Goal: Task Accomplishment & Management: Complete application form

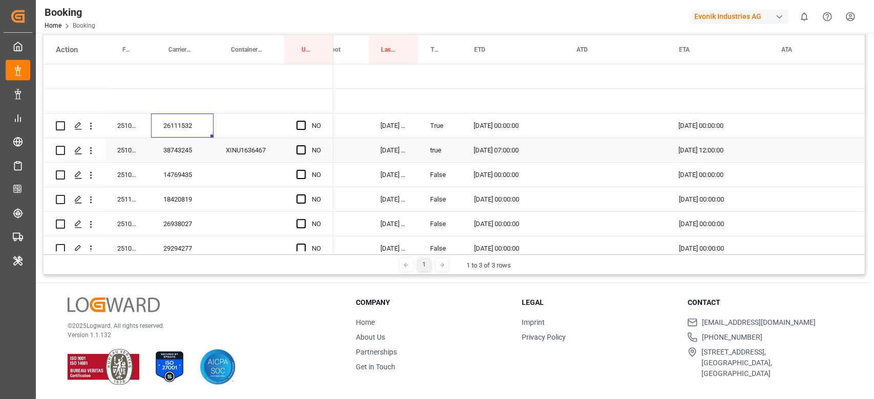
scroll to position [0, 1183]
click at [305, 125] on span "Press SPACE to select this row." at bounding box center [300, 125] width 9 height 9
click at [304, 121] on input "Press SPACE to select this row." at bounding box center [304, 121] width 0 height 0
click at [176, 149] on div "38743245" at bounding box center [182, 150] width 62 height 24
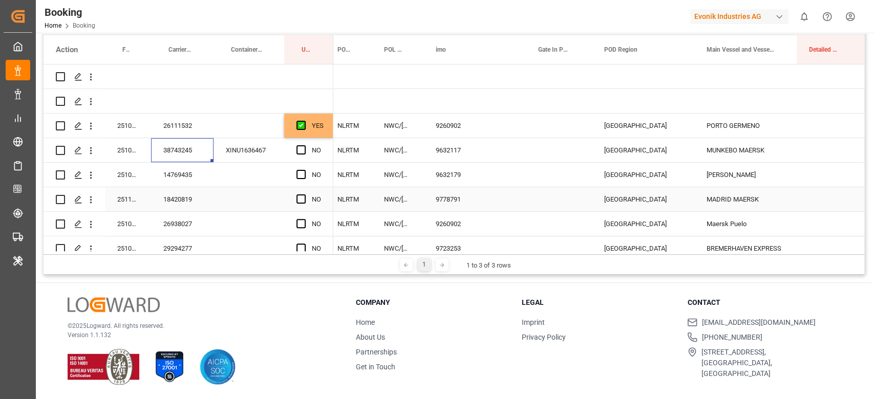
scroll to position [0, 0]
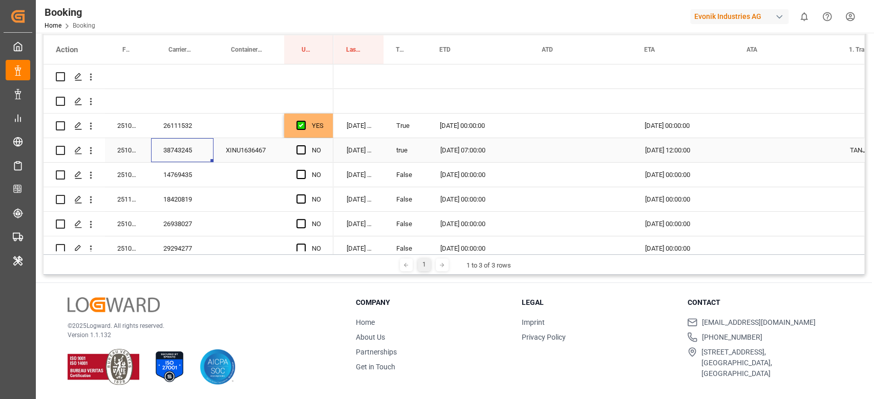
click at [492, 152] on div "08.10.2025 07:00:00" at bounding box center [479, 150] width 102 height 24
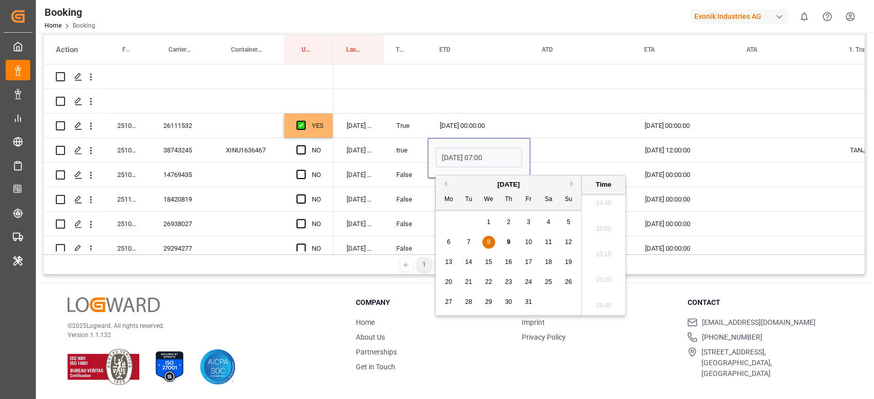
click at [488, 263] on span "15" at bounding box center [488, 262] width 7 height 7
type input "15.10.2025 07:00"
click at [555, 153] on div "Press SPACE to select this row." at bounding box center [581, 150] width 102 height 24
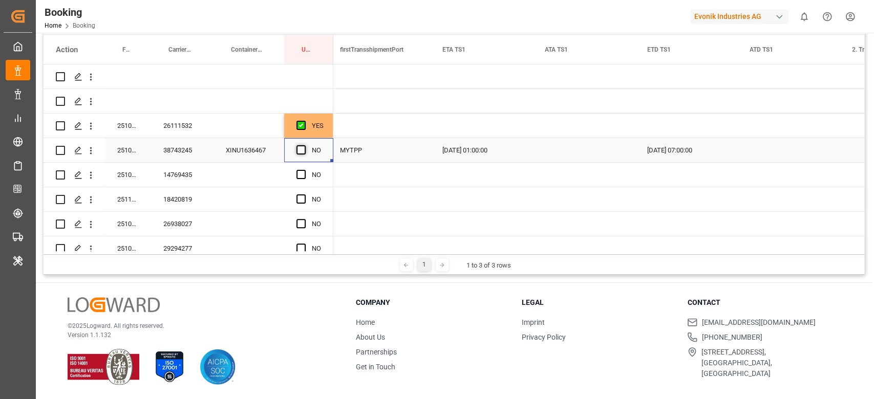
click at [299, 150] on span "Press SPACE to select this row." at bounding box center [300, 149] width 9 height 9
click at [304, 145] on input "Press SPACE to select this row." at bounding box center [304, 145] width 0 height 0
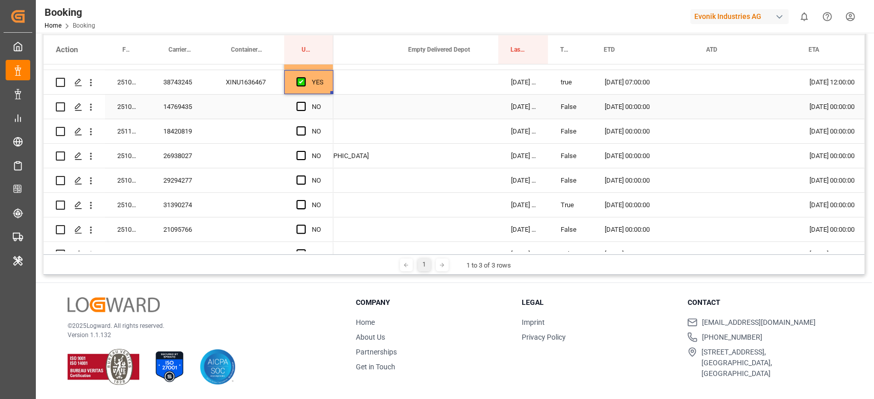
click at [224, 105] on div "Press SPACE to select this row." at bounding box center [249, 107] width 71 height 24
click at [199, 105] on div "14769435" at bounding box center [182, 107] width 62 height 24
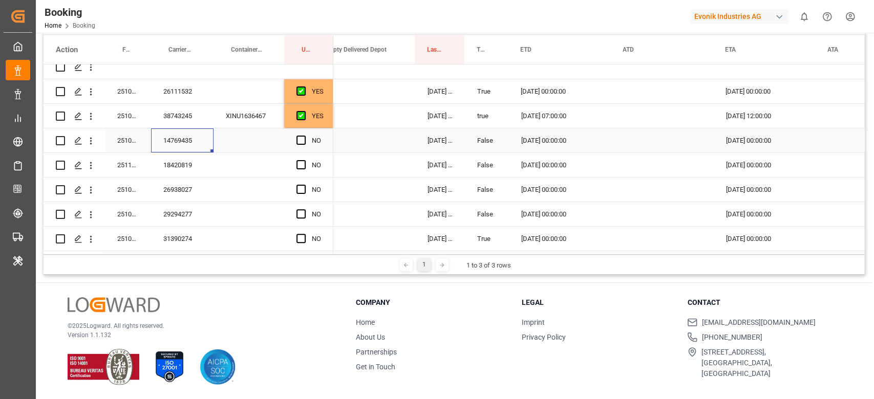
click at [302, 133] on div "Press SPACE to select this row." at bounding box center [303, 141] width 15 height 24
click at [301, 137] on span "Press SPACE to select this row." at bounding box center [300, 140] width 9 height 9
click at [304, 136] on input "Press SPACE to select this row." at bounding box center [304, 136] width 0 height 0
click at [161, 158] on div "18420819" at bounding box center [182, 165] width 62 height 24
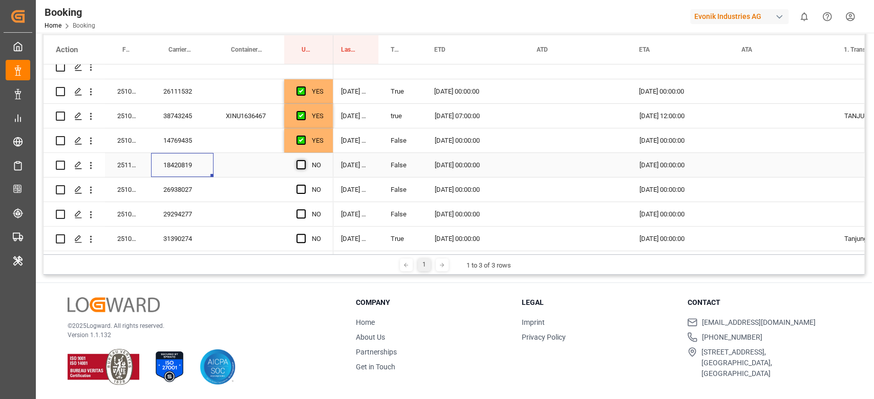
click at [301, 164] on span "Press SPACE to select this row." at bounding box center [300, 164] width 9 height 9
click at [304, 160] on input "Press SPACE to select this row." at bounding box center [304, 160] width 0 height 0
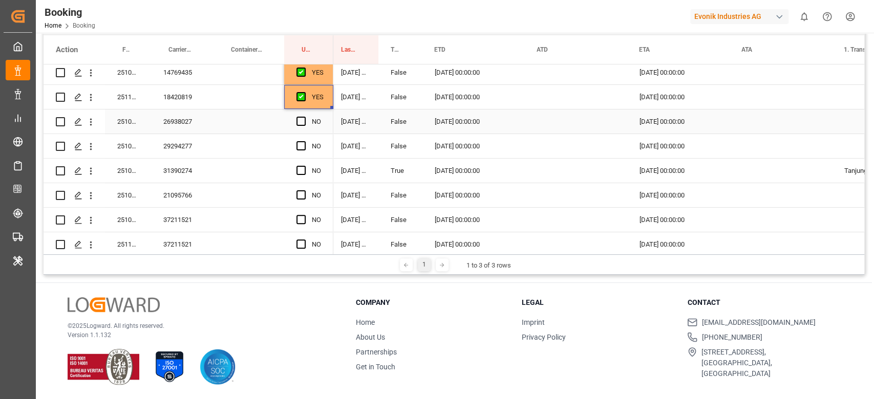
click at [178, 125] on div "26938027" at bounding box center [182, 122] width 62 height 24
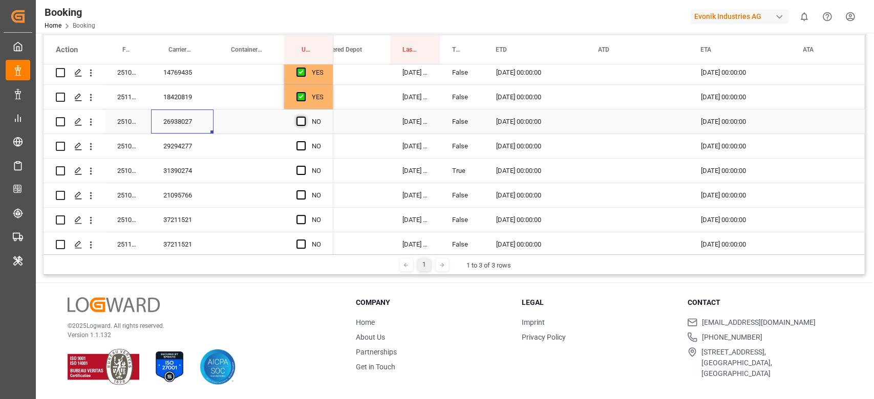
click at [299, 121] on span "Press SPACE to select this row." at bounding box center [300, 121] width 9 height 9
click at [304, 117] on input "Press SPACE to select this row." at bounding box center [304, 117] width 0 height 0
click at [187, 144] on div "29294277" at bounding box center [182, 146] width 62 height 24
click at [302, 142] on span "Press SPACE to select this row." at bounding box center [300, 145] width 9 height 9
click at [304, 141] on input "Press SPACE to select this row." at bounding box center [304, 141] width 0 height 0
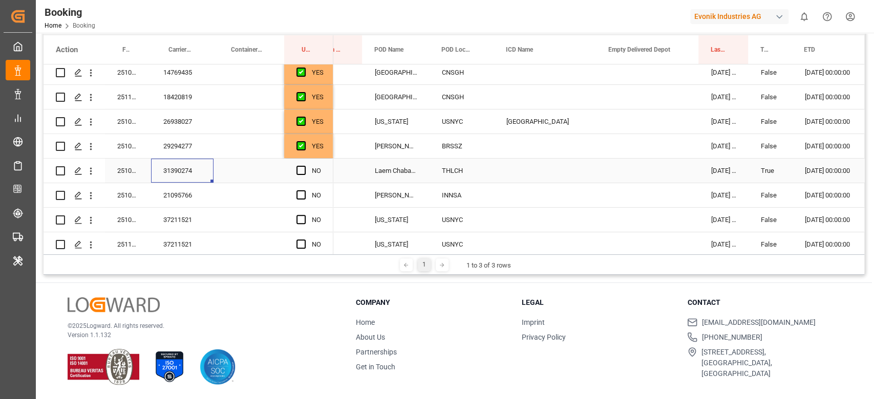
click at [192, 173] on div "31390274" at bounding box center [182, 171] width 62 height 24
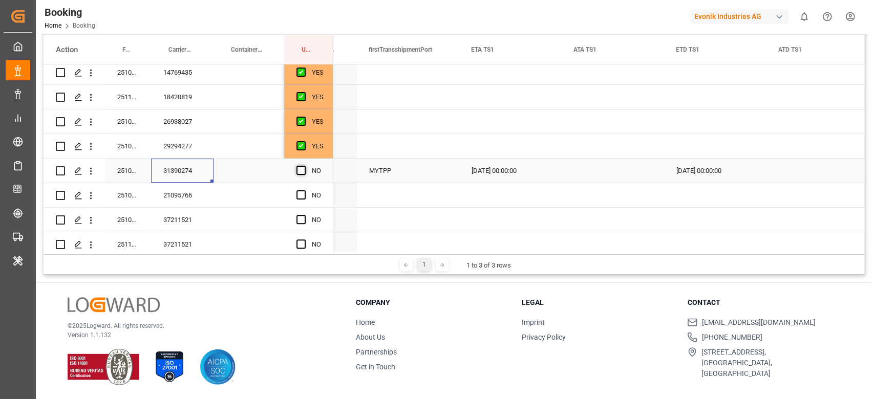
click at [297, 167] on span "Press SPACE to select this row." at bounding box center [300, 170] width 9 height 9
click at [304, 166] on input "Press SPACE to select this row." at bounding box center [304, 166] width 0 height 0
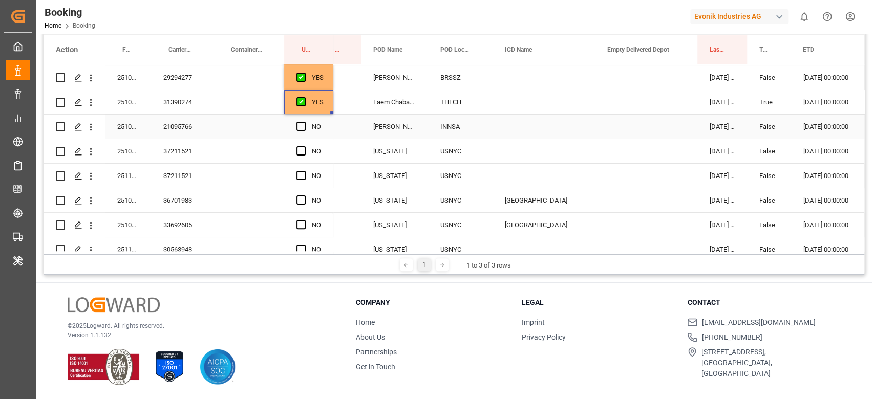
click at [160, 120] on div "21095766" at bounding box center [182, 127] width 62 height 24
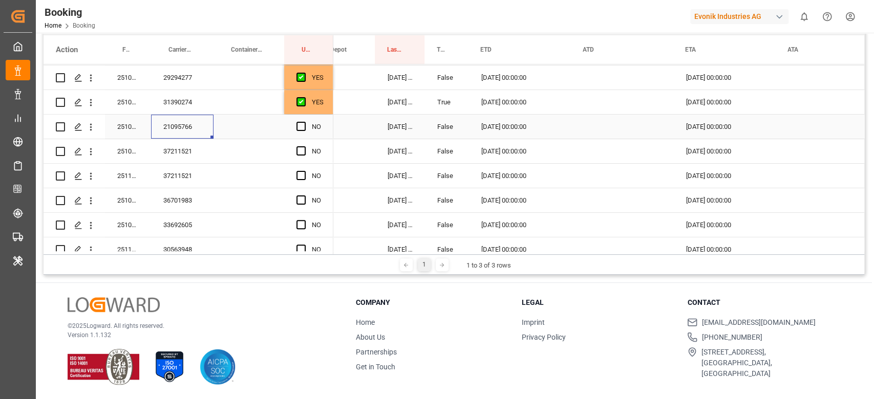
click at [295, 126] on div "NO" at bounding box center [308, 127] width 49 height 24
click at [300, 127] on span "Press SPACE to select this row." at bounding box center [300, 126] width 9 height 9
click at [304, 122] on input "Press SPACE to select this row." at bounding box center [304, 122] width 0 height 0
click at [175, 156] on div "37211521" at bounding box center [182, 151] width 62 height 24
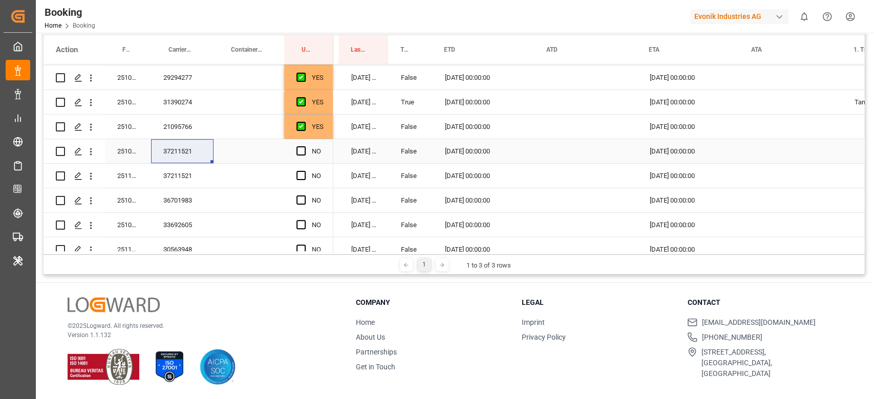
click at [302, 147] on span "Press SPACE to select this row." at bounding box center [300, 150] width 9 height 9
click at [304, 146] on input "Press SPACE to select this row." at bounding box center [304, 146] width 0 height 0
click at [303, 174] on span "Press SPACE to select this row." at bounding box center [300, 175] width 9 height 9
click at [304, 171] on input "Press SPACE to select this row." at bounding box center [304, 171] width 0 height 0
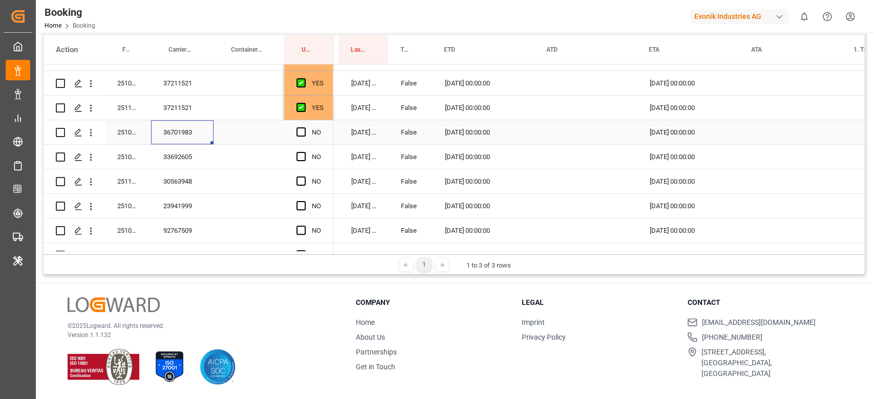
click at [176, 134] on div "36701983" at bounding box center [182, 132] width 62 height 24
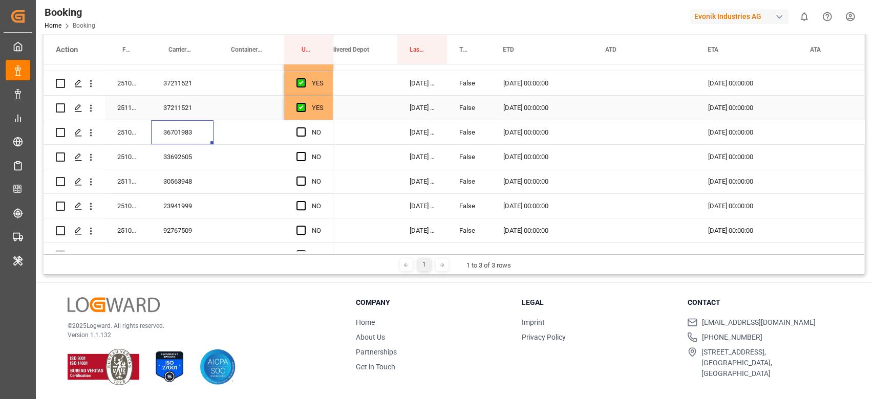
click at [540, 113] on div "[DATE] 00:00:00" at bounding box center [542, 108] width 102 height 24
drag, startPoint x: 590, startPoint y: 117, endPoint x: 589, endPoint y: 123, distance: 6.2
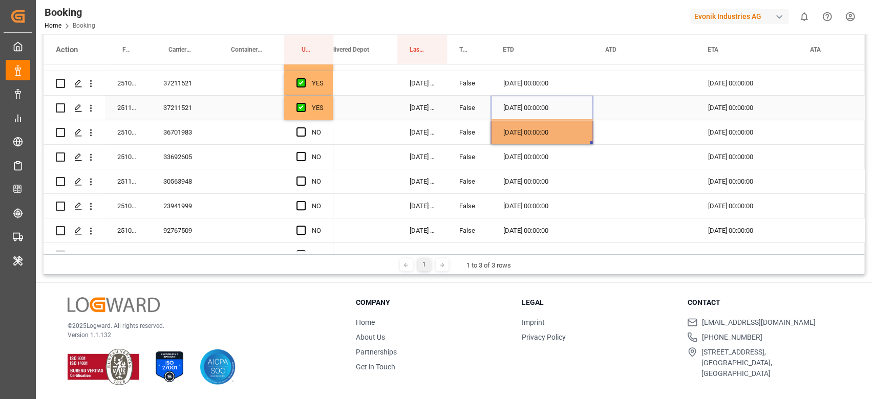
click at [769, 112] on div "[DATE] 00:00:00" at bounding box center [746, 108] width 102 height 24
drag, startPoint x: 796, startPoint y: 117, endPoint x: 795, endPoint y: 125, distance: 7.7
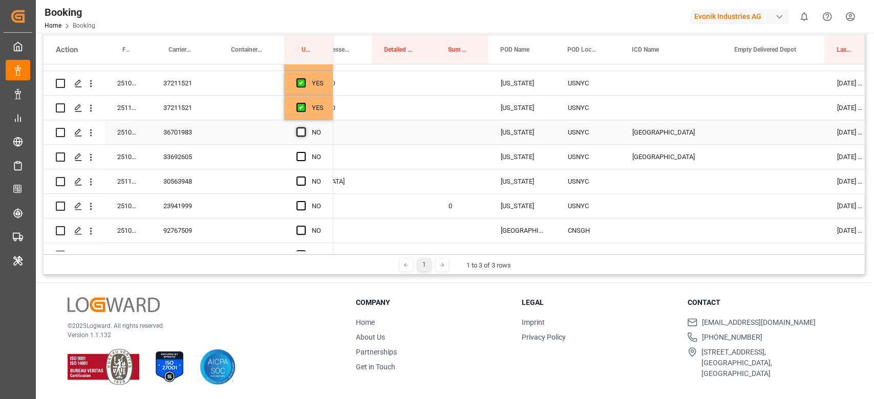
click at [300, 136] on span "Press SPACE to select this row." at bounding box center [300, 131] width 9 height 9
click at [304, 127] on input "Press SPACE to select this row." at bounding box center [304, 127] width 0 height 0
click at [177, 159] on div "33692605" at bounding box center [182, 157] width 62 height 24
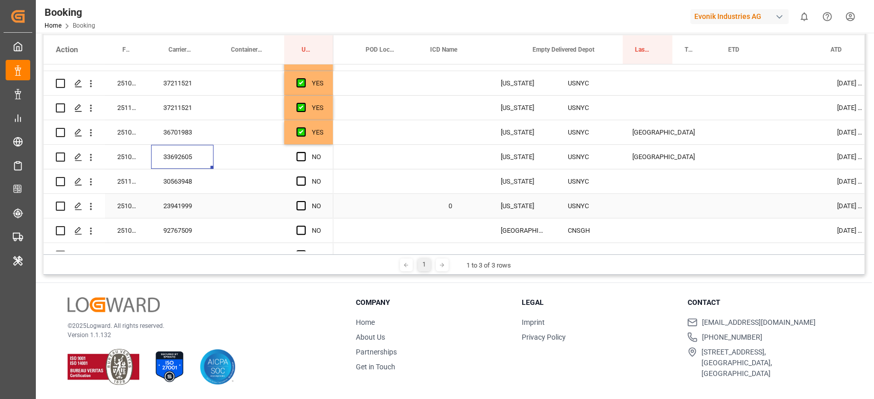
scroll to position [0, 929]
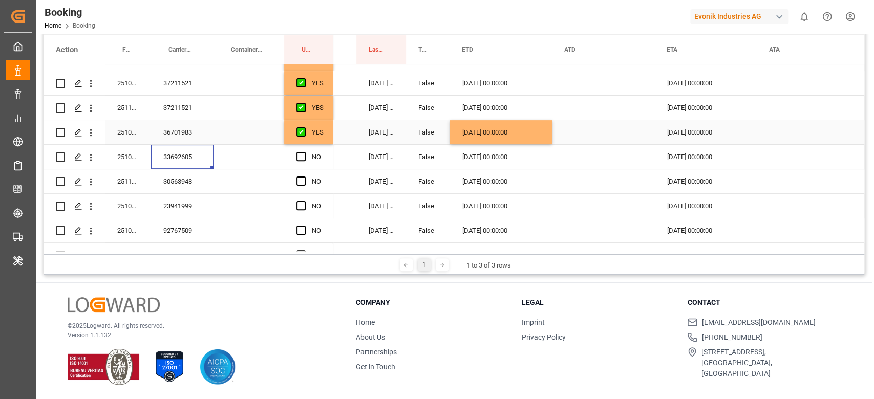
click at [541, 138] on div "[DATE] 00:00:00" at bounding box center [501, 132] width 102 height 24
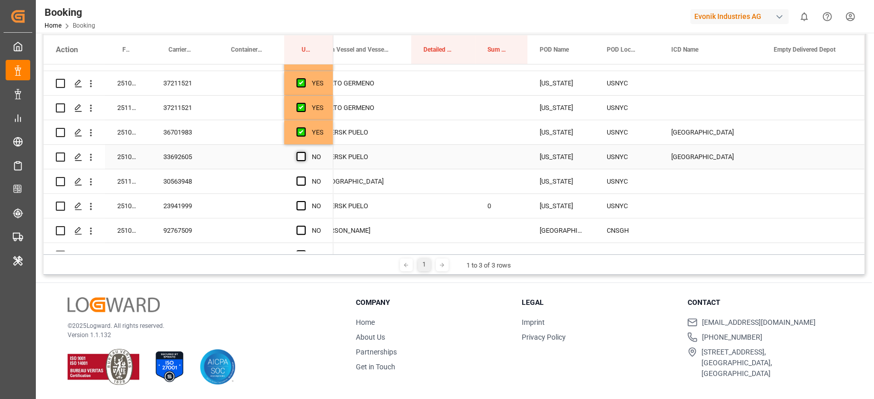
click at [304, 153] on span "Press SPACE to select this row." at bounding box center [300, 156] width 9 height 9
click at [304, 152] on input "Press SPACE to select this row." at bounding box center [304, 152] width 0 height 0
click at [182, 182] on div "30563948" at bounding box center [182, 181] width 62 height 24
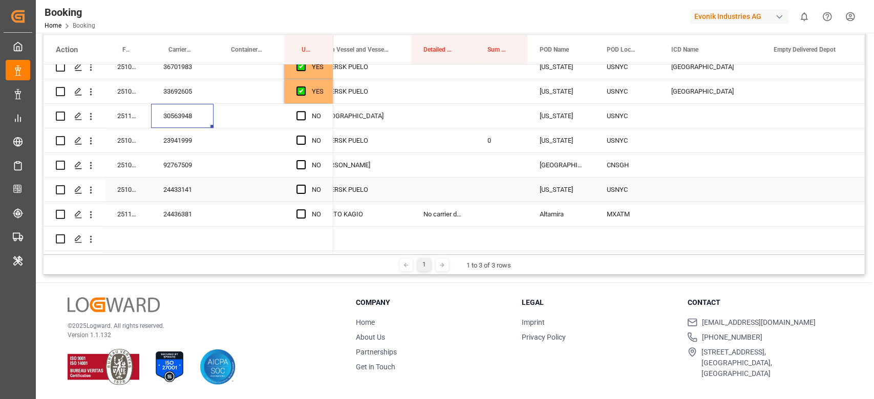
scroll to position [0, 433]
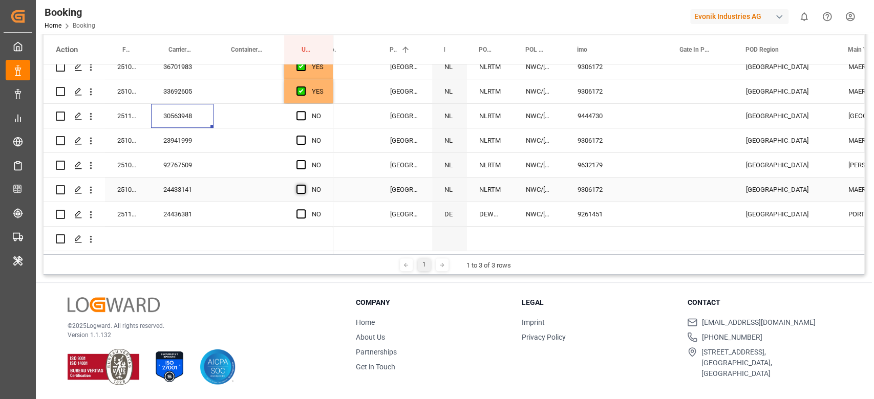
click at [297, 185] on span "Press SPACE to select this row." at bounding box center [300, 189] width 9 height 9
click at [304, 185] on input "Press SPACE to select this row." at bounding box center [304, 185] width 0 height 0
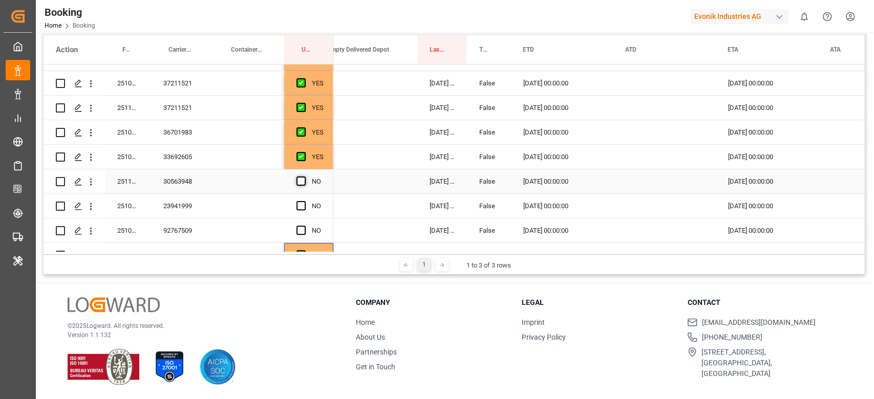
click at [297, 178] on span "Press SPACE to select this row." at bounding box center [300, 181] width 9 height 9
click at [304, 177] on input "Press SPACE to select this row." at bounding box center [304, 177] width 0 height 0
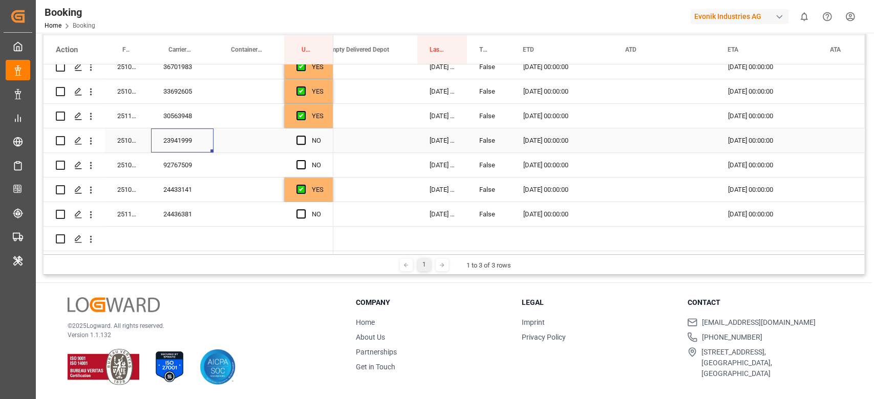
click at [201, 140] on div "23941999" at bounding box center [182, 141] width 62 height 24
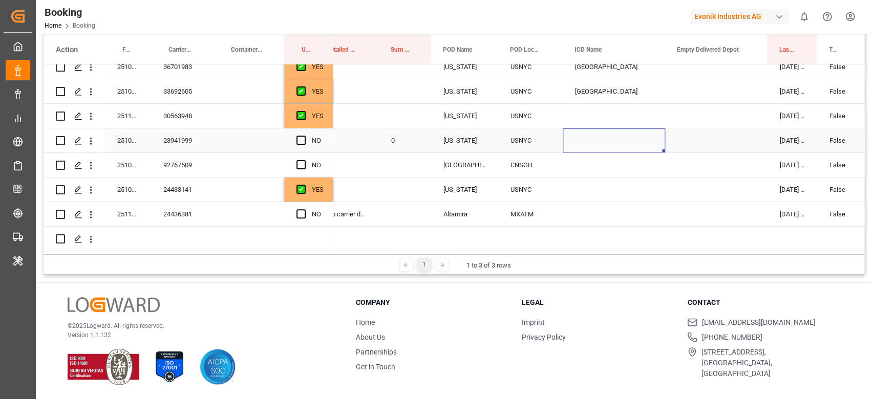
click at [582, 139] on div "Press SPACE to select this row." at bounding box center [614, 141] width 102 height 24
click at [187, 138] on div "23941999" at bounding box center [182, 141] width 62 height 24
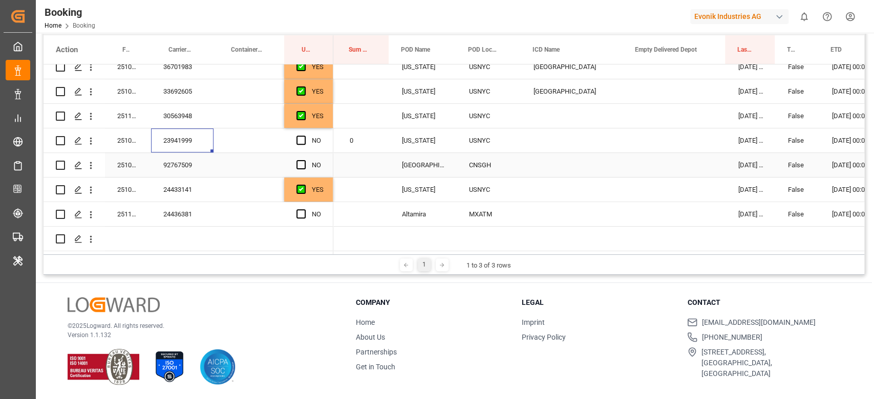
scroll to position [0, 827]
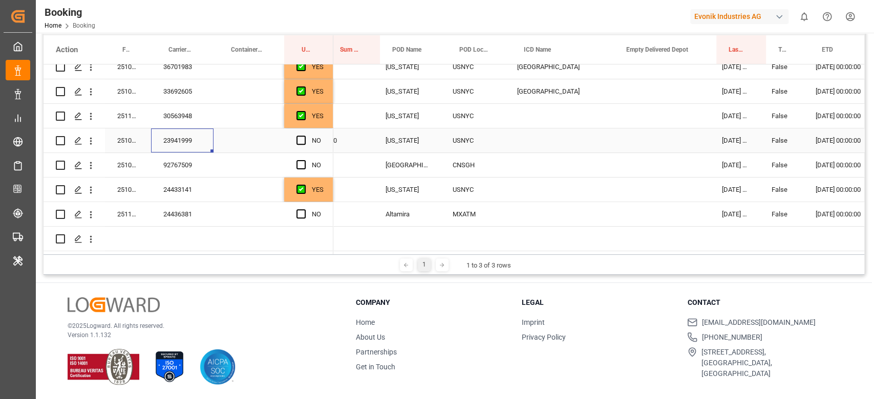
click at [530, 140] on div "Press SPACE to select this row." at bounding box center [556, 141] width 102 height 24
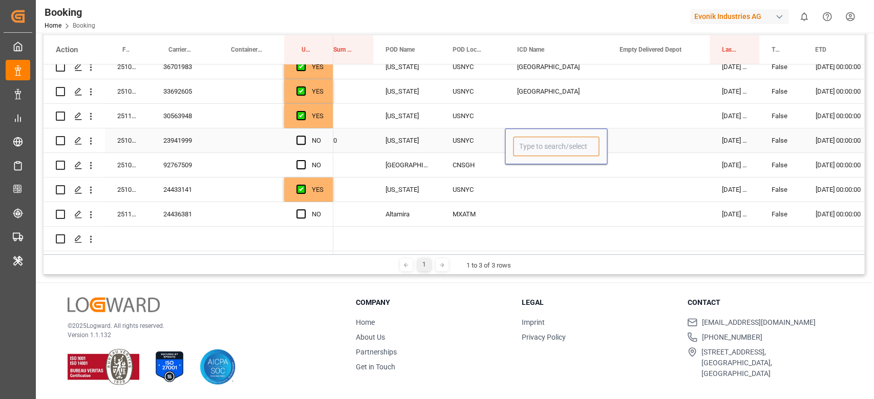
click at [530, 140] on input "Press SPACE to select this row." at bounding box center [556, 146] width 86 height 19
type input "deoit"
click at [575, 133] on div "deoit" at bounding box center [556, 147] width 102 height 36
click at [561, 147] on input "deoit" at bounding box center [556, 146] width 86 height 19
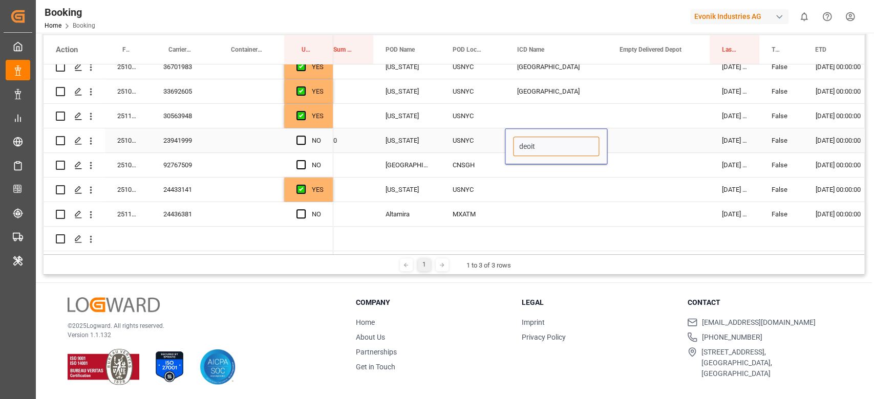
click at [561, 147] on input "deoit" at bounding box center [556, 146] width 86 height 19
click at [560, 88] on div "[GEOGRAPHIC_DATA]" at bounding box center [556, 91] width 102 height 24
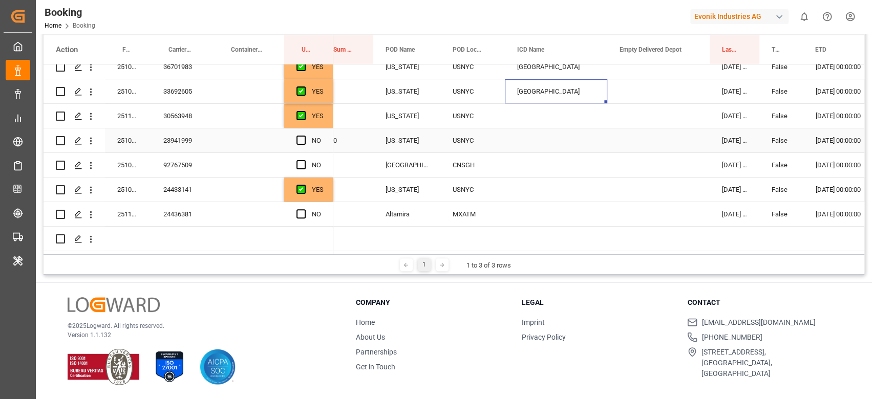
click at [539, 140] on div "Press SPACE to select this row." at bounding box center [556, 141] width 102 height 24
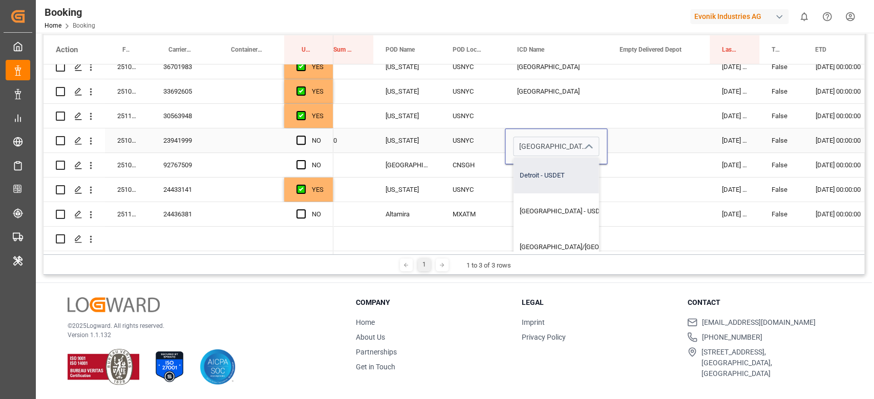
click at [561, 169] on div "Detroit - USDET" at bounding box center [617, 176] width 207 height 36
type input "Detroit - USDET"
click at [636, 140] on div "Press SPACE to select this row." at bounding box center [658, 141] width 102 height 24
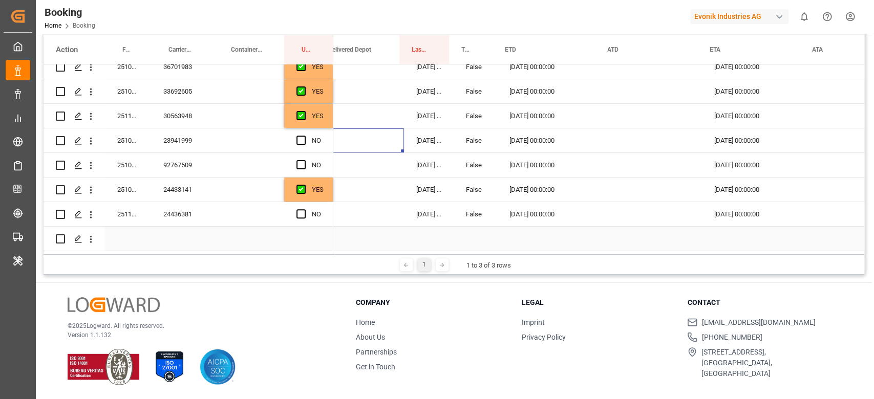
scroll to position [0, 1152]
click at [301, 137] on span "Press SPACE to select this row." at bounding box center [300, 140] width 9 height 9
click at [304, 136] on input "Press SPACE to select this row." at bounding box center [304, 136] width 0 height 0
click at [198, 164] on div "92767509" at bounding box center [182, 165] width 62 height 24
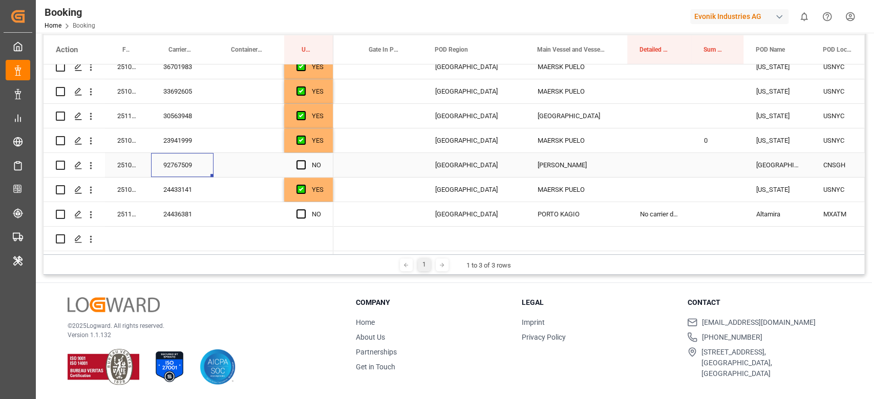
scroll to position [0, 471]
click at [302, 155] on div "Press SPACE to select this row." at bounding box center [303, 166] width 15 height 24
click at [294, 164] on div "NO" at bounding box center [308, 165] width 49 height 24
click at [298, 160] on span "Press SPACE to select this row." at bounding box center [300, 164] width 9 height 9
click at [304, 160] on input "Press SPACE to select this row." at bounding box center [304, 160] width 0 height 0
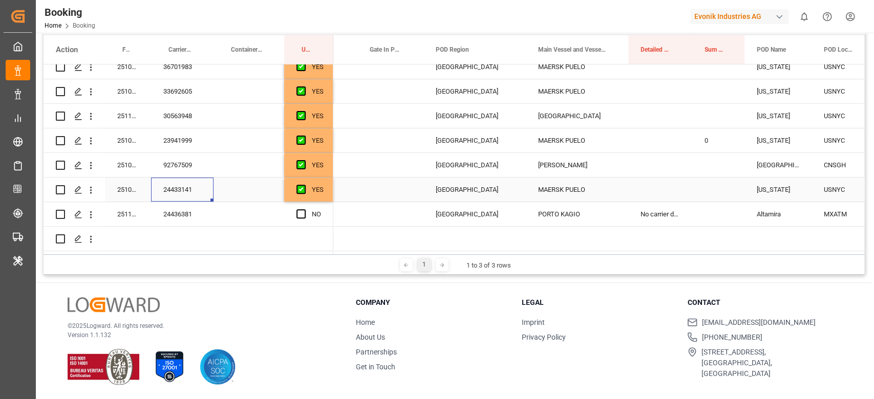
click at [203, 192] on div "24433141" at bounding box center [182, 190] width 62 height 24
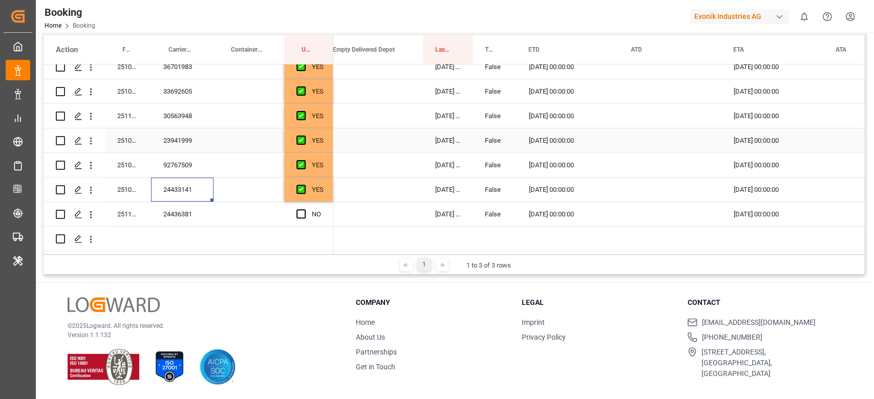
scroll to position [0, 1147]
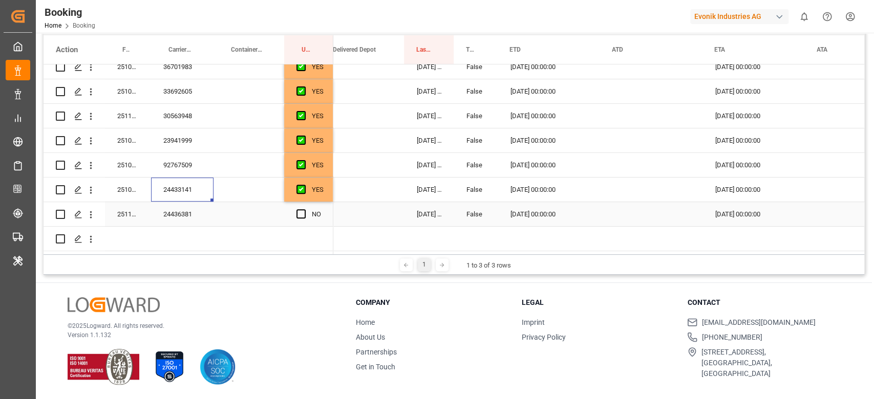
click at [190, 204] on div "24436381" at bounding box center [182, 214] width 62 height 24
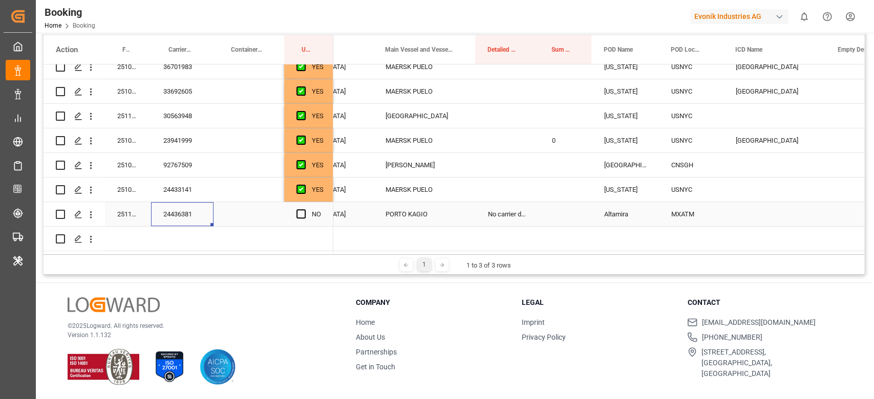
scroll to position [0, 557]
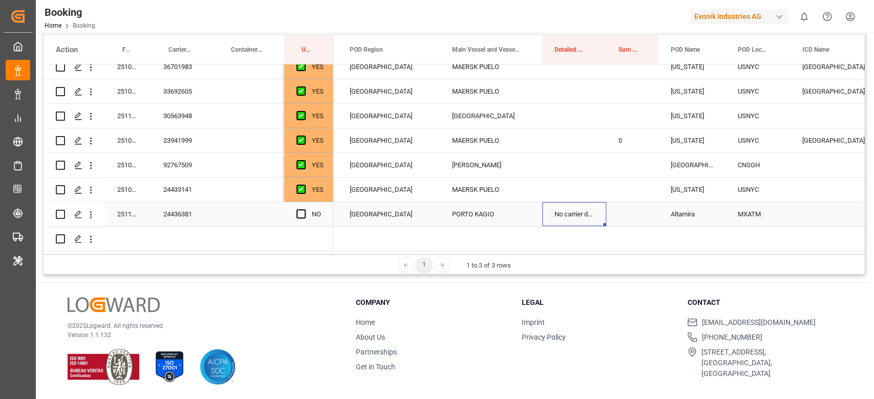
click at [546, 211] on div "No carrier details got provided by customer/forwarder, No booking number got pr…" at bounding box center [574, 214] width 64 height 24
click at [594, 193] on div "Press SPACE to select this row." at bounding box center [574, 190] width 64 height 24
click at [93, 212] on icon "open menu" at bounding box center [91, 214] width 11 height 11
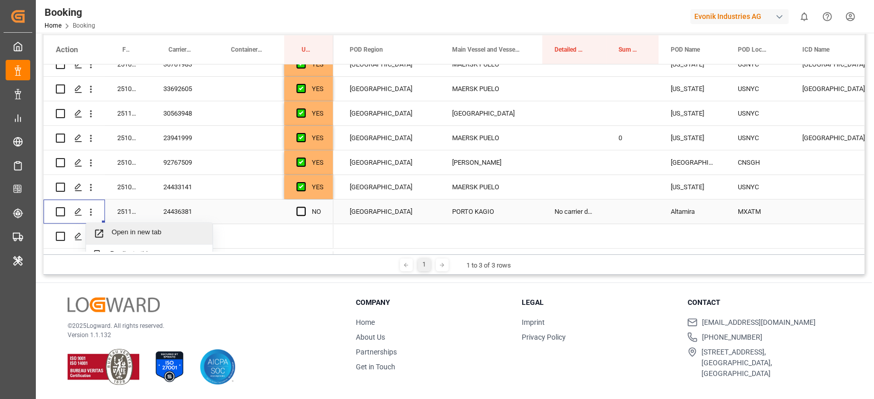
click at [124, 229] on span "Open in new tab" at bounding box center [158, 233] width 93 height 11
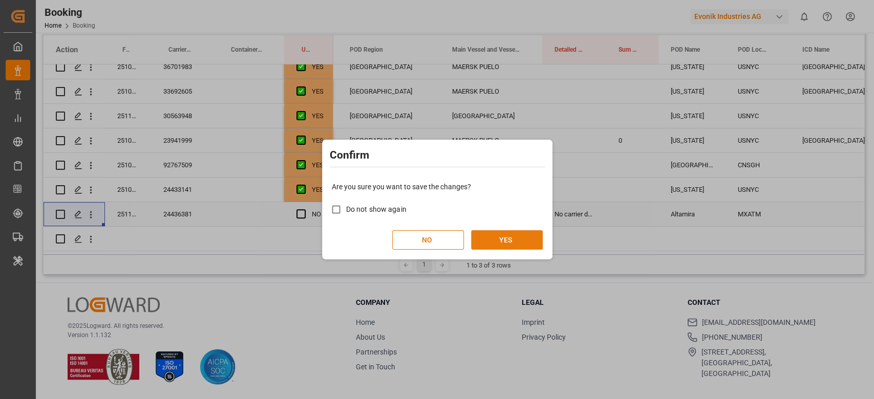
click at [515, 236] on button "YES" at bounding box center [507, 239] width 72 height 19
click at [514, 239] on button "YES" at bounding box center [507, 239] width 72 height 19
click at [508, 243] on button "YES" at bounding box center [507, 239] width 72 height 19
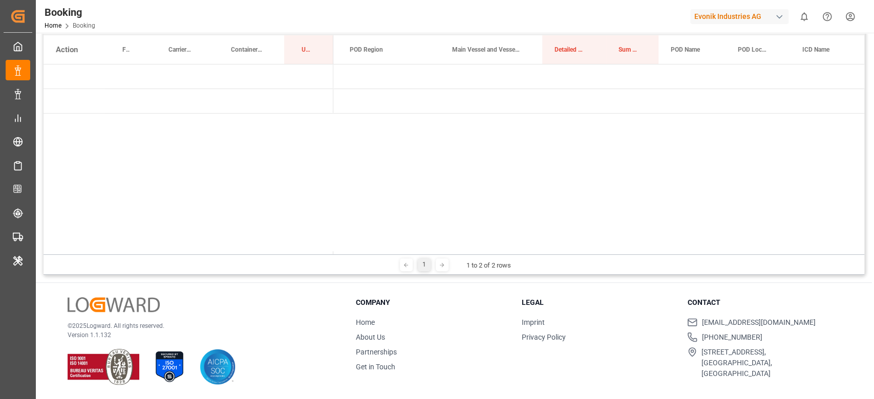
scroll to position [0, 0]
click at [365, 254] on div "1 1 to 2 of 2 rows" at bounding box center [454, 264] width 821 height 20
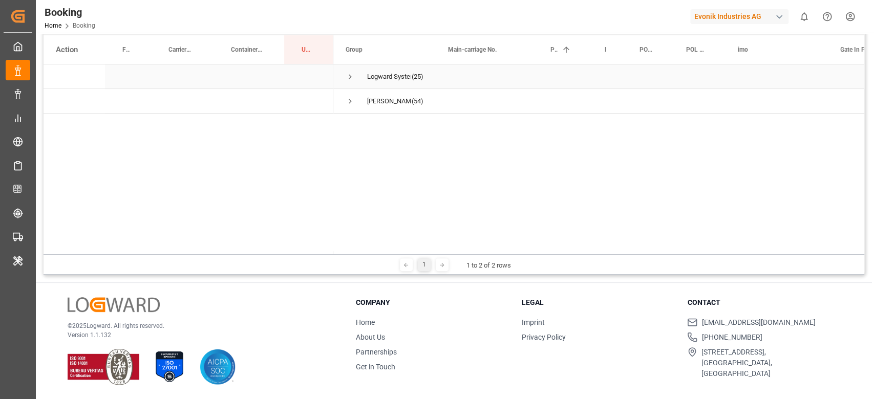
click at [356, 82] on span "Logward System (25)" at bounding box center [385, 76] width 78 height 23
click at [351, 79] on span "Press SPACE to select this row." at bounding box center [350, 76] width 9 height 9
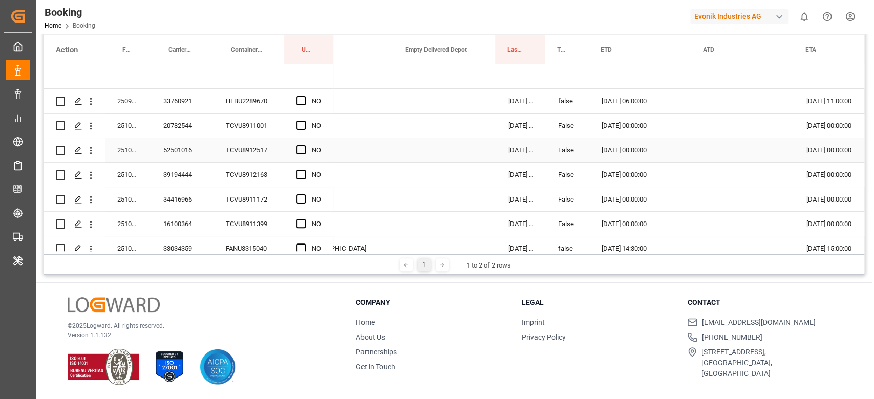
scroll to position [0, 1056]
click at [299, 105] on span "Press SPACE to select this row." at bounding box center [300, 100] width 9 height 9
click at [304, 96] on input "Press SPACE to select this row." at bounding box center [304, 96] width 0 height 0
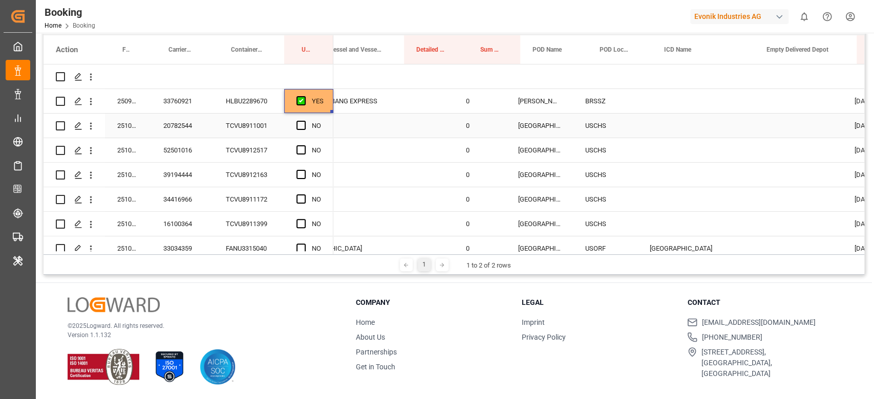
scroll to position [0, 684]
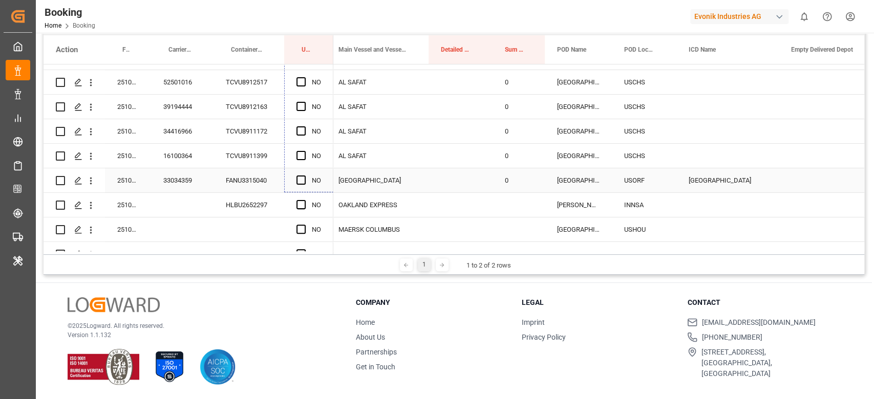
drag, startPoint x: 332, startPoint y: 112, endPoint x: 315, endPoint y: 174, distance: 63.6
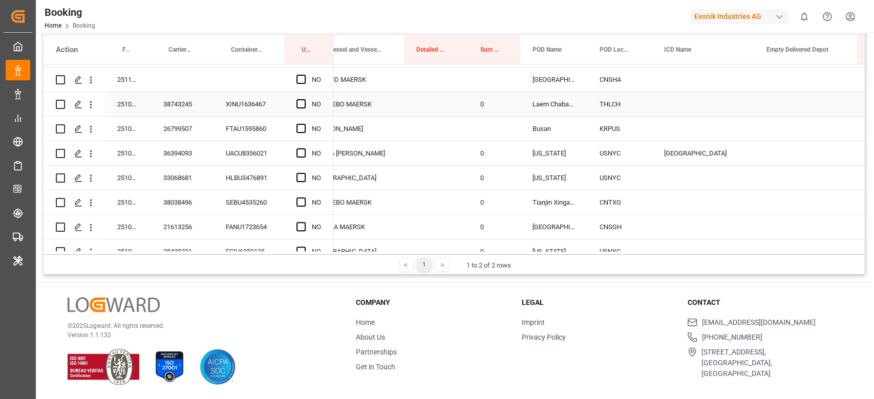
click at [486, 101] on div "0" at bounding box center [494, 104] width 52 height 24
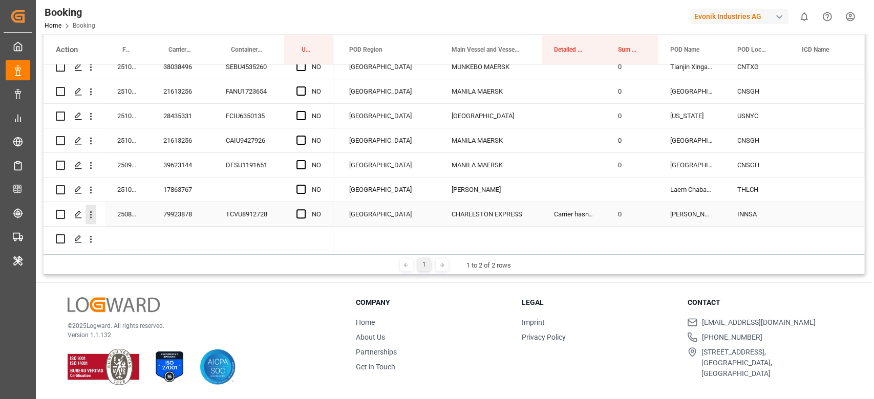
click at [90, 210] on icon "open menu" at bounding box center [91, 214] width 11 height 11
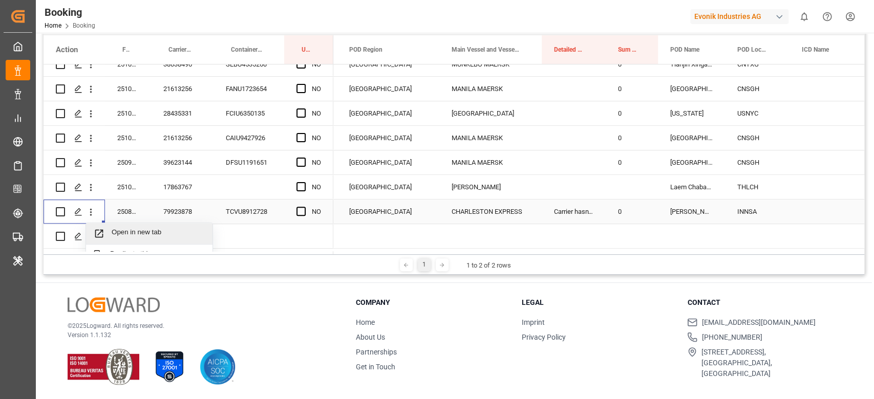
click at [138, 230] on span "Open in new tab" at bounding box center [158, 233] width 93 height 11
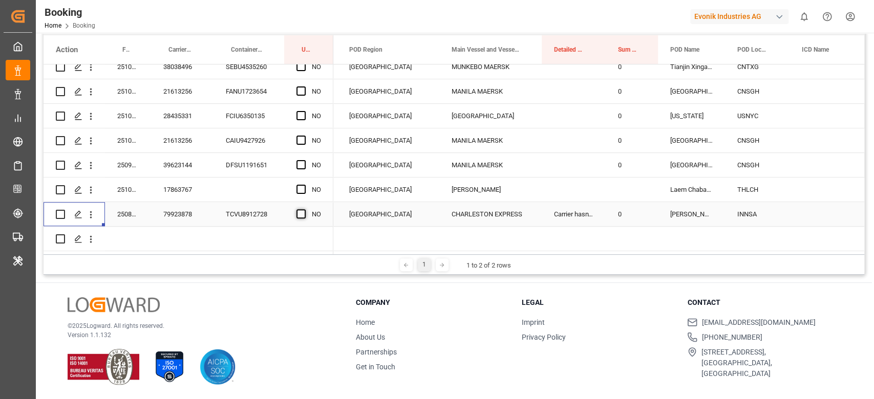
click at [304, 209] on span "Press SPACE to select this row." at bounding box center [300, 213] width 9 height 9
click at [304, 209] on input "Press SPACE to select this row." at bounding box center [304, 209] width 0 height 0
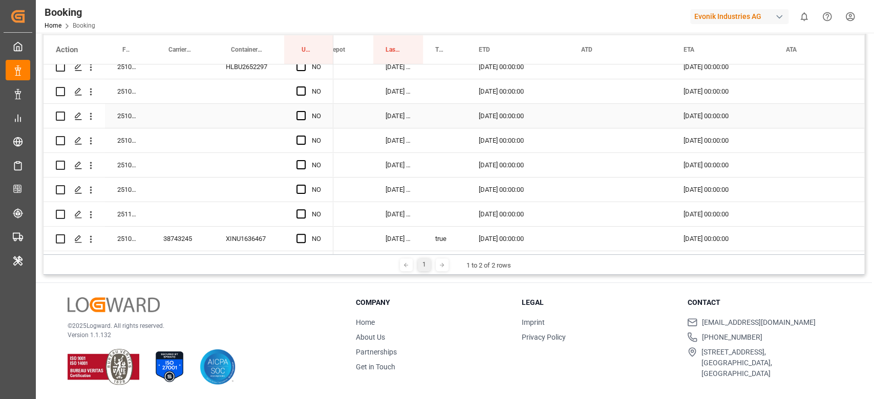
scroll to position [274, 0]
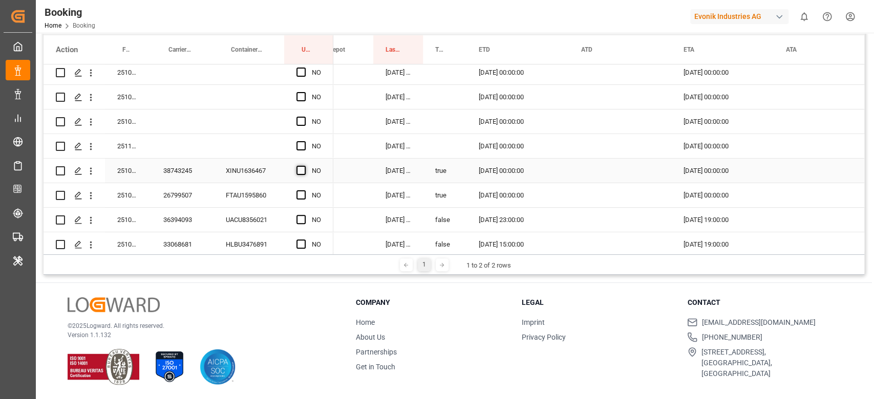
click at [296, 166] on span "Press SPACE to select this row." at bounding box center [300, 170] width 9 height 9
click at [304, 166] on input "Press SPACE to select this row." at bounding box center [304, 166] width 0 height 0
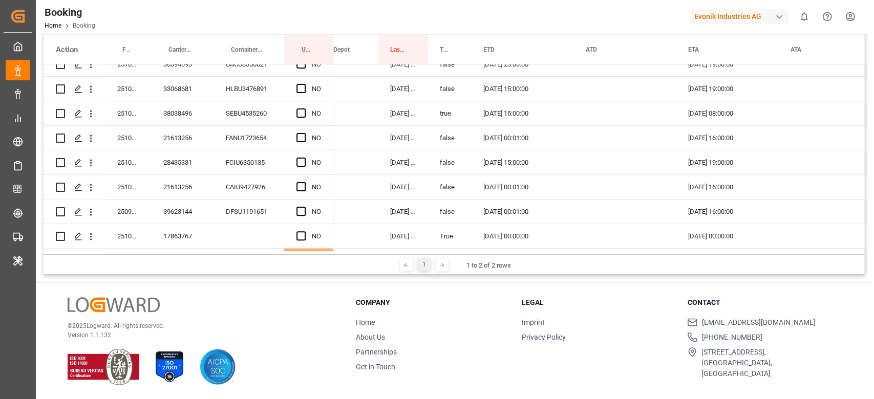
scroll to position [479, 0]
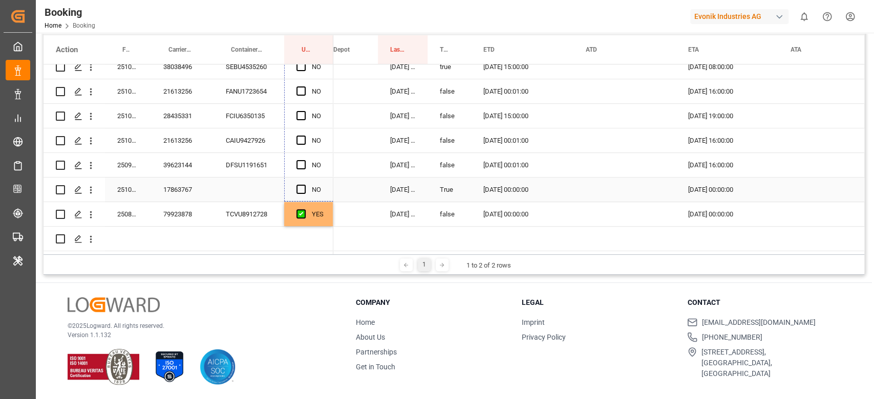
drag, startPoint x: 331, startPoint y: 182, endPoint x: 321, endPoint y: 193, distance: 14.5
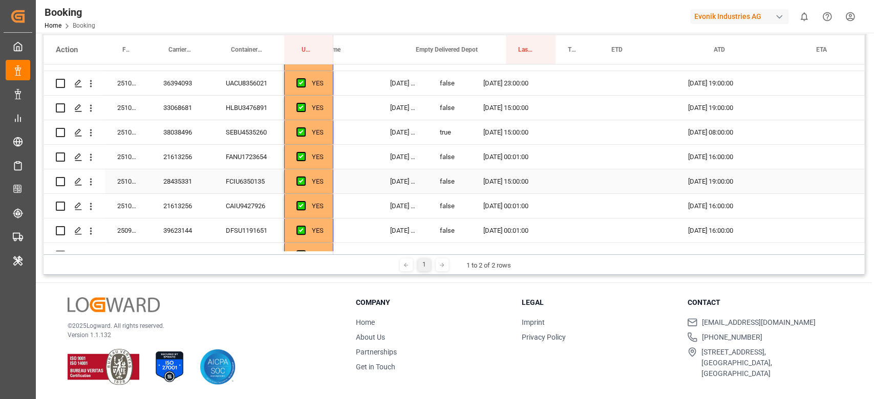
scroll to position [0, 1033]
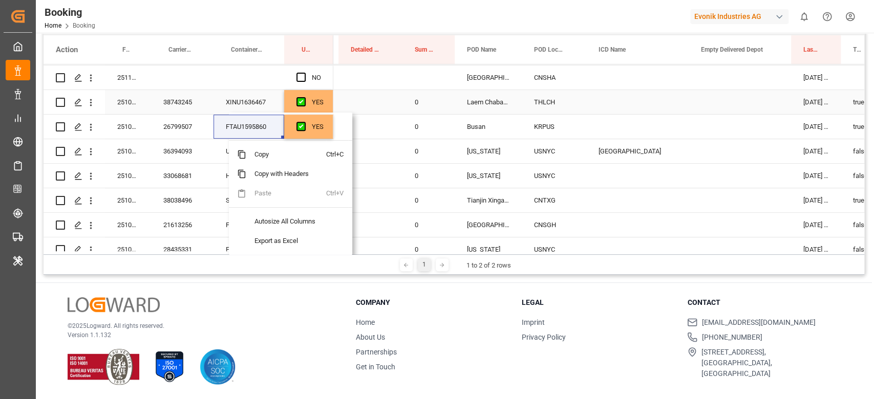
click at [191, 97] on div "38743245" at bounding box center [182, 102] width 62 height 24
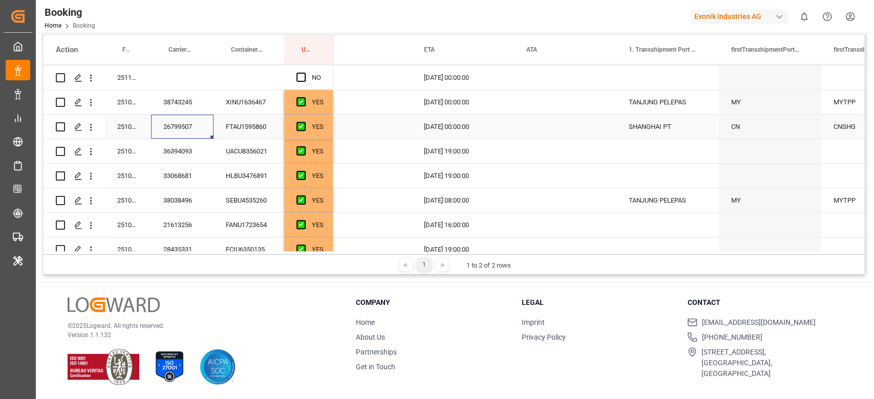
click at [178, 134] on div "26799507" at bounding box center [182, 127] width 62 height 24
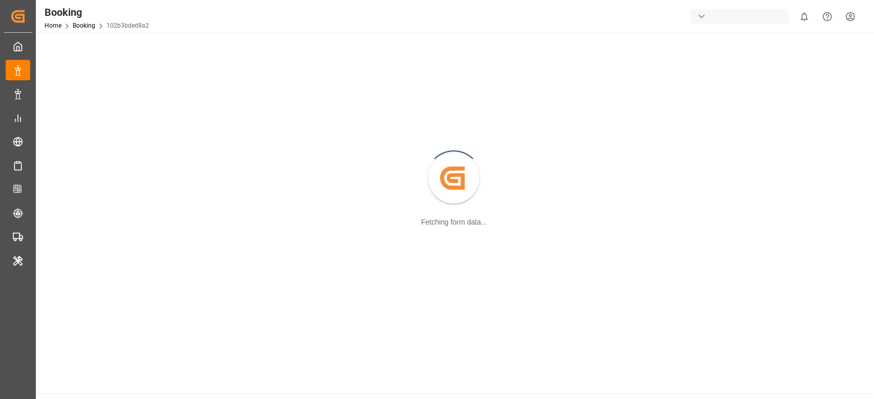
scroll to position [111, 0]
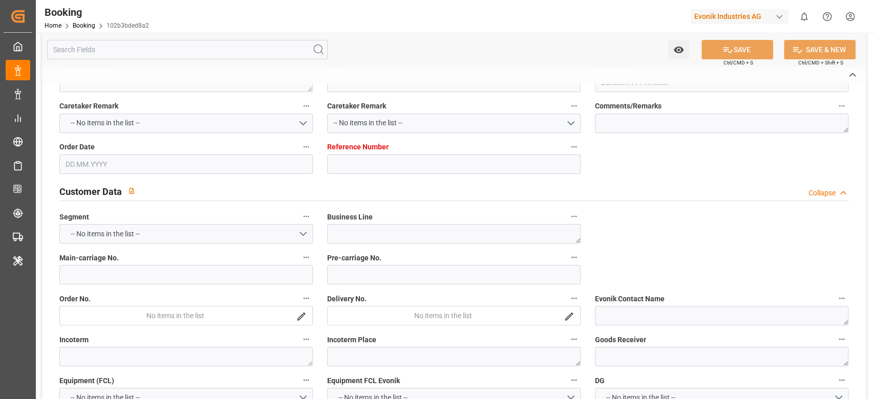
type textarea "251108610011"
type textarea "Leschaco Bremen"
type input "102b3bded8a2"
type input "4006729679"
type textarea "AT-AO"
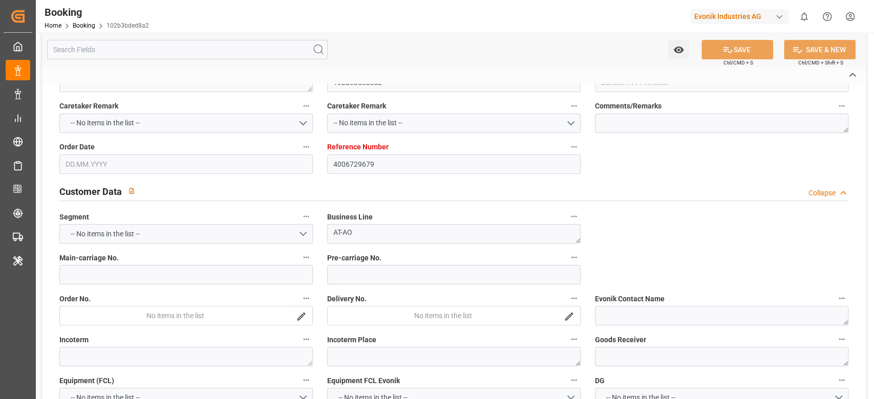
type input "4006729678"
type textarea "sandra.blum@evonik.com"
type textarea "CIF"
type textarea "Altamira"
type textarea "Evonik Plant 7250053147"
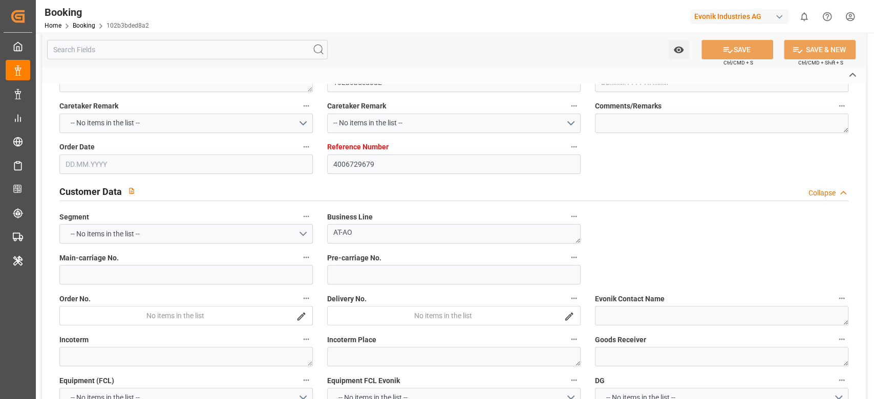
type textarea "5.2"
type textarea "3109"
type textarea "Weißenstein"
type input "PORTO KAGIO"
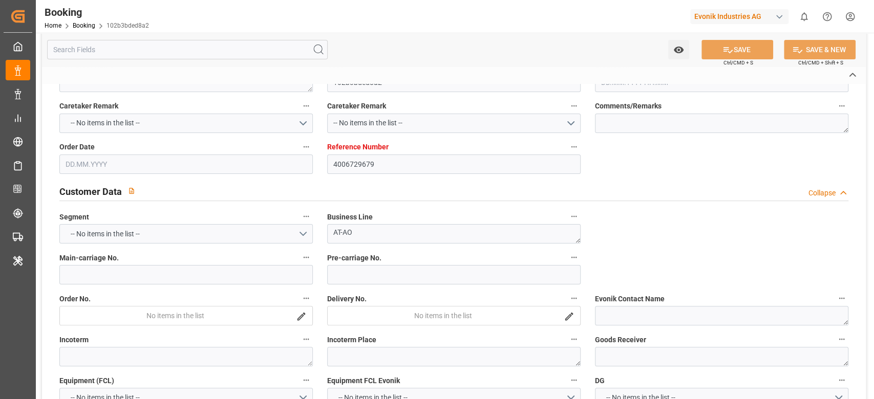
type input "HLCU"
type textarea "24436381"
type input "Wilhelmshaven"
type input "Altamira"
type textarea "INPUT_Evonik_Seeburger_LoadTenderOcean_1003147400_20250915144554470.xml"
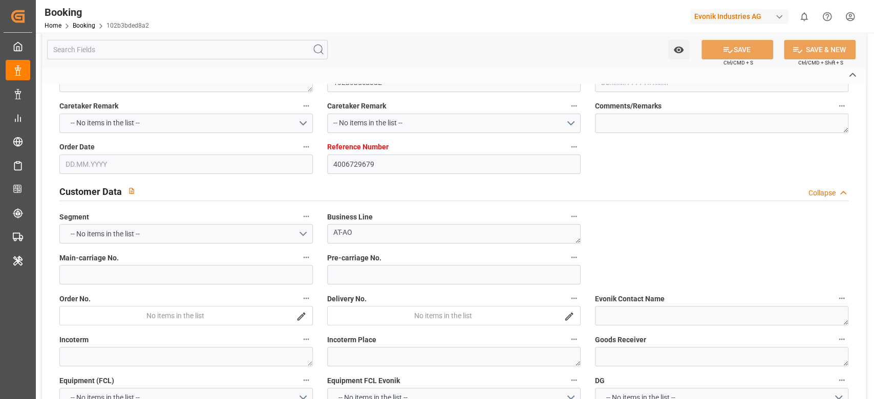
type textarea "NWC/UK North West Continent / UK_MXATM_HLCU_AT-AO"
type textarea "INPUT_Evonik_Seeburger_LoadTenderOcean_1003146290_20250915090917368.xml,INPUT_E…"
type textarea "1003147400"
type textarea "sateesh godewar"
type textarea "PodRegionName-businessDivision-businessLine-"
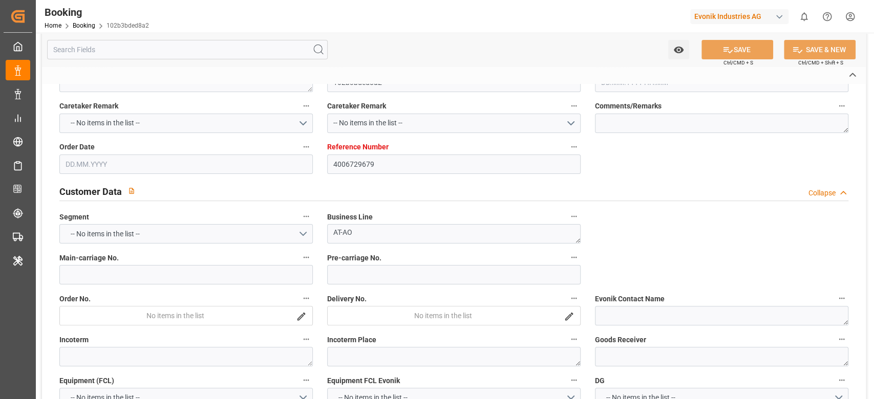
type textarea "IFTSTA"
type textarea "a011t00000LcJC5AAN"
type textarea "No"
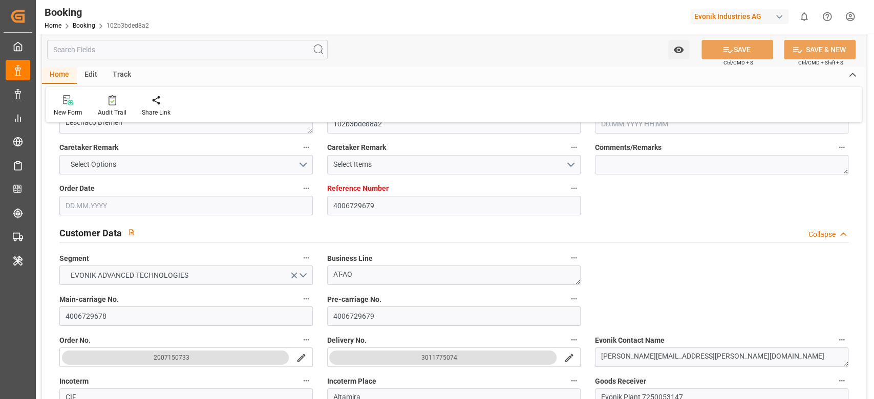
type input "4006729679"
type input "9261451"
type input "Hapag [PERSON_NAME]"
type input "Hapag Lloyd Aktiengesellschaft"
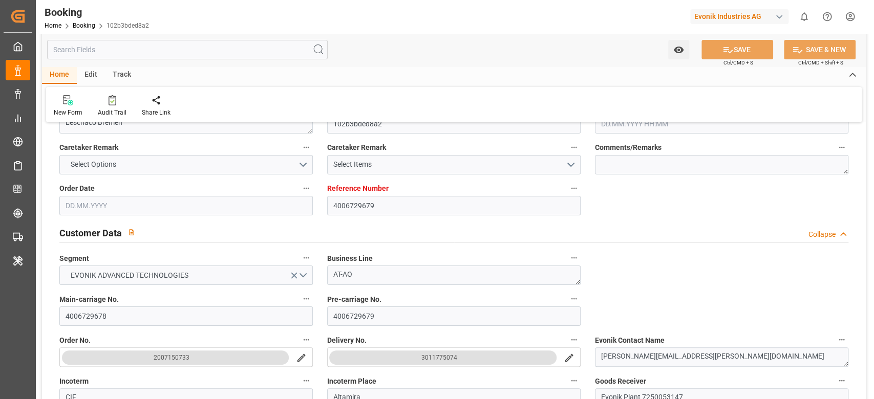
type input "DEWVN"
type input "MXATM"
type input "15.09.2025 07:11"
type input "15.09.2025"
type input "21.11.2025"
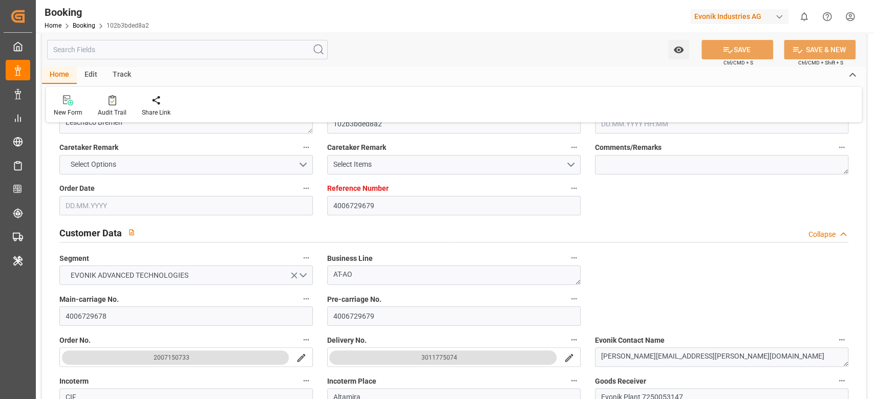
type input "22.10.2025"
type input "22.10.2025 00:00"
type input "15.09.2025"
type input "03.11.2025 00:00"
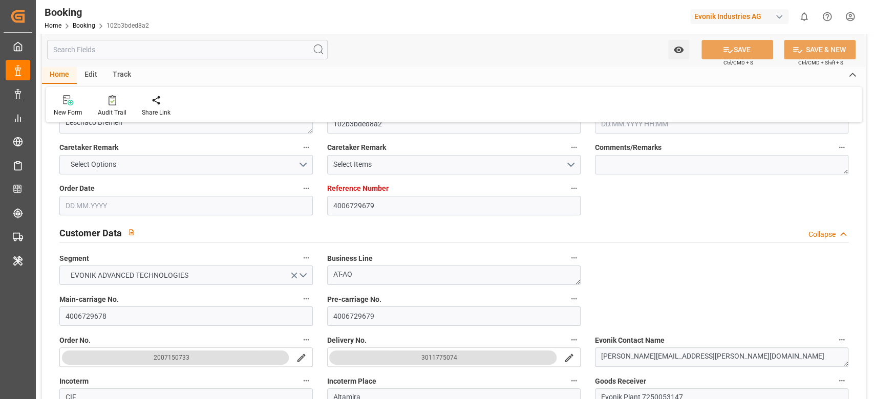
type input "03.11.2025 00:00"
type input "22.11.2025 00:00"
type input "08.10.2025 09:21"
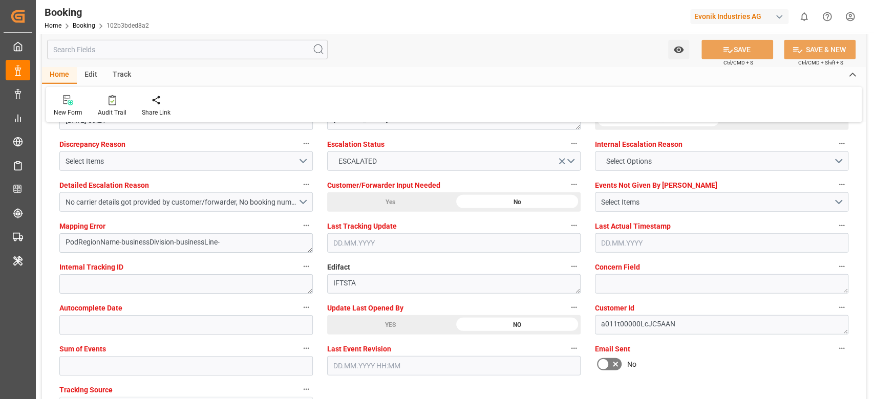
scroll to position [1886, 0]
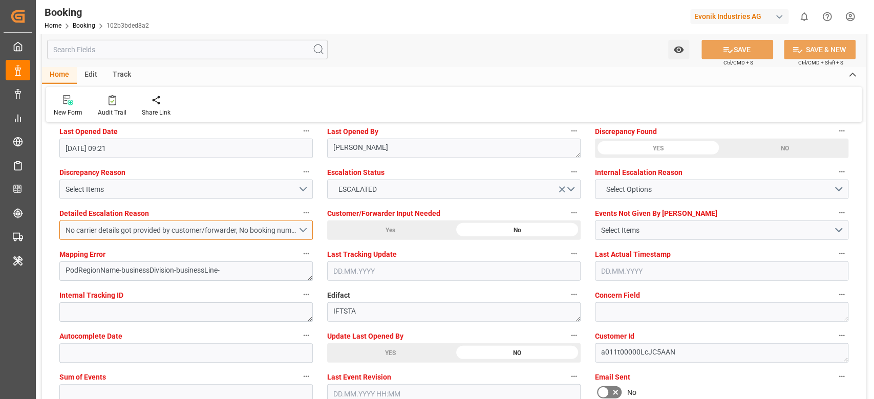
click at [269, 237] on button "No carrier details got provided by customer/forwarder, No booking number got pr…" at bounding box center [185, 230] width 253 height 19
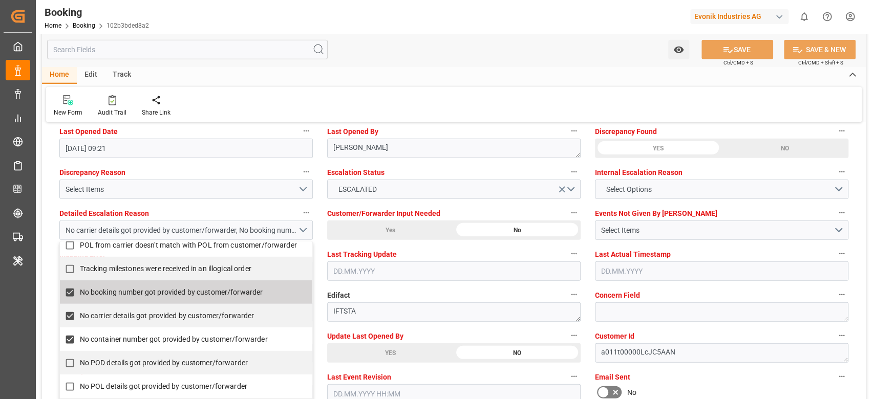
click at [155, 296] on span "No booking number got provided by customer/forwarder" at bounding box center [171, 292] width 183 height 11
click at [153, 313] on span "No carrier details got provided by customer/forwarder" at bounding box center [167, 316] width 175 height 8
checkbox input "false"
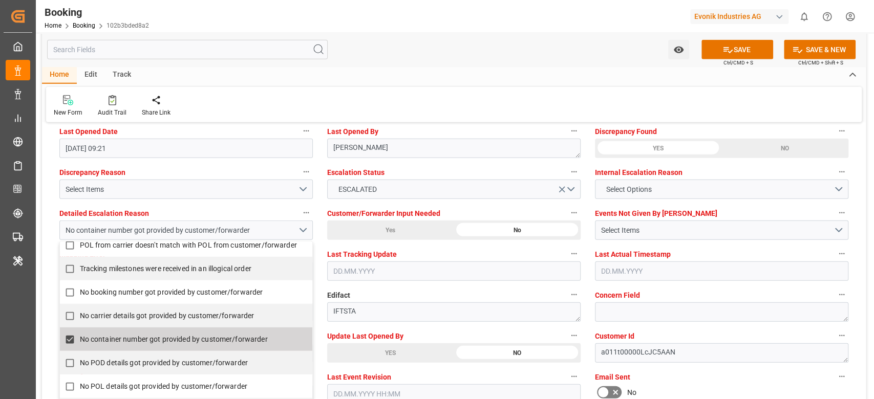
click at [154, 332] on label "No container number got provided by customer/forwarder" at bounding box center [181, 340] width 242 height 20
checkbox input "false"
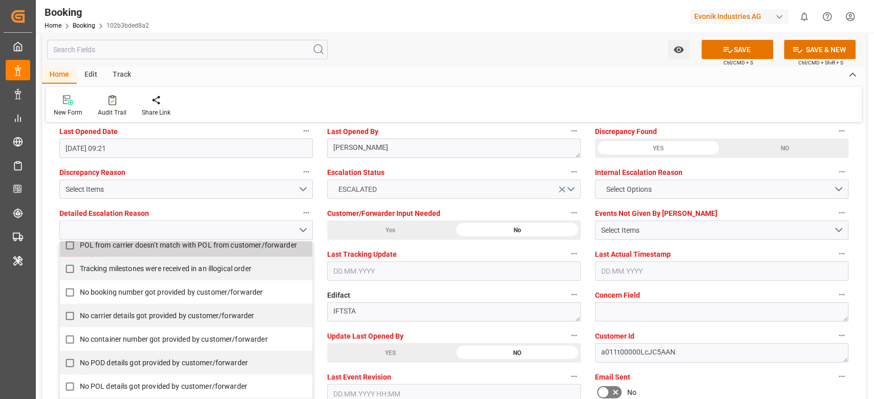
click at [564, 184] on button "open menu" at bounding box center [562, 189] width 11 height 11
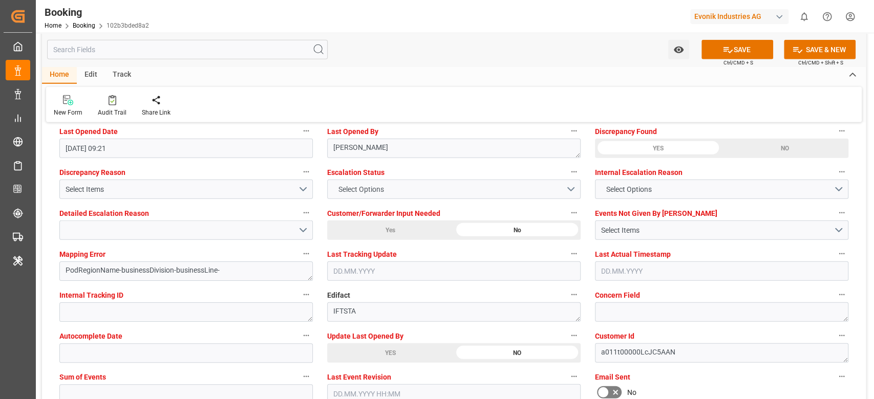
click at [560, 159] on div "Last Opened By sateesh godewar" at bounding box center [454, 141] width 268 height 41
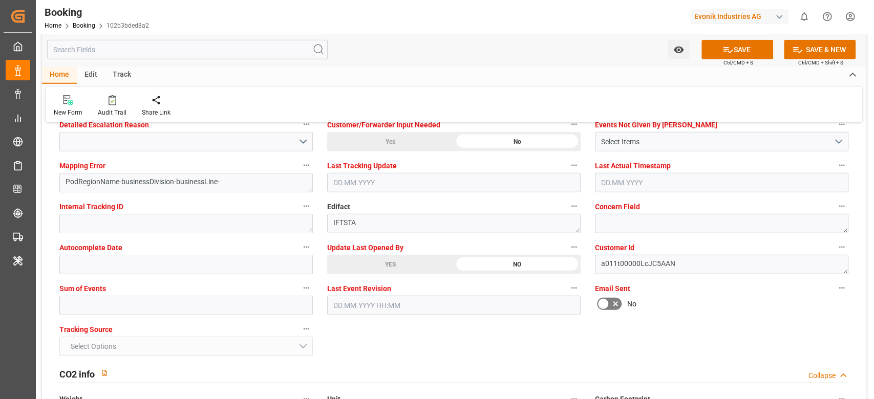
scroll to position [1954, 0]
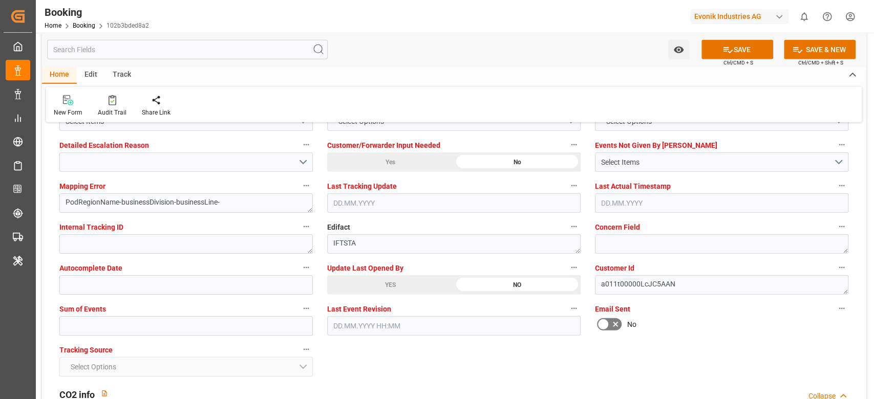
click at [349, 286] on div "YES" at bounding box center [390, 284] width 126 height 19
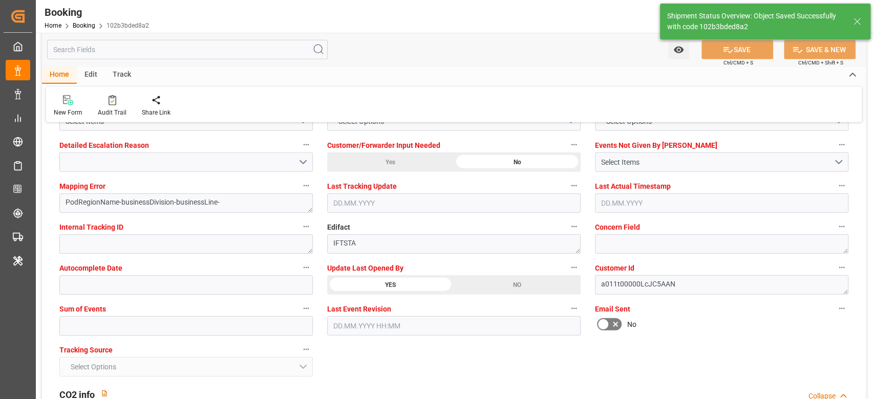
type textarea "[PERSON_NAME]"
type input "09.10.2025 10:02"
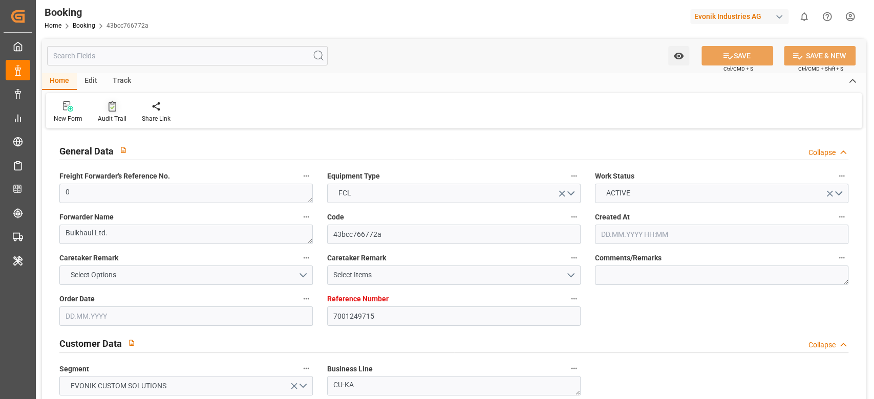
click at [104, 107] on div at bounding box center [112, 106] width 29 height 11
click at [107, 114] on div "Audit Trail" at bounding box center [112, 118] width 29 height 9
click at [112, 109] on icon at bounding box center [113, 106] width 8 height 10
type input "7001245073"
type input "9776418"
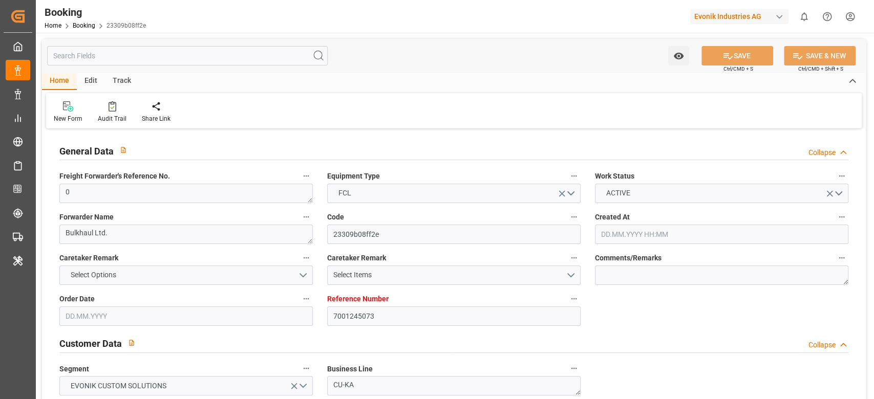
type input "CMACGM"
type input "CMA CGM Group"
type input "BEANR"
type input "IDBDJ"
type input "MYPKG"
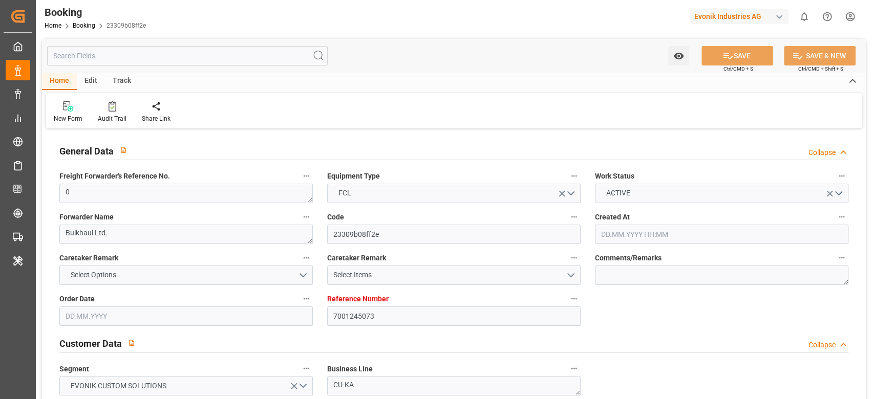
type input "SGSIN"
type input "IDJKT"
type input "0"
type input "[DATE] 06:50"
type input "[DATE]"
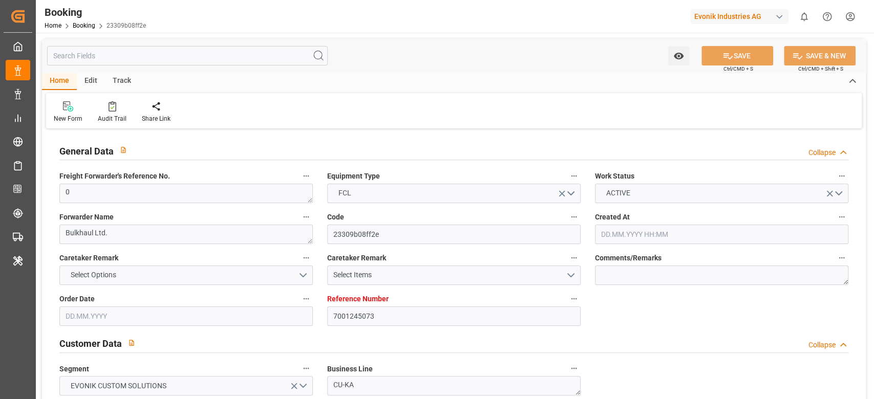
type input "[DATE]"
type input "[DATE] 00:00"
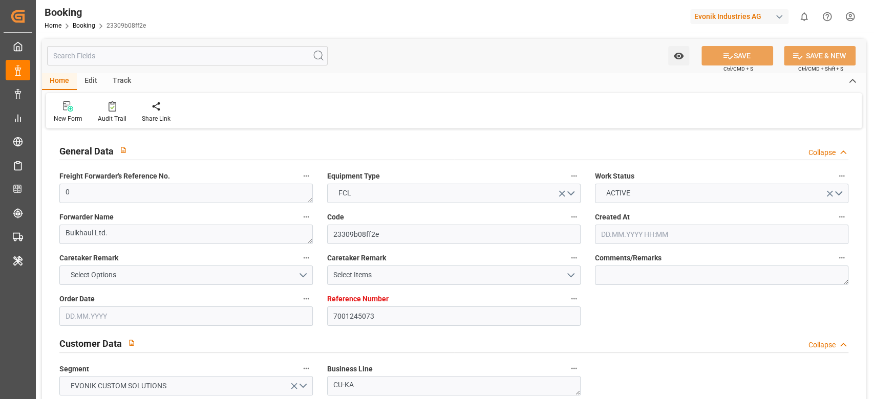
type input "[DATE] 00:00"
type input "21.08.2025 00:00"
type input "[DATE] 00:00"
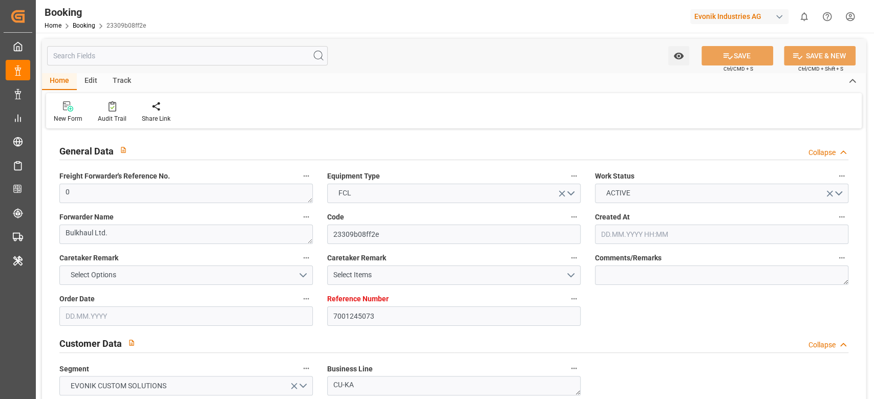
type input "[DATE] 00:00"
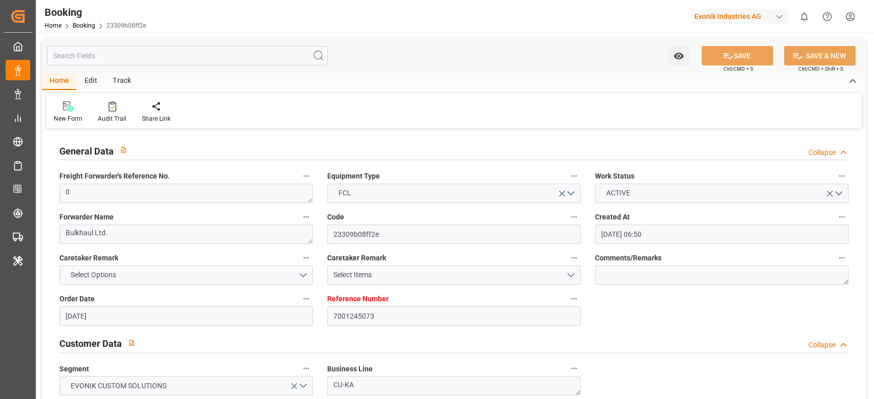
type input "[DATE] 00:00"
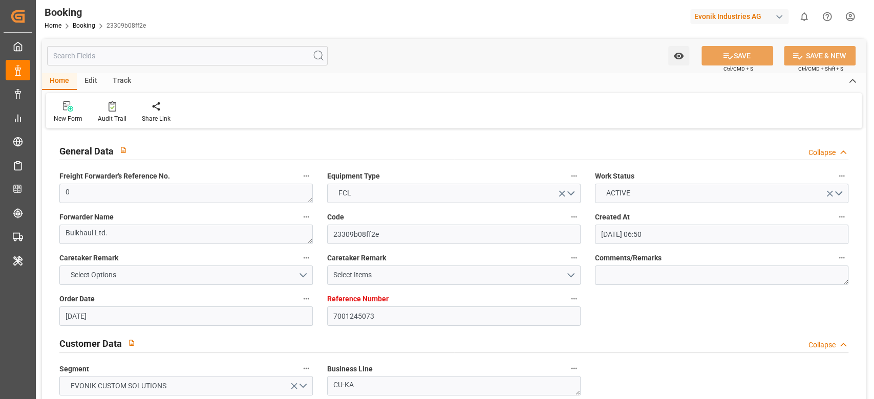
type input "26.10.2025 00:00"
type input "[DATE]"
type input "09.10.2025 08:52"
click at [117, 117] on div "Audit Trail" at bounding box center [112, 118] width 29 height 9
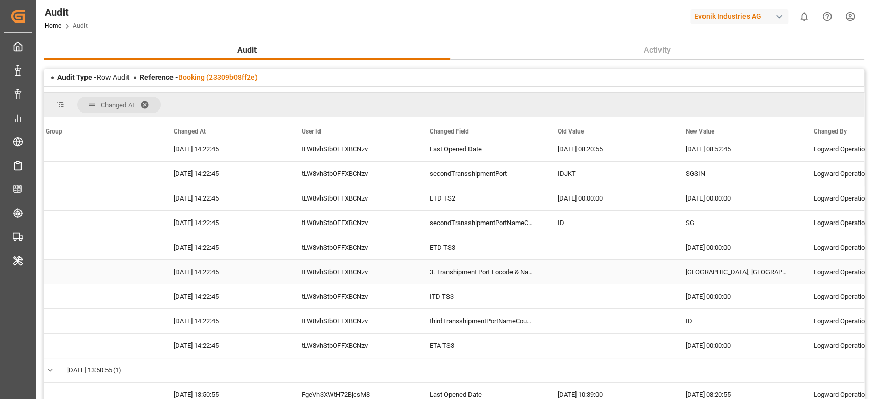
scroll to position [203, 0]
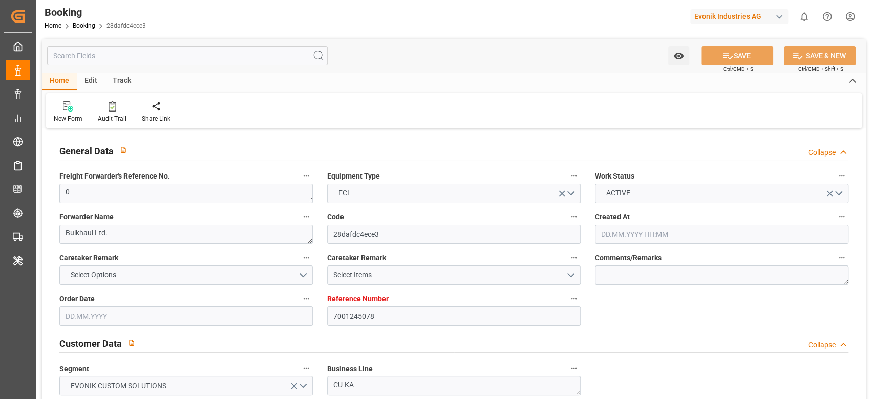
type input "7001245078"
type input "9776418"
type input "CMACGM"
type input "CMA CGM Group"
type input "BEANR"
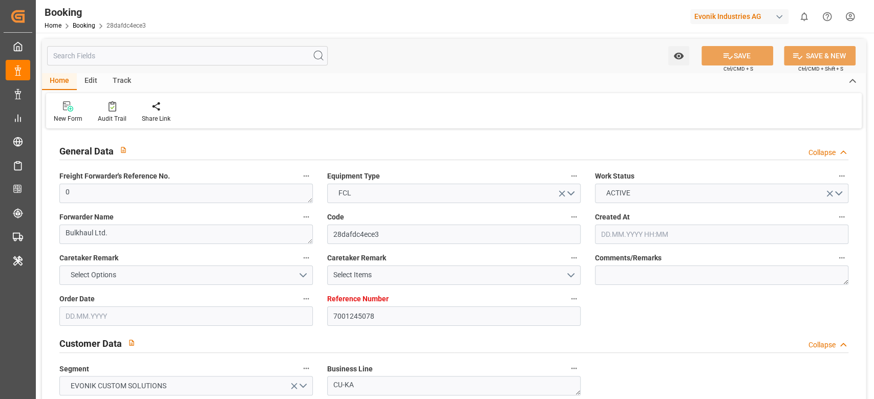
type input "IDBDJ"
type input "MYPKG"
type input "SGSIN"
type input "IDJKT"
type input "0"
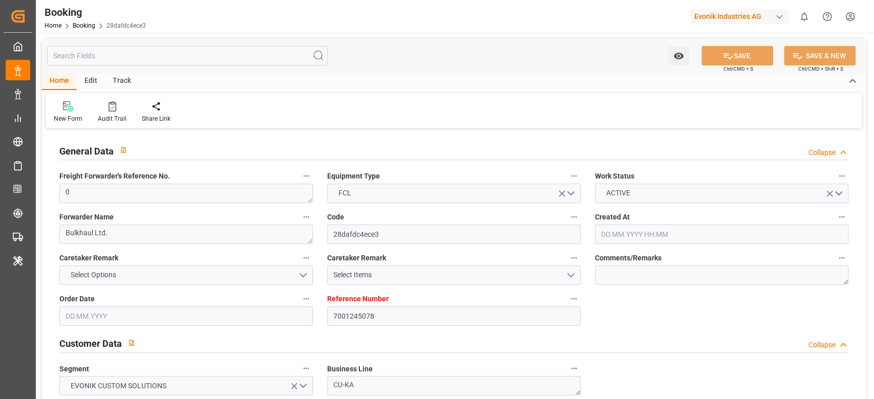
type input "[DATE] 06:50"
type input "[DATE]"
type input "[DATE] 00:00"
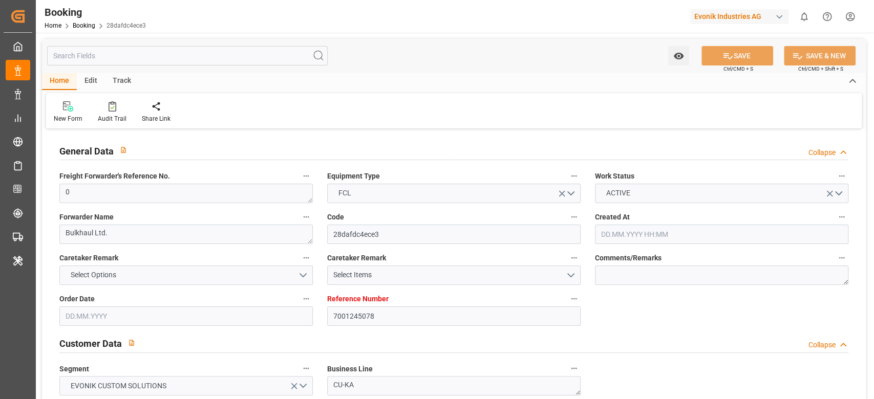
type input "[DATE] 00:00"
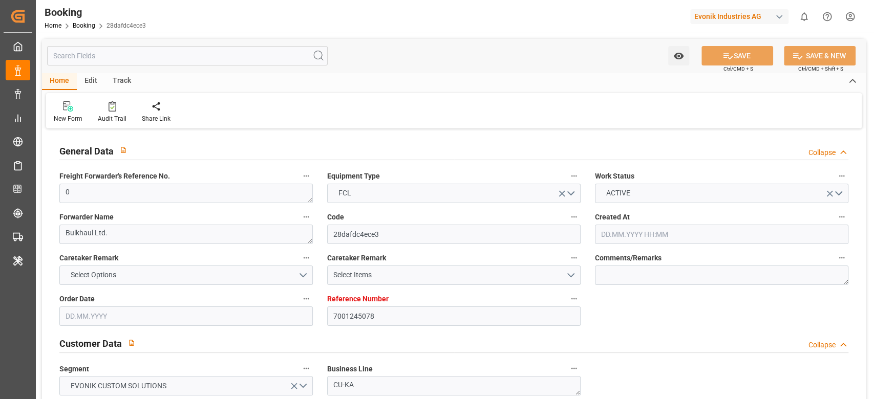
type input "[DATE] 00:00"
type input "07.10.2025 00:00"
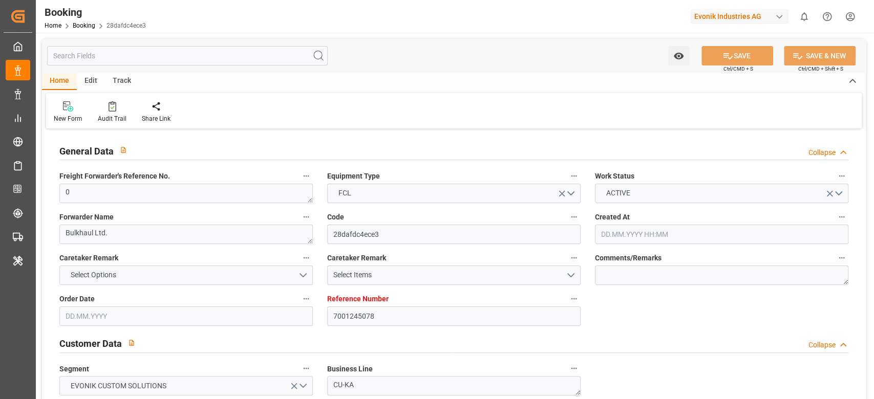
type input "[DATE] 00:00"
type input "14.10.2025 00:00"
type input "10.10.2025 00:00"
type input "16.10.2025 00:00"
type input "13.10.2025 00:00"
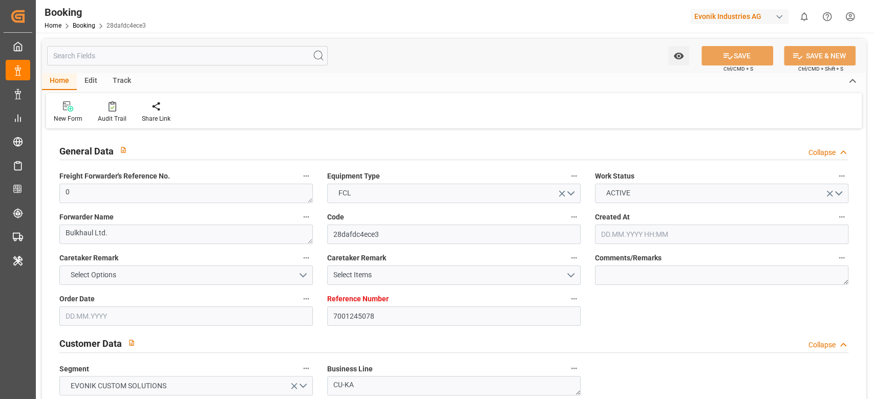
type input "18.10.2025 00:00"
type input "16.10.2025 00:00"
type input "22.08.2025"
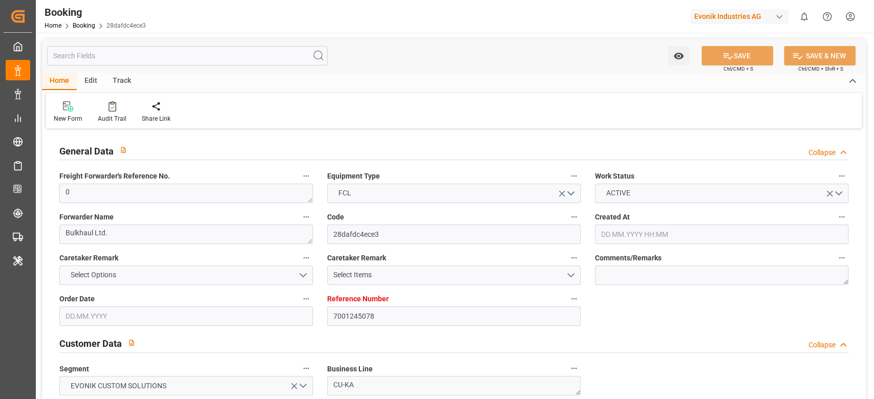
type input "09.10.2025 08:56"
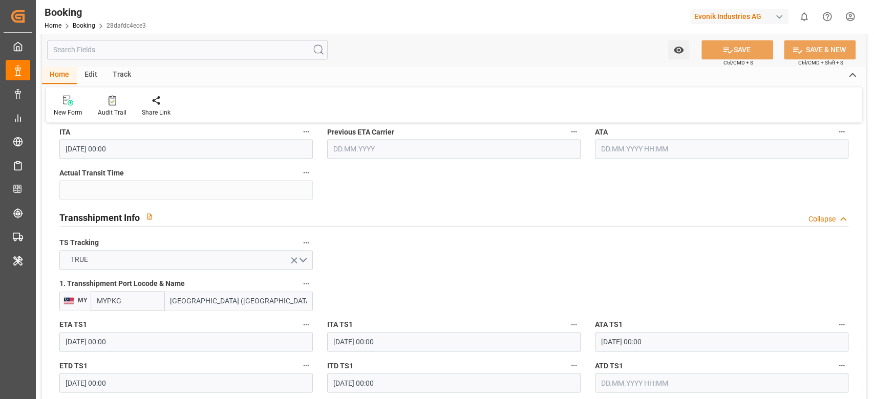
scroll to position [1024, 0]
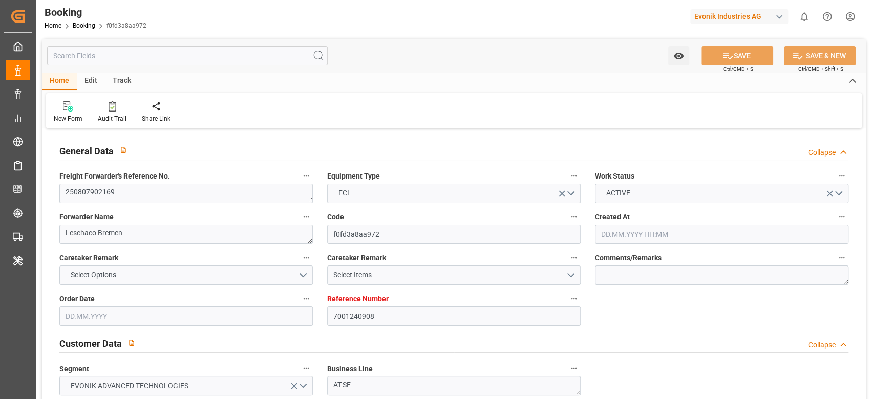
type input "7001240908"
type input "9665645"
type input "Hapag [PERSON_NAME]"
type input "Hapag Lloyd Aktiengesellschaft"
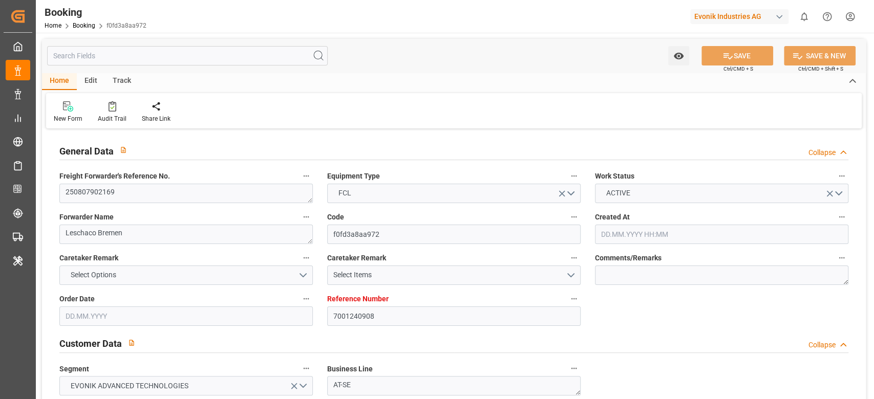
type input "NLRTM"
type input "INNSA"
type input "0"
type input "NLRTM"
type input "INNSA"
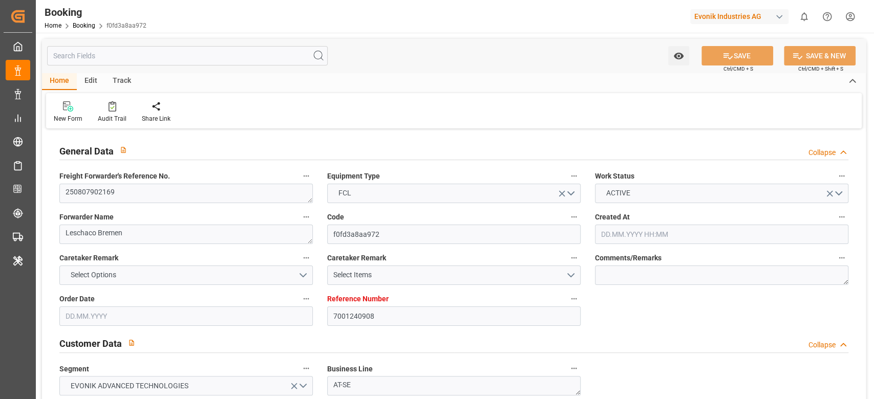
type input "9665645"
type input "05.08.2025 11:50"
type input "05.08.2025"
type input "11.10.2025"
type input "13.08.2025"
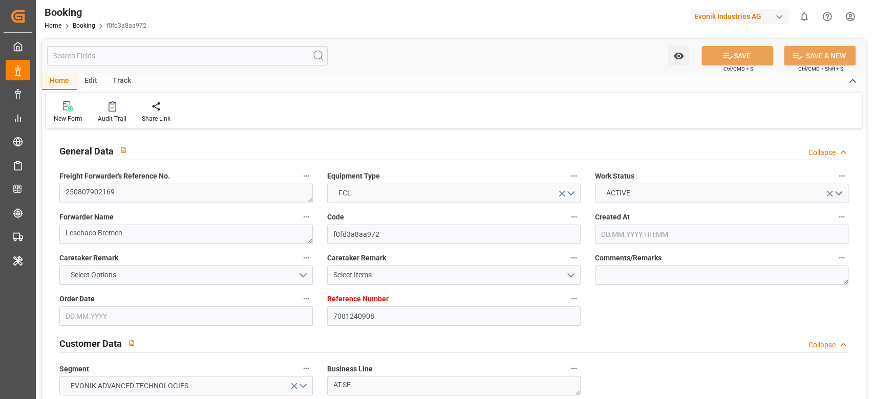
type input "06.08.2025"
type input "07.08.2025"
type input "22.08.2025 00:00"
type input "08.10.2025 00:00"
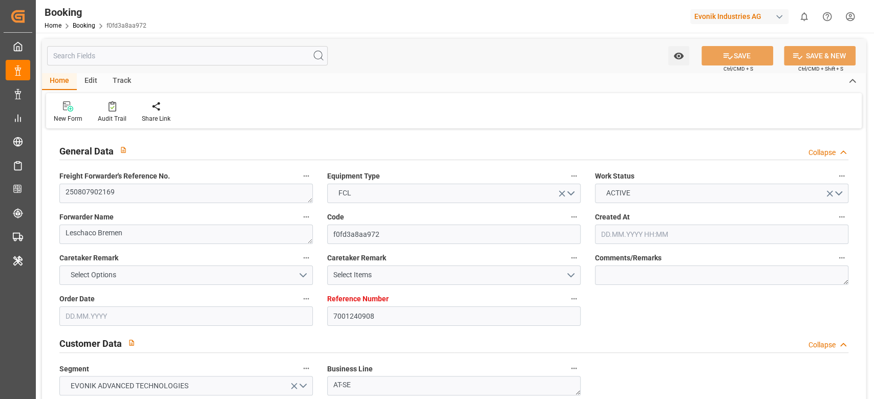
type input "08.10.2025 00:00"
type input "13.08.2025"
type input "09.10.2025 07:26"
type input "09.10.2025"
type input "22.08.2025 17:00"
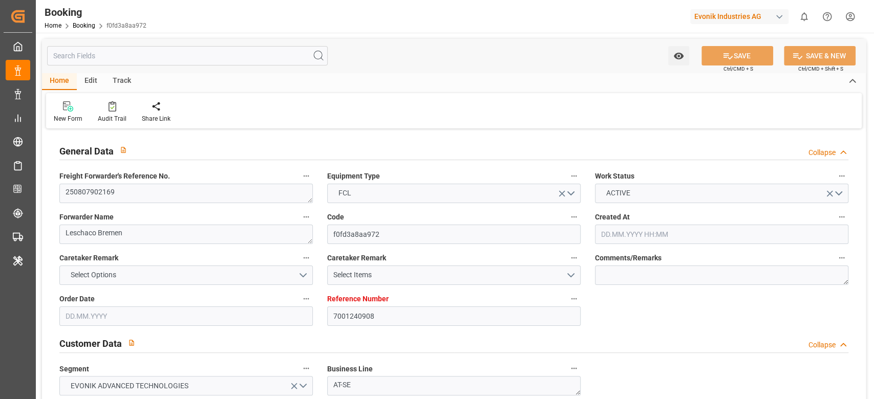
type input "08.10.2025 10:00"
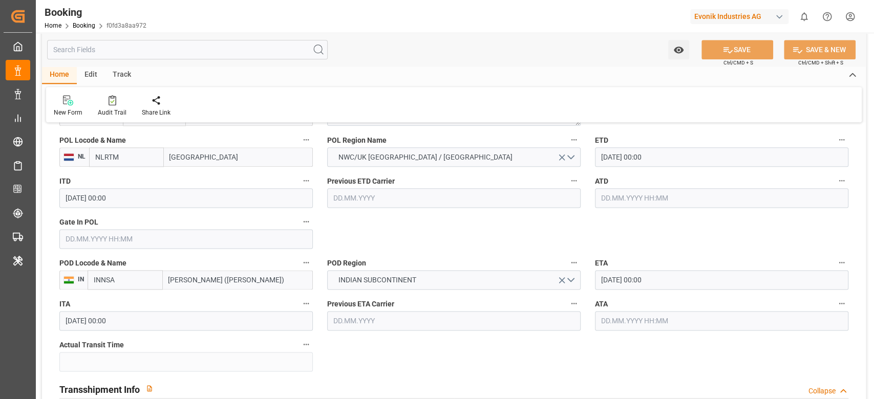
scroll to position [614, 0]
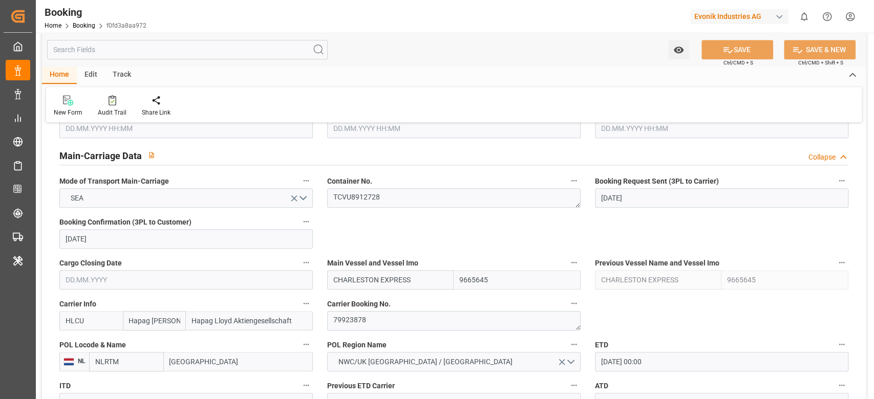
click at [379, 309] on label "Carrier Booking No." at bounding box center [453, 304] width 253 height 14
click at [567, 309] on button "Carrier Booking No." at bounding box center [573, 303] width 13 height 13
click at [373, 322] on div at bounding box center [437, 199] width 874 height 399
click at [373, 322] on body "Created by potrace 1.15, written by Peter Selinger 2001-2017 Created by potrace…" at bounding box center [437, 199] width 874 height 399
click at [373, 317] on textarea "79923878" at bounding box center [453, 320] width 253 height 19
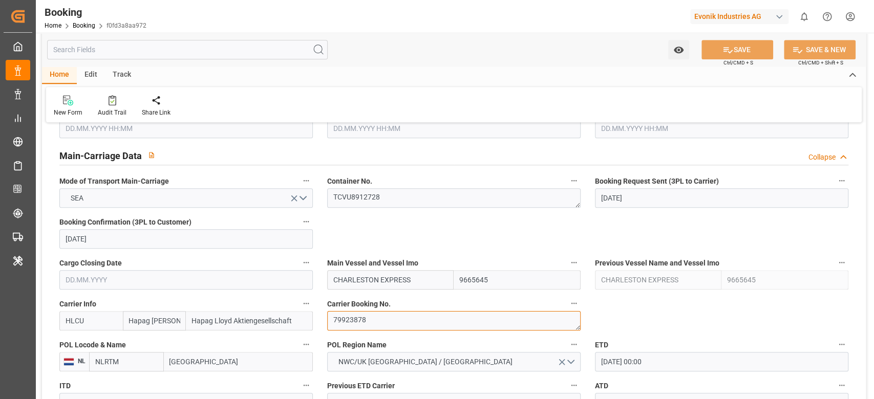
drag, startPoint x: 373, startPoint y: 317, endPoint x: 375, endPoint y: 326, distance: 9.4
click at [375, 326] on textarea "79923878" at bounding box center [453, 320] width 253 height 19
click at [103, 112] on div "Audit Trail" at bounding box center [112, 112] width 29 height 9
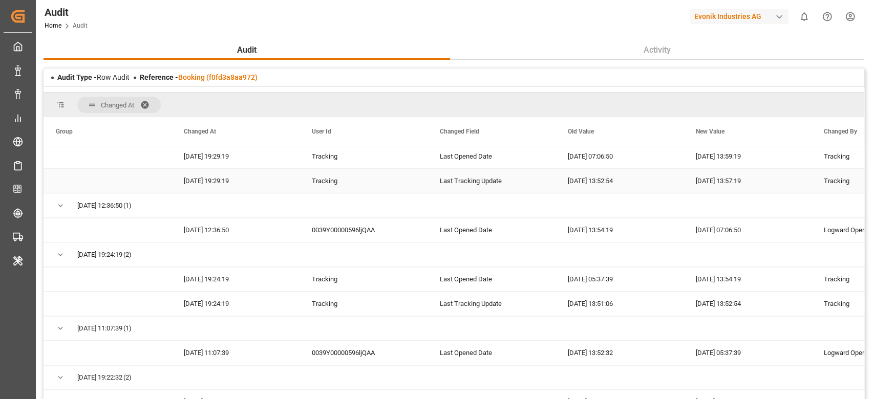
scroll to position [3647, 0]
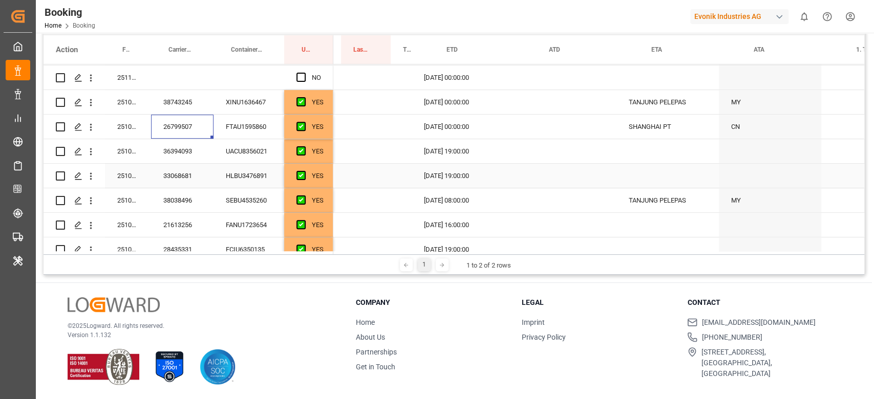
scroll to position [0, 1184]
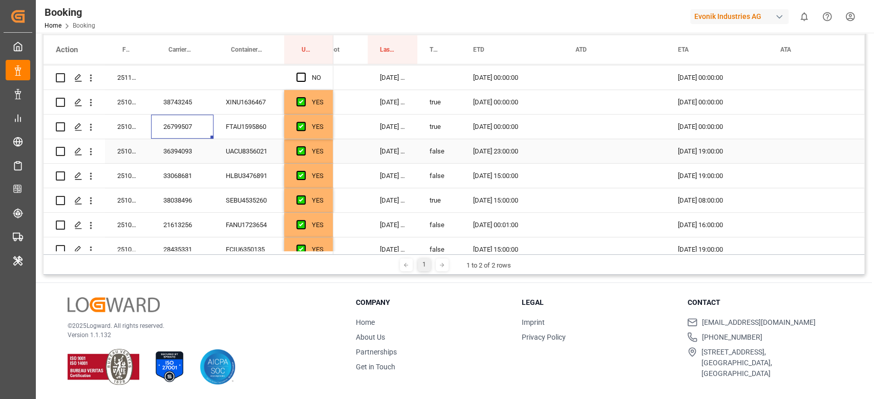
click at [176, 146] on div "36394093" at bounding box center [182, 151] width 62 height 24
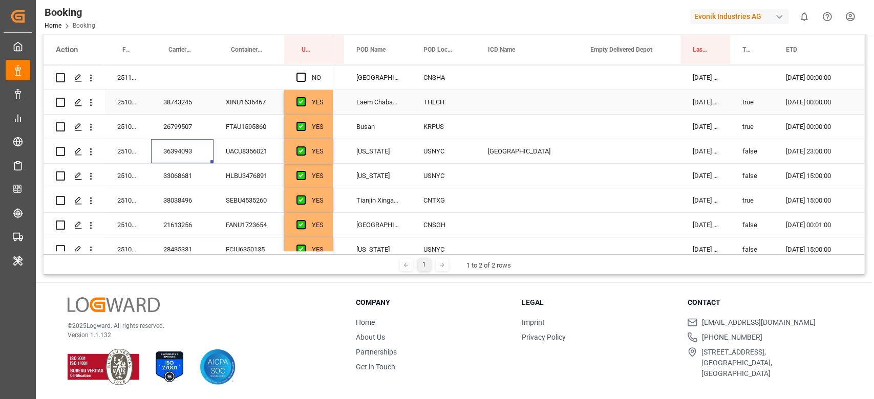
scroll to position [0, 870]
click at [201, 174] on div "33068681" at bounding box center [182, 176] width 62 height 24
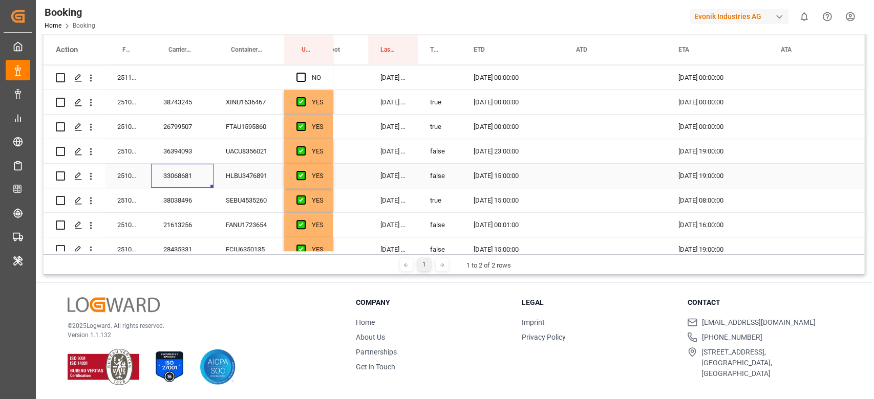
scroll to position [0, 1184]
click at [170, 211] on div "38038496" at bounding box center [182, 200] width 62 height 24
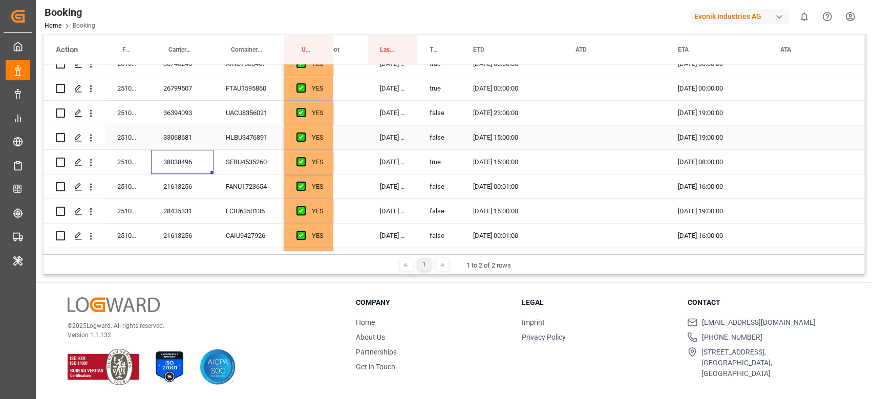
scroll to position [411, 0]
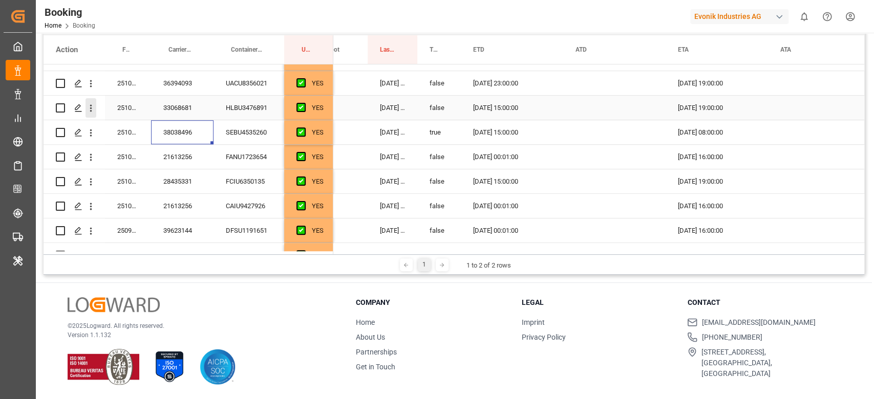
click at [93, 108] on icon "open menu" at bounding box center [91, 108] width 11 height 11
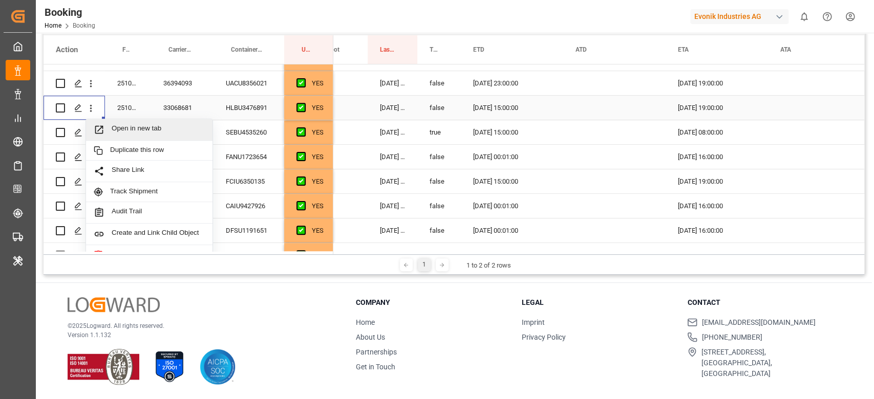
click at [116, 126] on span "Open in new tab" at bounding box center [158, 129] width 93 height 11
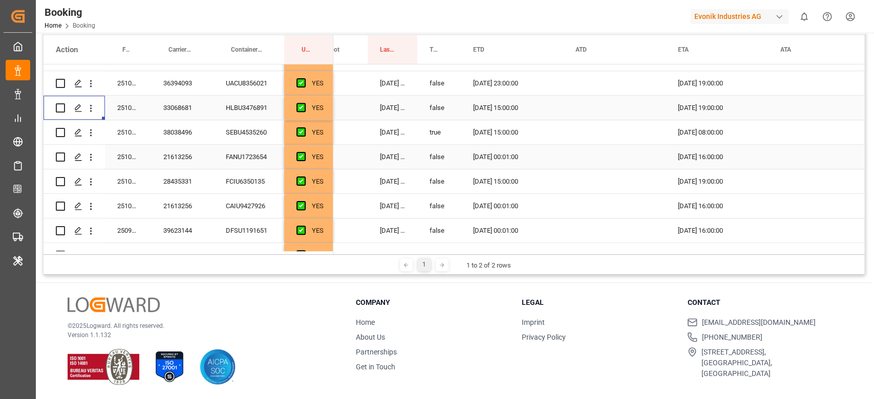
click at [164, 127] on div "38038496" at bounding box center [182, 132] width 62 height 24
click at [186, 159] on div "21613256" at bounding box center [182, 157] width 62 height 24
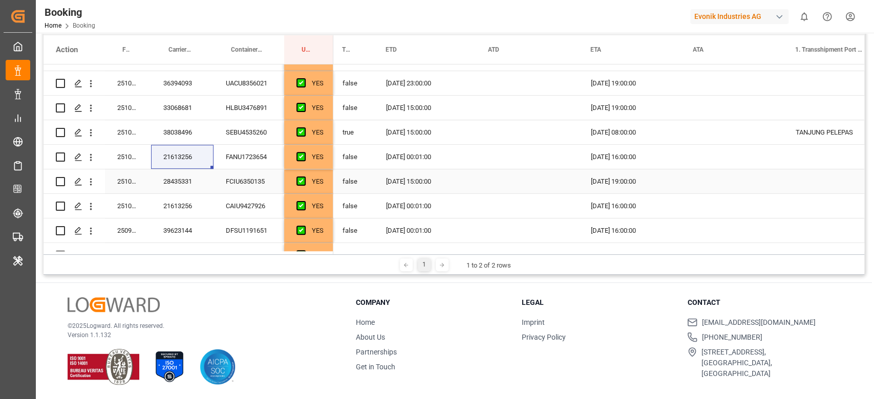
scroll to position [0, 1271]
click at [191, 180] on div "28435331" at bounding box center [182, 181] width 62 height 24
click at [91, 176] on button "open menu" at bounding box center [91, 181] width 11 height 19
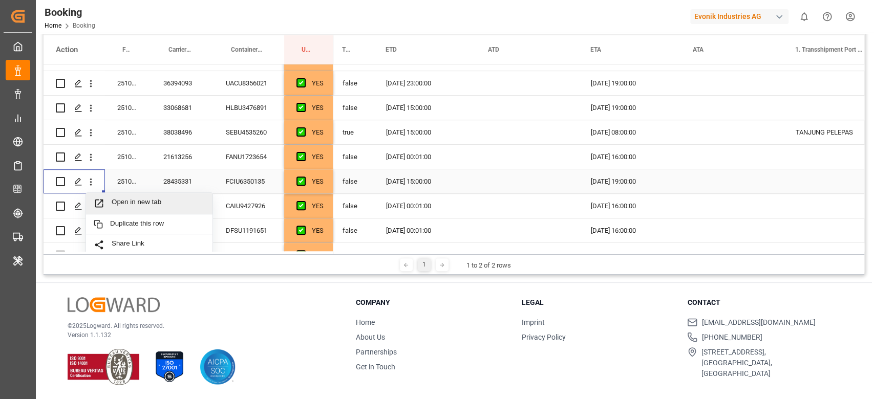
click at [135, 196] on div "Open in new tab" at bounding box center [149, 204] width 126 height 22
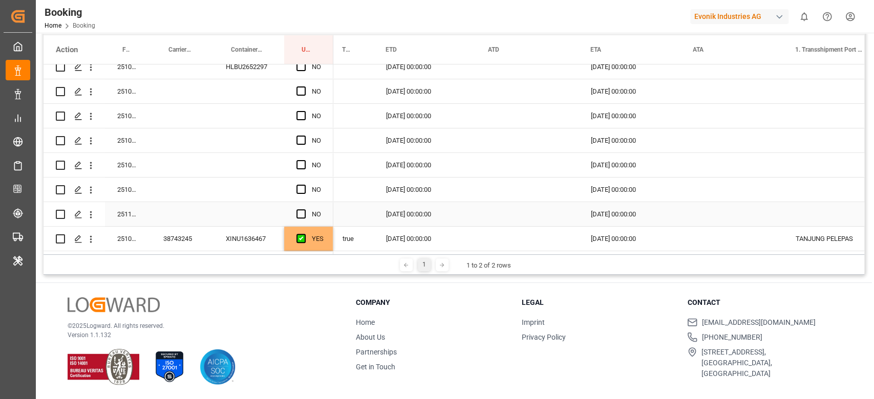
click at [181, 157] on div "Press SPACE to select this row." at bounding box center [182, 165] width 62 height 24
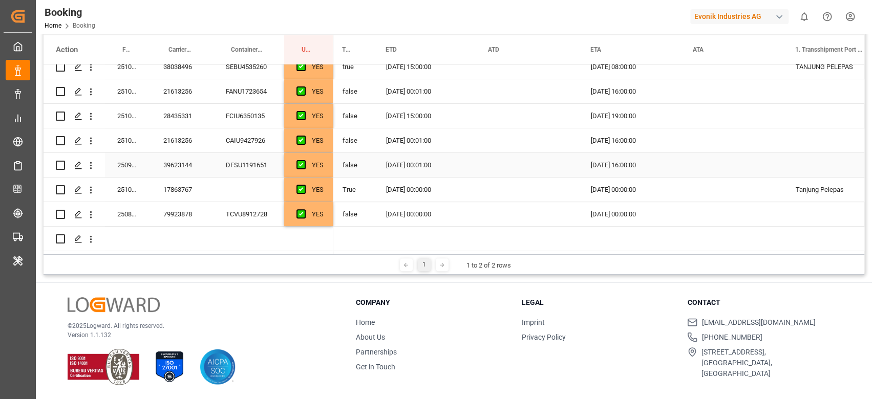
click at [185, 161] on div "39623144" at bounding box center [182, 165] width 62 height 24
click at [178, 192] on div "17863767" at bounding box center [182, 190] width 62 height 24
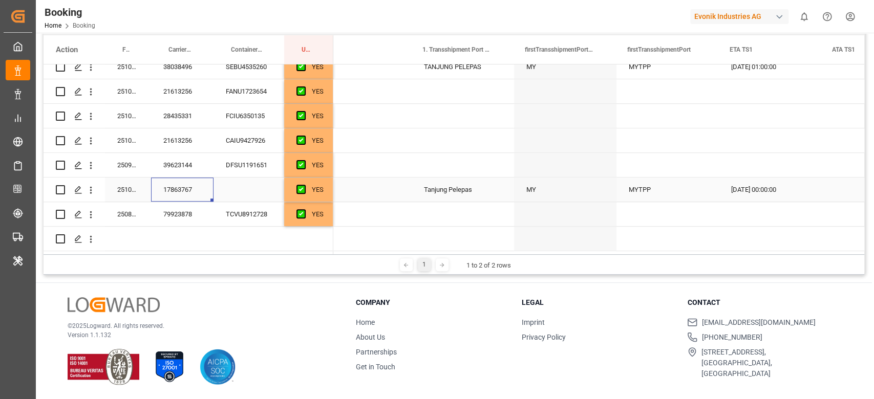
scroll to position [0, 0]
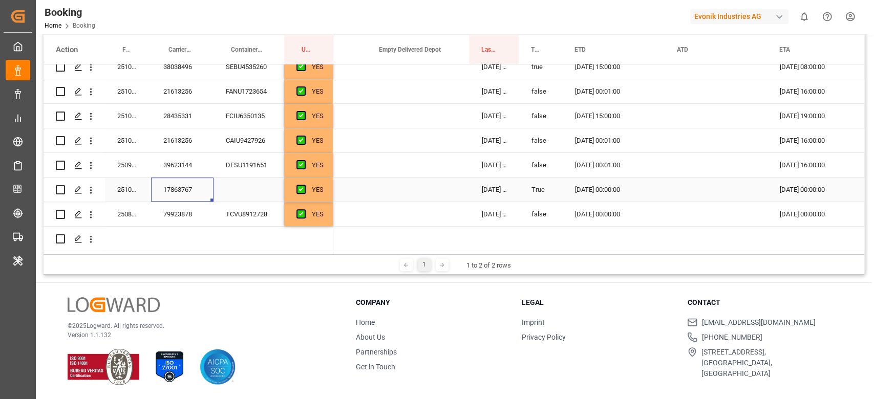
click at [95, 187] on icon "open menu" at bounding box center [91, 190] width 11 height 11
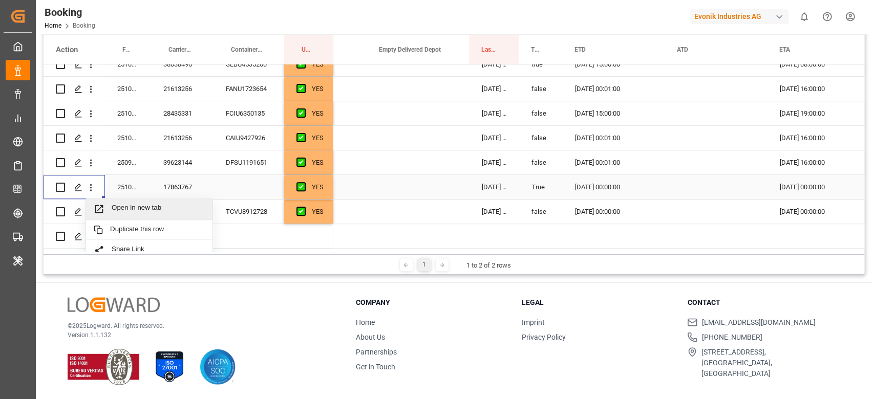
click at [123, 209] on span "Open in new tab" at bounding box center [158, 209] width 93 height 11
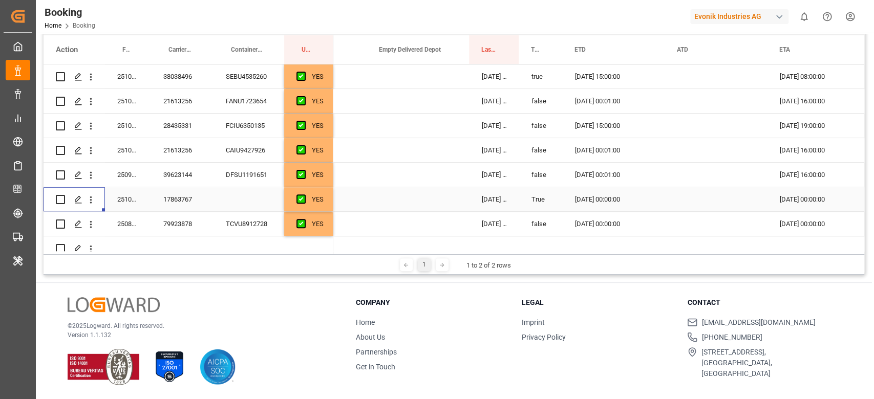
scroll to position [479, 0]
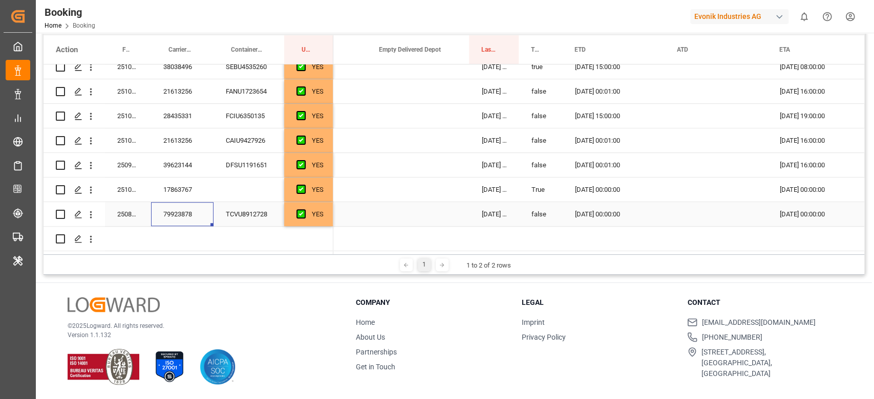
click at [191, 215] on div "79923878" at bounding box center [182, 214] width 62 height 24
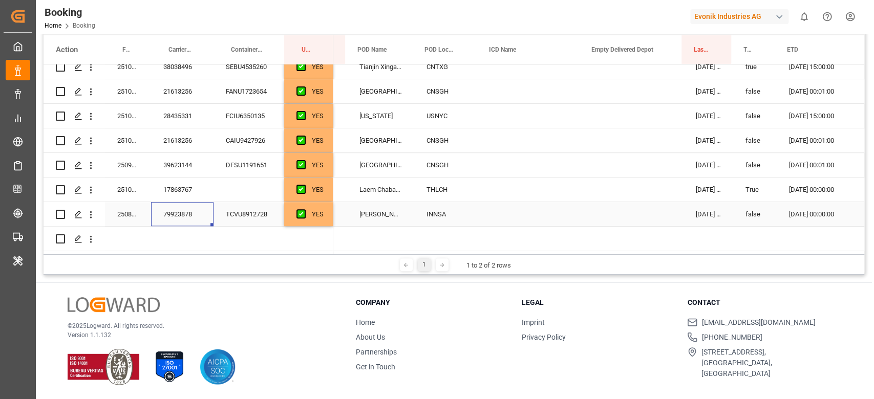
scroll to position [0, 865]
click at [131, 211] on div "250807902169" at bounding box center [128, 214] width 46 height 24
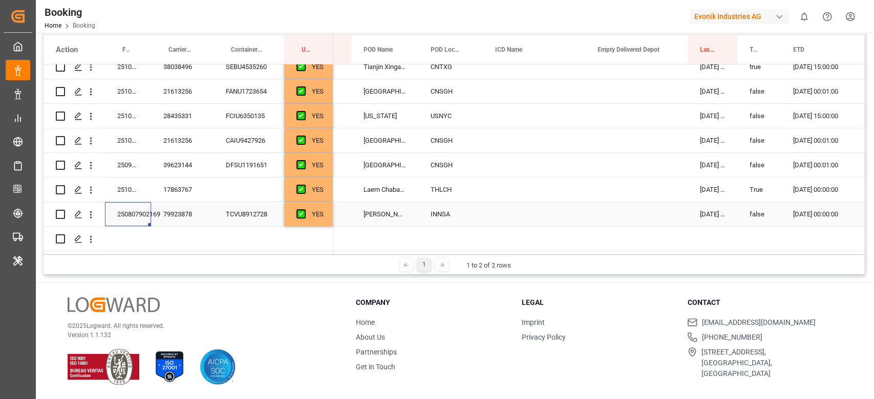
drag, startPoint x: 131, startPoint y: 211, endPoint x: 494, endPoint y: 363, distance: 393.7
click at [355, 261] on div "Last Opened By Drag here to set column labels Action Freight Forwarder's Refere…" at bounding box center [454, 143] width 821 height 264
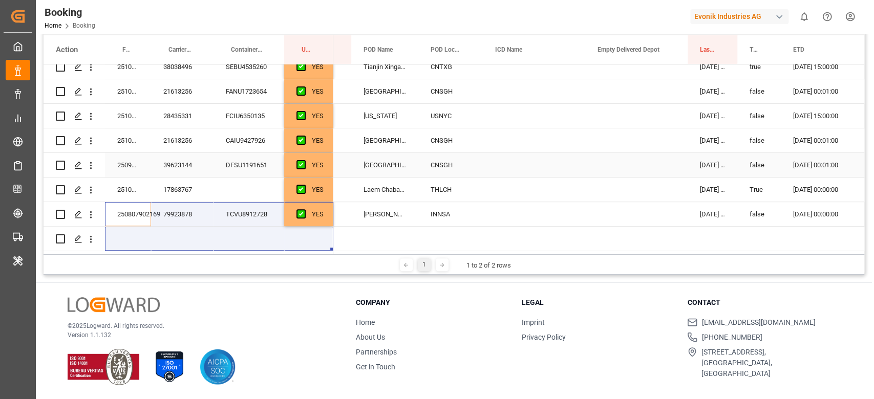
scroll to position [479, 0]
click at [545, 189] on div "Press SPACE to select this row." at bounding box center [534, 190] width 102 height 24
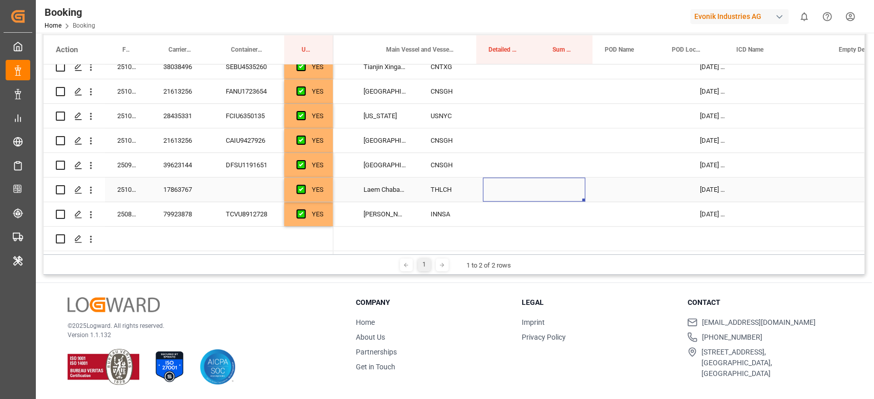
scroll to position [0, 598]
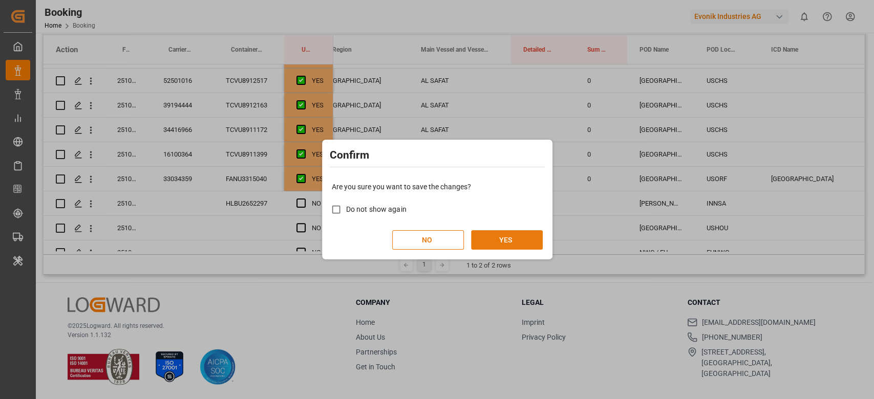
click at [496, 240] on button "YES" at bounding box center [507, 239] width 72 height 19
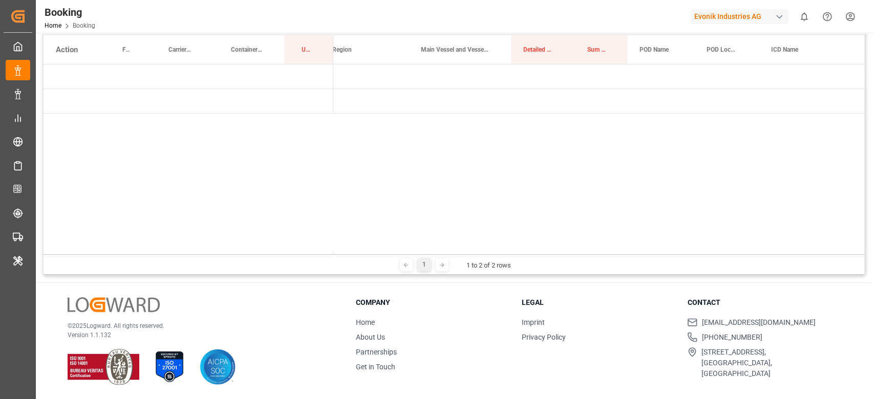
click at [367, 252] on div "Last Opened By Drag here to set column labels Action Freight Forwarder's Refere…" at bounding box center [454, 143] width 821 height 264
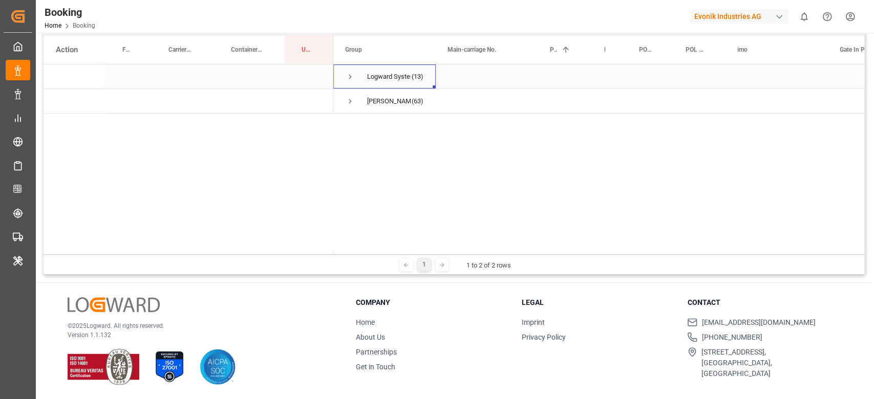
click at [353, 80] on span "Press SPACE to select this row." at bounding box center [350, 76] width 9 height 9
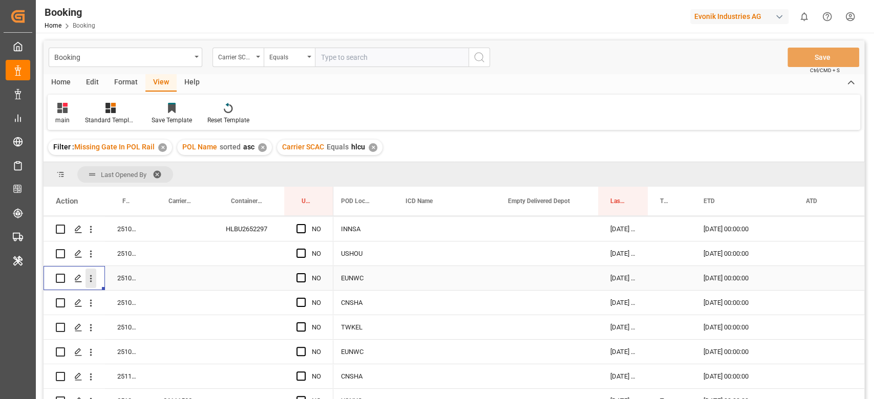
drag, startPoint x: 92, startPoint y: 282, endPoint x: 108, endPoint y: 283, distance: 15.9
click at [92, 282] on icon "open menu" at bounding box center [91, 278] width 11 height 11
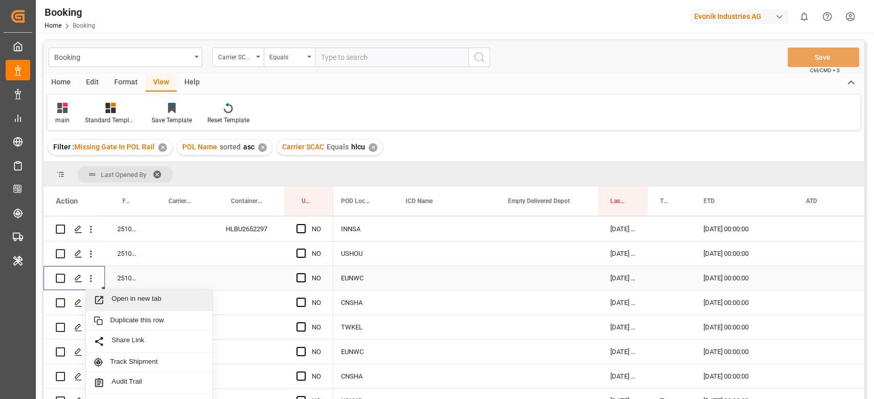
click at [129, 295] on span "Open in new tab" at bounding box center [158, 300] width 93 height 11
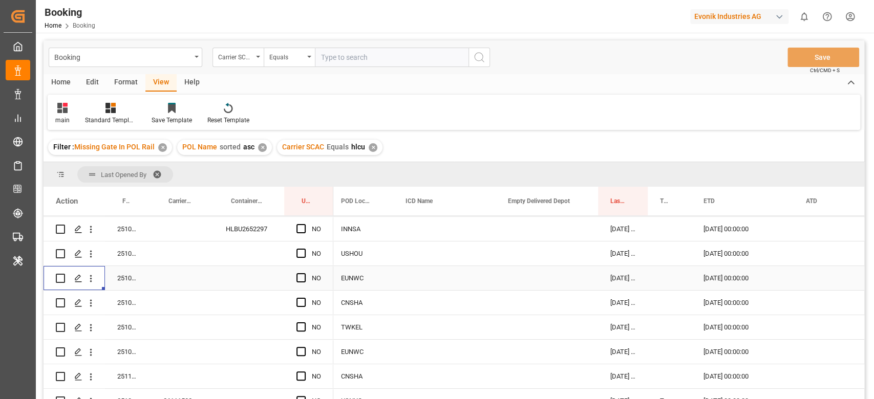
click at [371, 55] on input "text" at bounding box center [392, 57] width 154 height 19
click at [371, 55] on input "cos" at bounding box center [392, 57] width 154 height 19
type input "cosu"
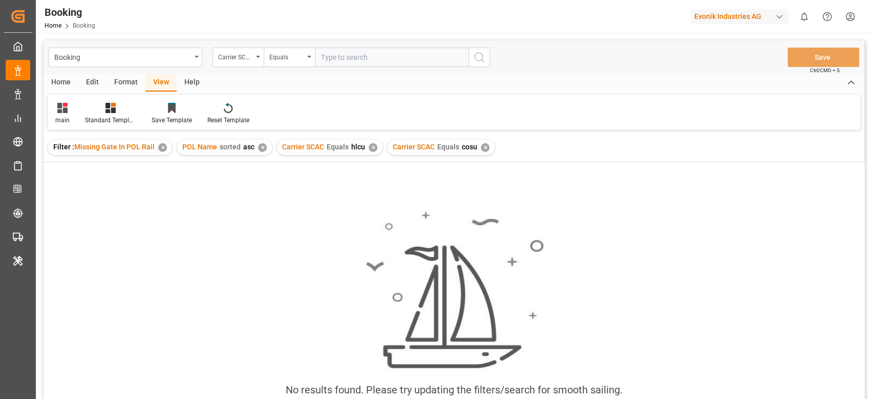
click at [372, 147] on div "✕" at bounding box center [373, 147] width 9 height 9
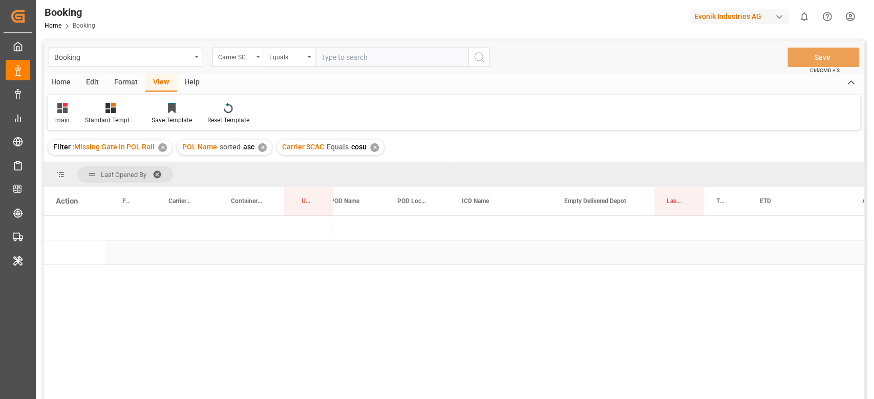
scroll to position [0, 898]
drag, startPoint x: 674, startPoint y: 201, endPoint x: 672, endPoint y: 167, distance: 33.9
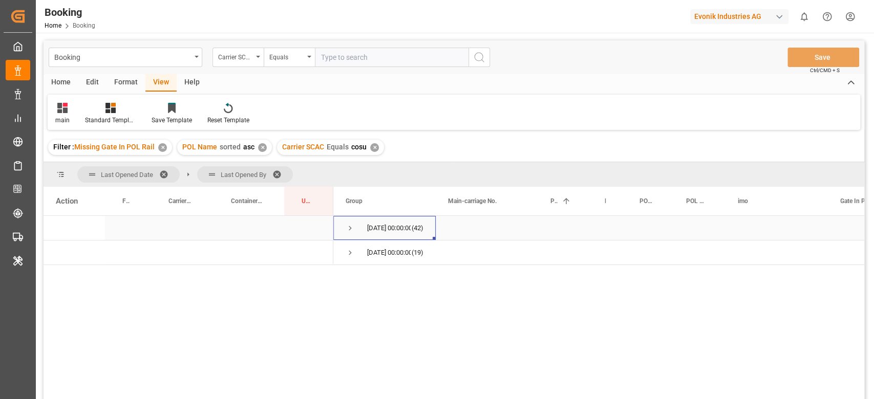
click at [351, 231] on span "Press SPACE to select this row." at bounding box center [350, 228] width 9 height 9
click at [368, 252] on span "Press SPACE to select this row." at bounding box center [371, 252] width 9 height 9
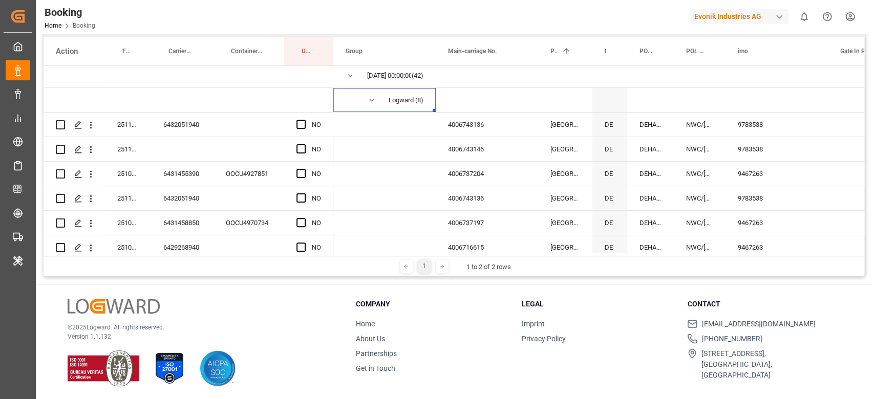
scroll to position [1, 0]
click at [196, 125] on div "6432051940" at bounding box center [182, 126] width 62 height 24
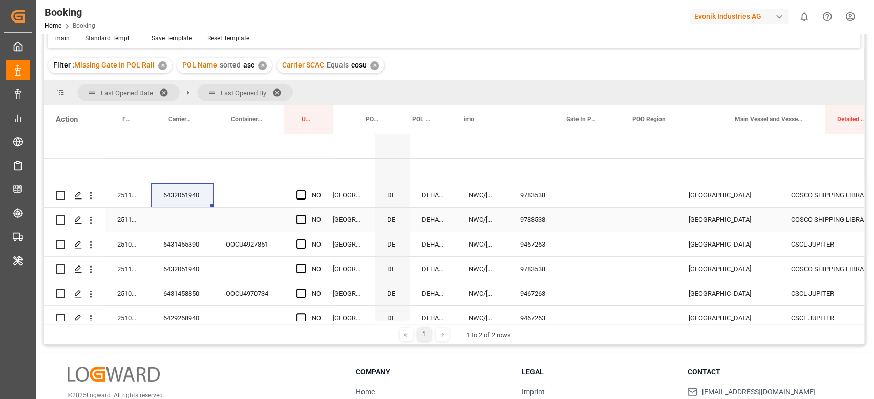
scroll to position [0, 173]
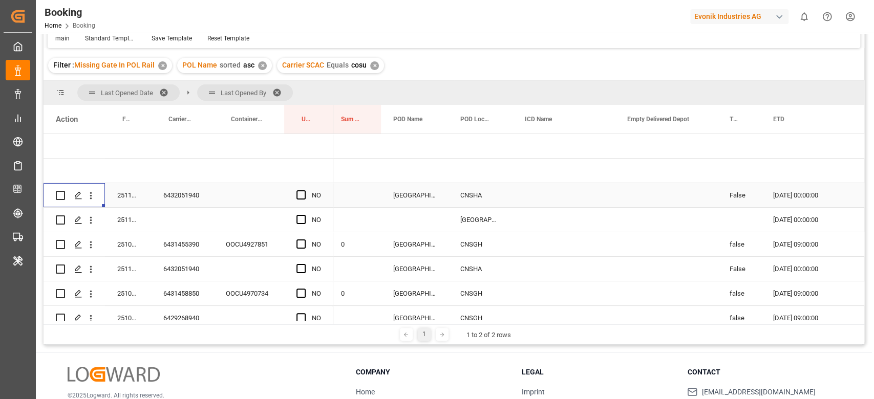
drag, startPoint x: 93, startPoint y: 195, endPoint x: 103, endPoint y: 191, distance: 10.4
click at [100, 191] on div "Press SPACE to select this row." at bounding box center [91, 195] width 26 height 19
drag, startPoint x: 91, startPoint y: 196, endPoint x: 105, endPoint y: 200, distance: 15.4
click at [93, 196] on icon "open menu" at bounding box center [91, 195] width 11 height 11
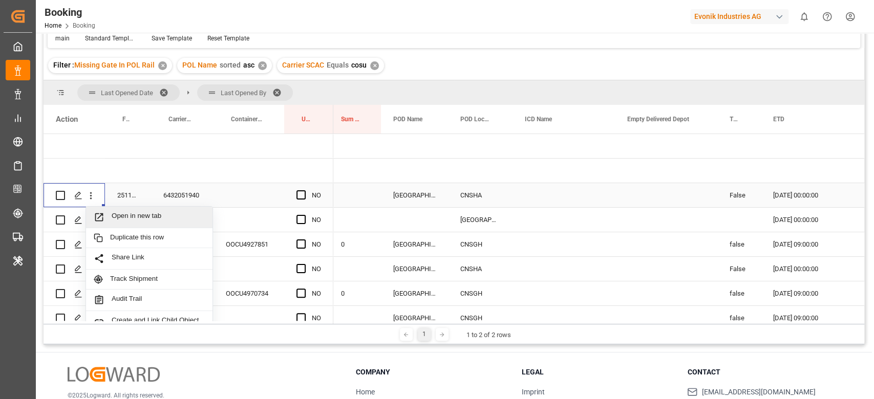
click at [135, 218] on span "Open in new tab" at bounding box center [158, 217] width 93 height 11
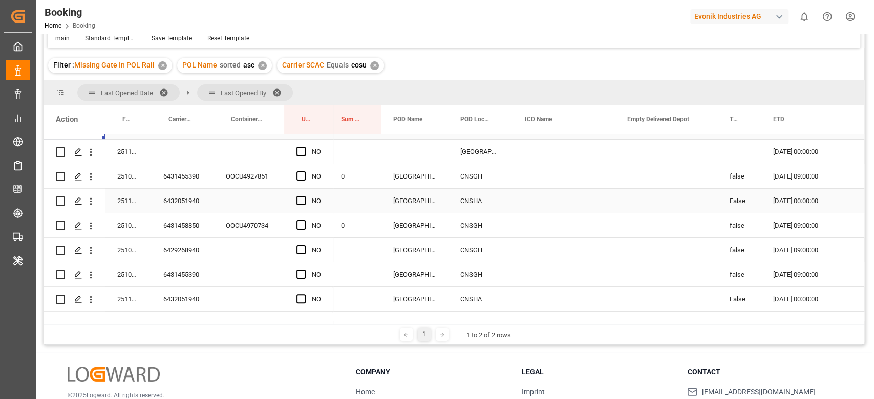
click at [90, 199] on icon "open menu" at bounding box center [91, 201] width 11 height 11
click at [90, 296] on icon "open menu" at bounding box center [91, 299] width 11 height 11
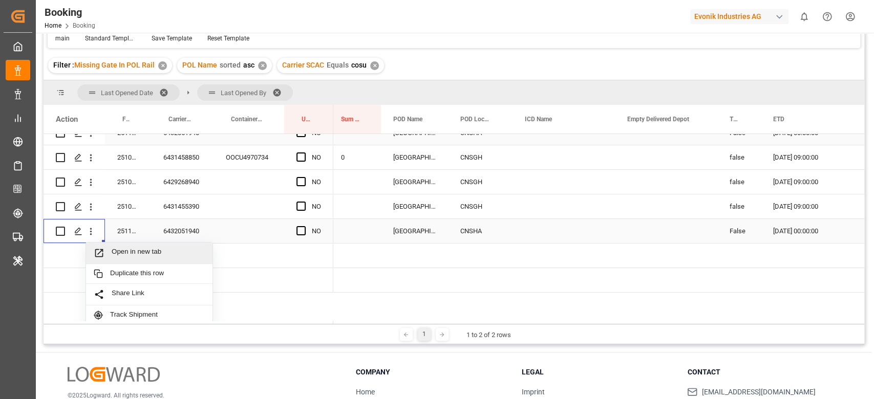
click at [139, 252] on span "Open in new tab" at bounding box center [158, 253] width 93 height 11
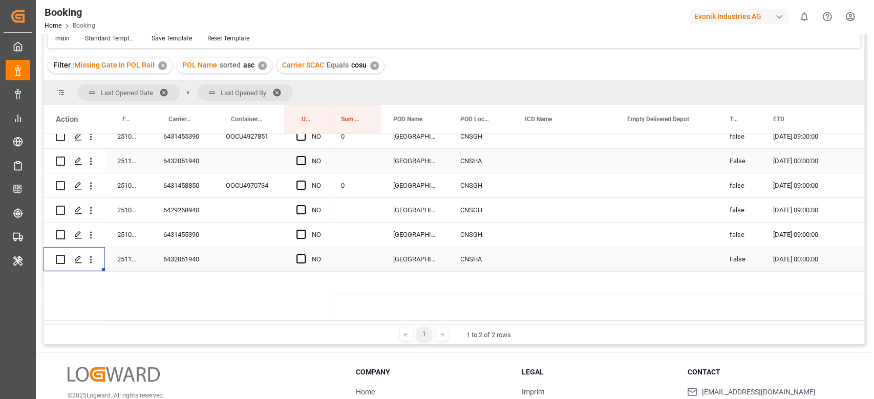
scroll to position [107, 0]
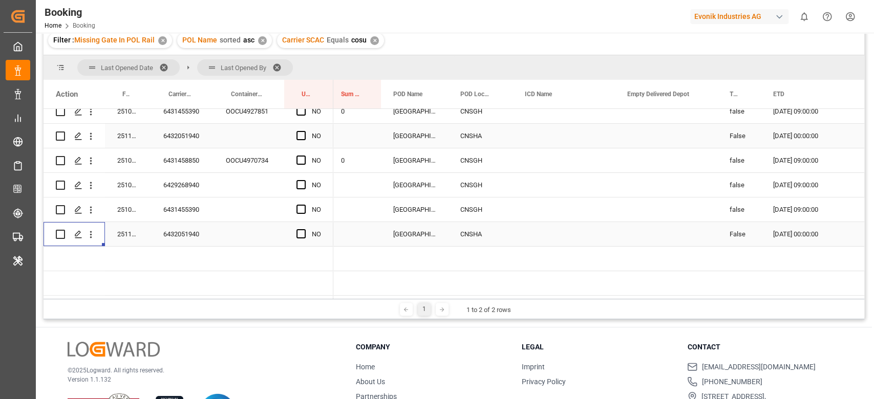
click at [301, 231] on span "Press SPACE to select this row." at bounding box center [300, 233] width 9 height 9
click at [304, 229] on input "Press SPACE to select this row." at bounding box center [304, 229] width 0 height 0
click at [303, 126] on div "Press SPACE to select this row." at bounding box center [303, 136] width 15 height 24
click at [301, 134] on span "Press SPACE to select this row." at bounding box center [300, 135] width 9 height 9
click at [304, 131] on input "Press SPACE to select this row." at bounding box center [304, 131] width 0 height 0
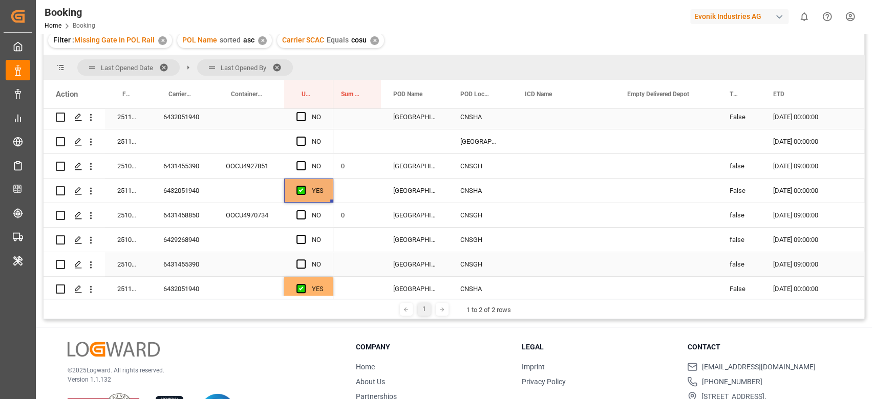
scroll to position [0, 0]
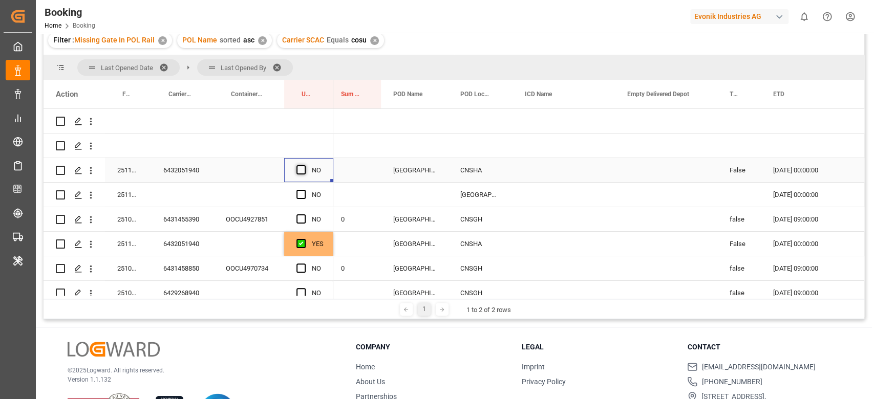
click at [303, 172] on span "Press SPACE to select this row." at bounding box center [300, 169] width 9 height 9
click at [304, 165] on input "Press SPACE to select this row." at bounding box center [304, 165] width 0 height 0
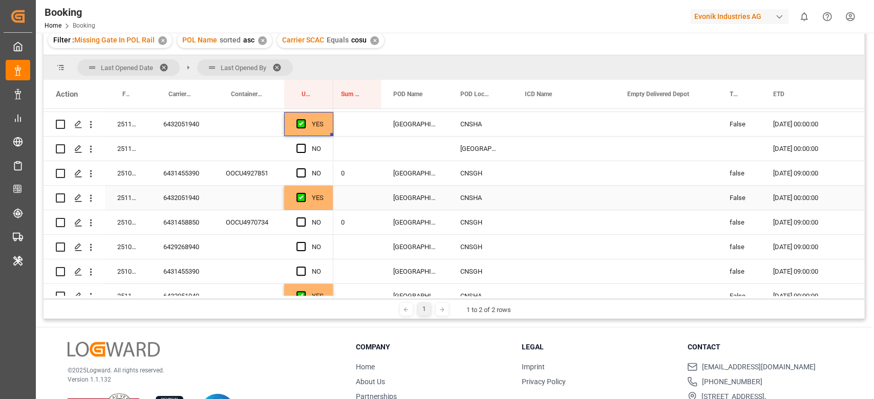
scroll to position [68, 0]
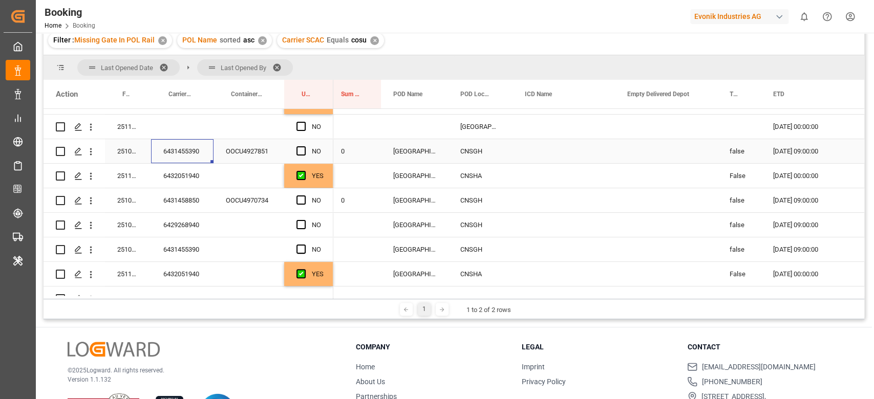
click at [194, 148] on div "6431455390" at bounding box center [182, 151] width 62 height 24
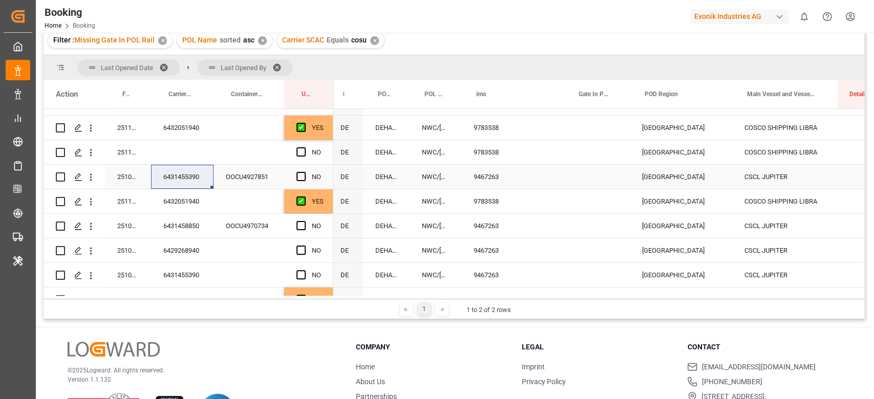
scroll to position [0, 294]
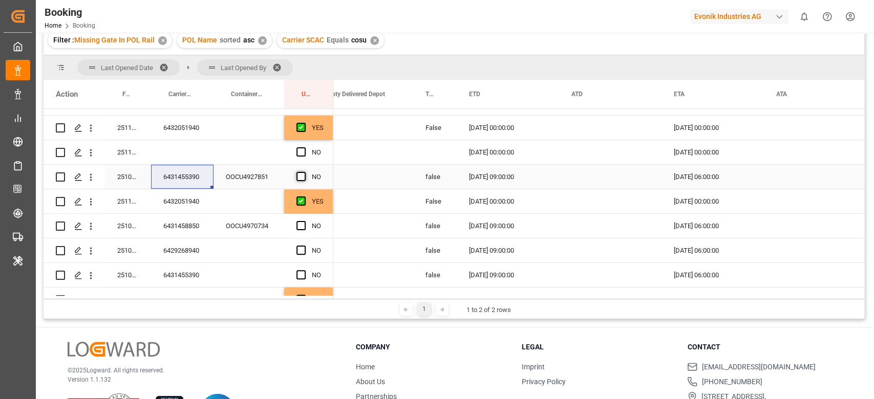
click at [302, 172] on span "Press SPACE to select this row." at bounding box center [300, 176] width 9 height 9
click at [304, 172] on input "Press SPACE to select this row." at bounding box center [304, 172] width 0 height 0
click at [295, 272] on div "NO" at bounding box center [308, 275] width 49 height 24
click at [300, 274] on span "Press SPACE to select this row." at bounding box center [300, 274] width 9 height 9
click at [304, 270] on input "Press SPACE to select this row." at bounding box center [304, 270] width 0 height 0
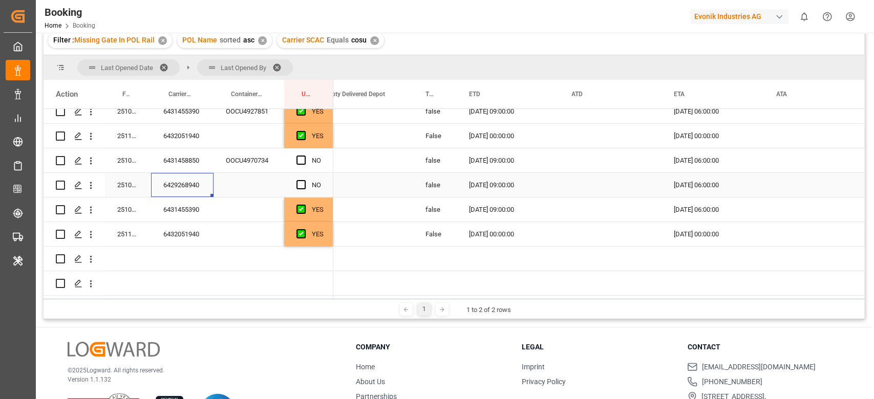
click at [209, 180] on div "6429268940" at bounding box center [182, 185] width 62 height 24
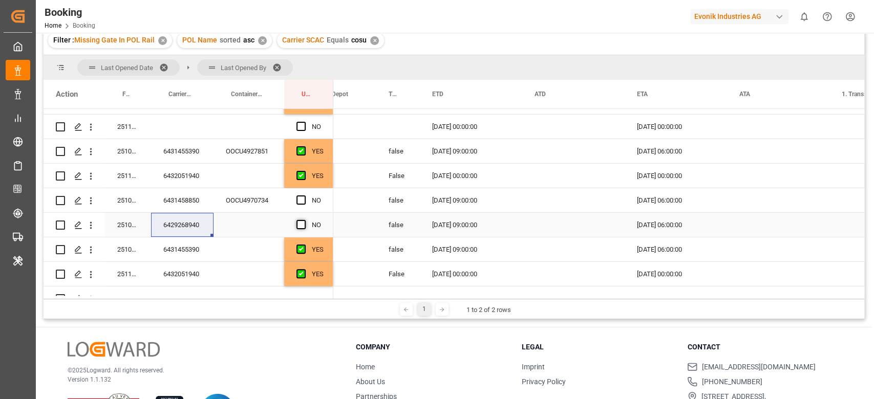
click at [302, 227] on span "Press SPACE to select this row." at bounding box center [300, 224] width 9 height 9
click at [304, 220] on input "Press SPACE to select this row." at bounding box center [304, 220] width 0 height 0
click at [204, 198] on div "6431458850" at bounding box center [182, 200] width 62 height 24
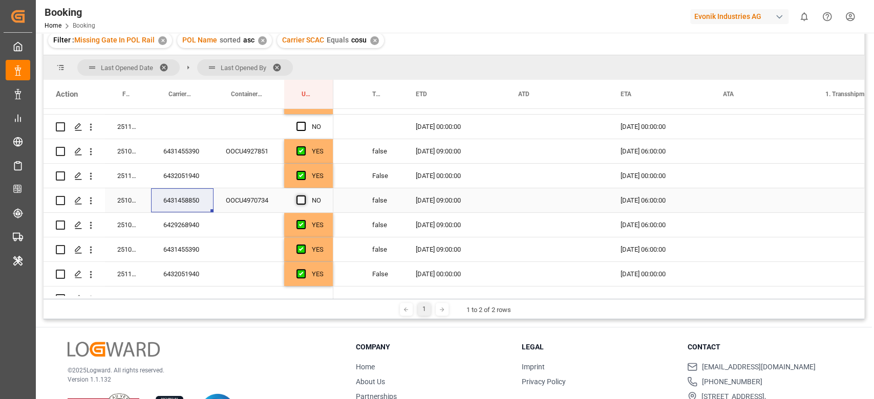
click at [300, 201] on span "Press SPACE to select this row." at bounding box center [300, 200] width 9 height 9
click at [304, 196] on input "Press SPACE to select this row." at bounding box center [304, 196] width 0 height 0
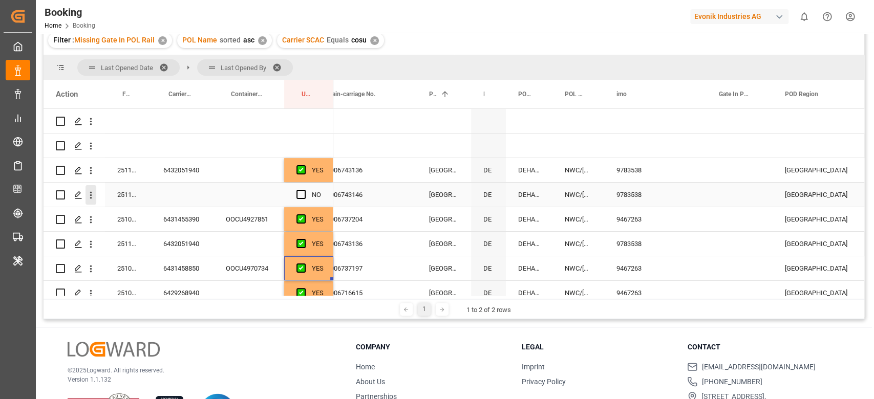
click at [91, 190] on icon "open menu" at bounding box center [91, 195] width 11 height 11
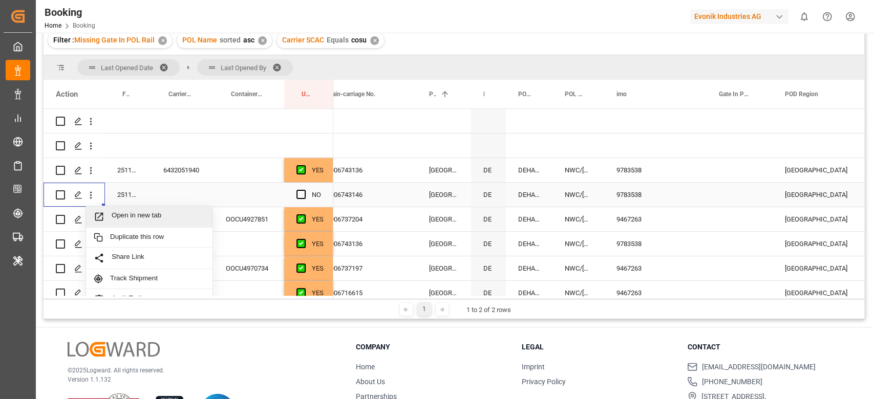
click at [117, 209] on div "Open in new tab" at bounding box center [149, 217] width 126 height 22
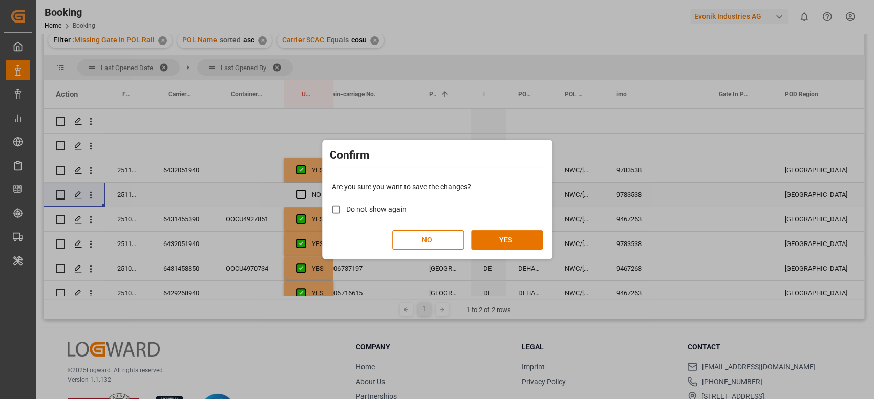
click at [495, 229] on div "Are you sure you want to save the changes? Do not show again NO YES" at bounding box center [437, 216] width 225 height 82
click at [495, 236] on button "YES" at bounding box center [507, 239] width 72 height 19
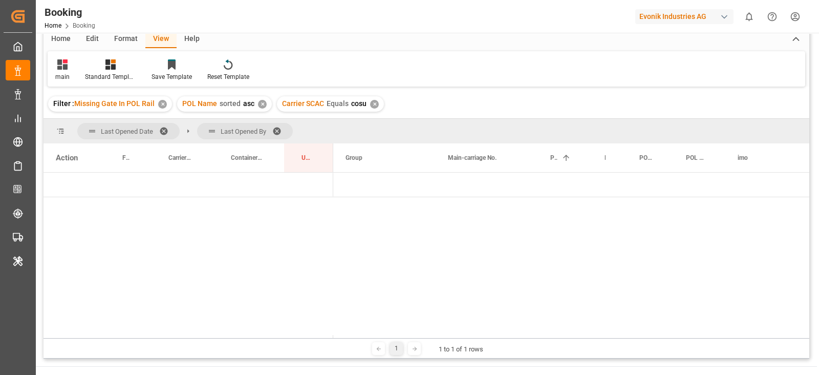
scroll to position [0, 0]
click at [349, 181] on span "Press SPACE to select this row." at bounding box center [350, 184] width 9 height 9
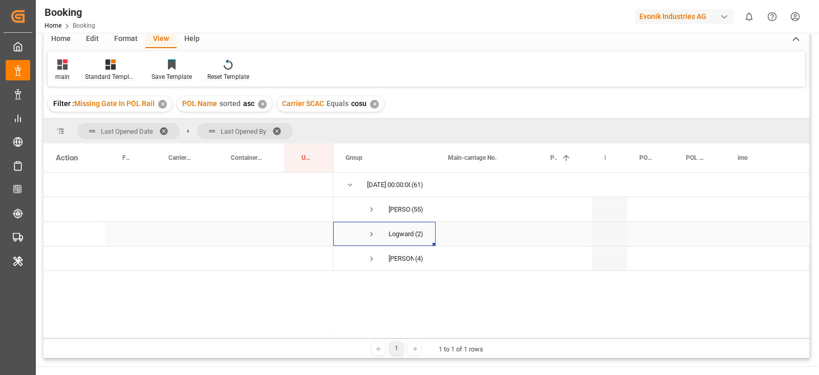
click at [372, 232] on span "Press SPACE to select this row." at bounding box center [371, 233] width 9 height 9
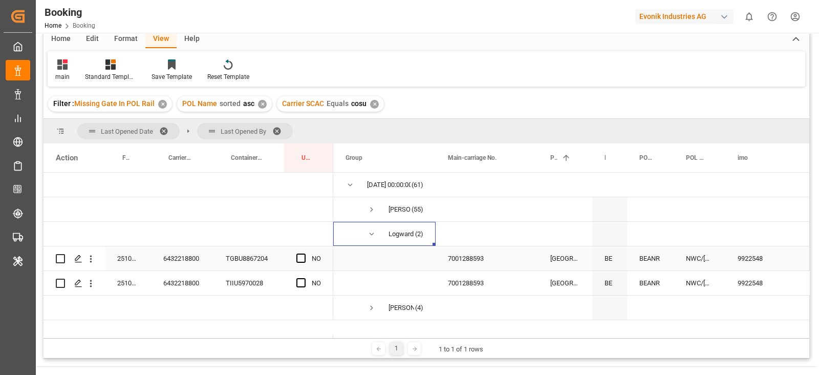
click at [178, 265] on div "6432218800" at bounding box center [182, 258] width 62 height 24
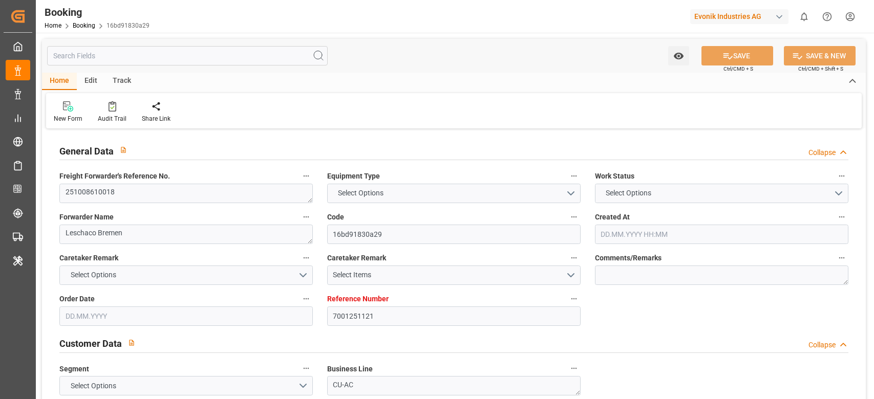
type input "7001251121"
type input "9444730"
type input "Hapag [PERSON_NAME]"
type input "Hapag Lloyd Aktiengesellschaft"
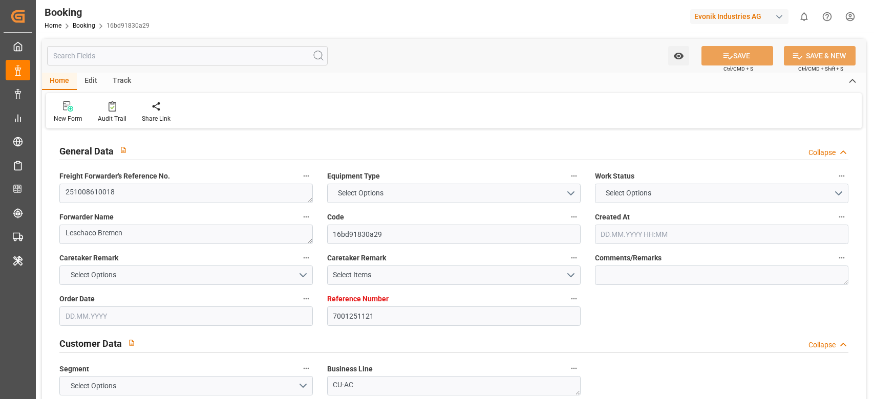
type input "NLRTM"
type input "USNYC"
type input "0"
type input "NLRTM"
type input "USNYC"
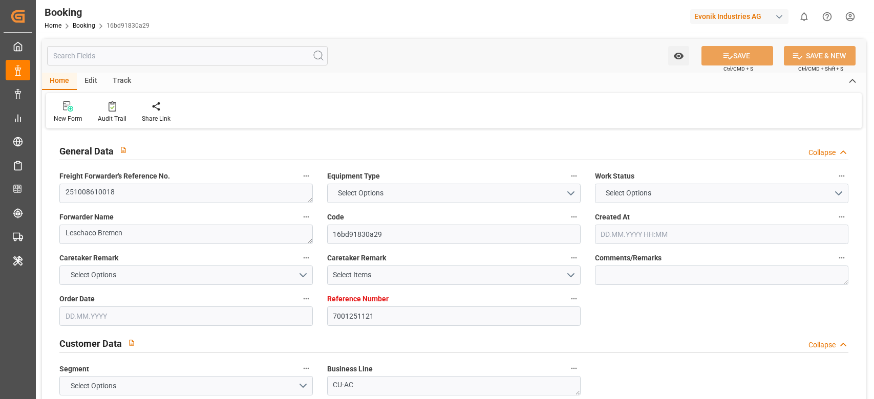
type input "18.08.2025 08:34"
type input "18.08.2025"
type input "24.10.2025"
type input "[DATE]"
type input "01.10.2025 00:00"
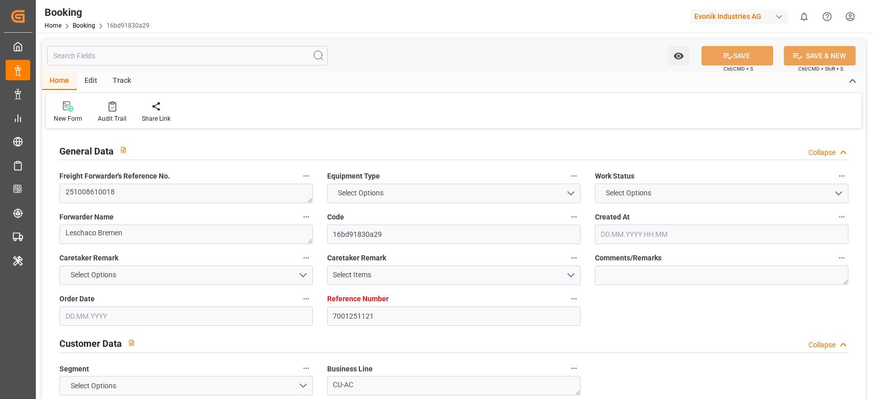
type input "01.10.2025 00:00"
type input "19.08.2025"
type input "[DATE] 15:00"
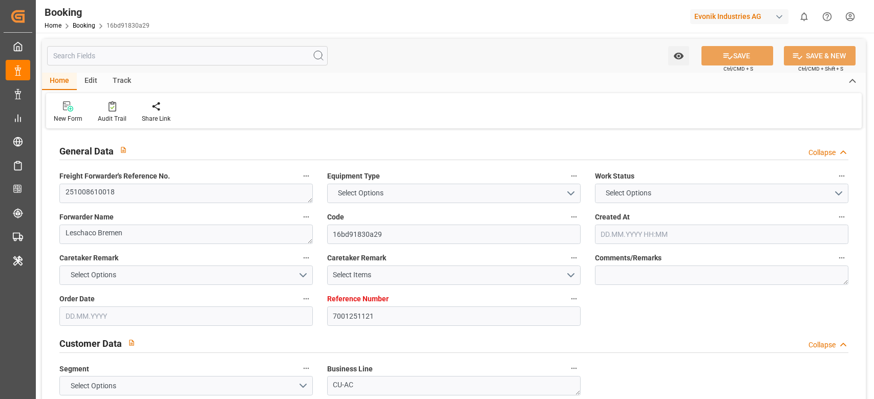
type input "[DATE] 00:00"
type input "[DATE] 19:00"
type input "26.10.2025 00:00"
type input "20.08.2025"
type input "09.10.2025 04:39"
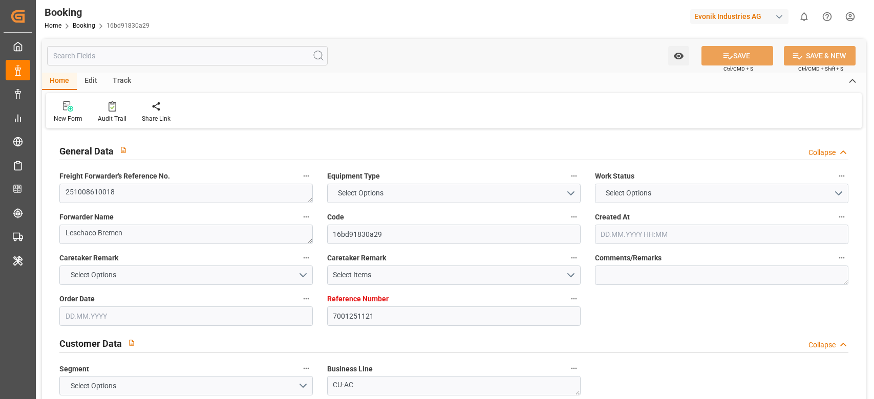
type input "[DATE]"
type input "[DATE] 15:00"
type input "[DATE] 19:00"
type input "[DATE] 13:04"
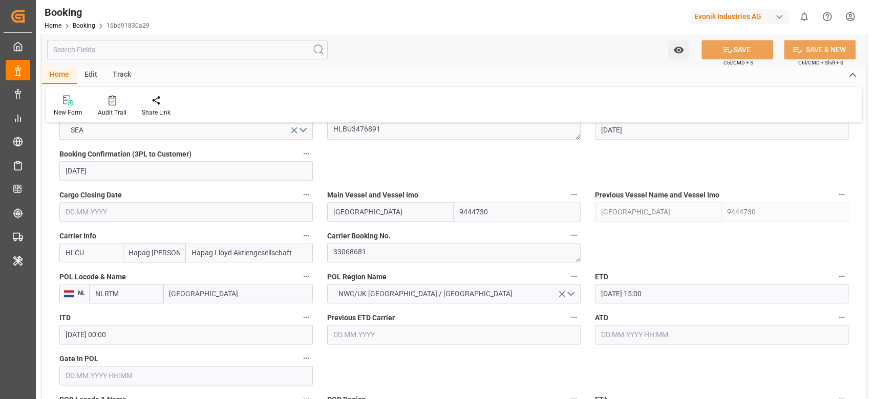
scroll to position [751, 0]
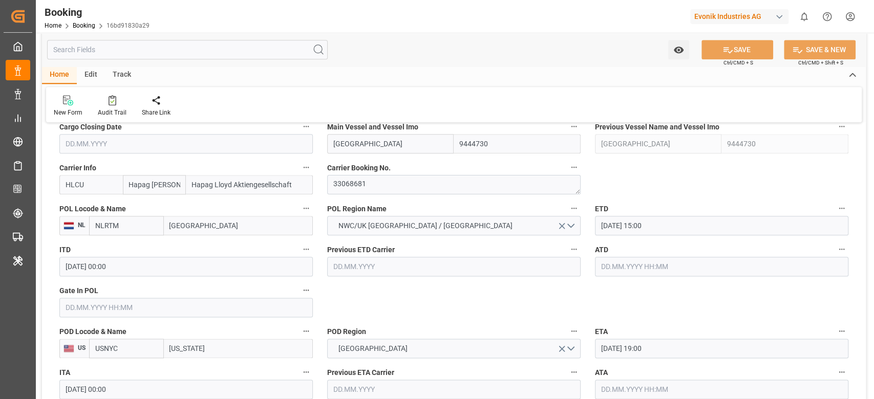
click at [78, 301] on input "text" at bounding box center [185, 307] width 253 height 19
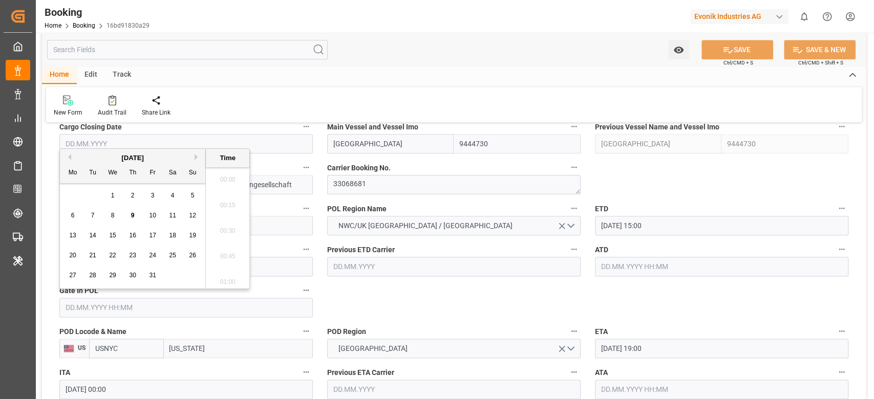
scroll to position [1565, 0]
click at [135, 221] on div "9" at bounding box center [132, 216] width 13 height 12
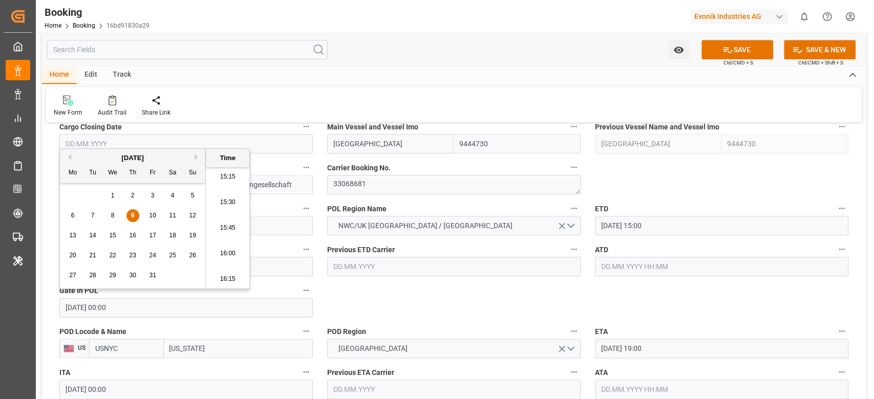
type input "[DATE] 00:00"
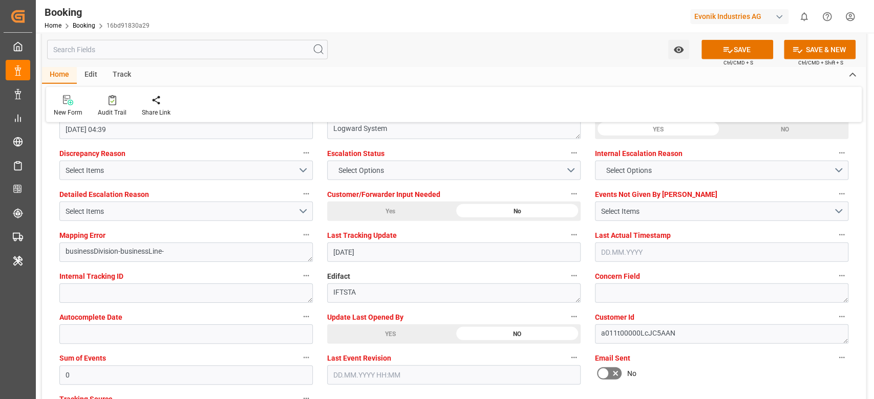
scroll to position [1911, 0]
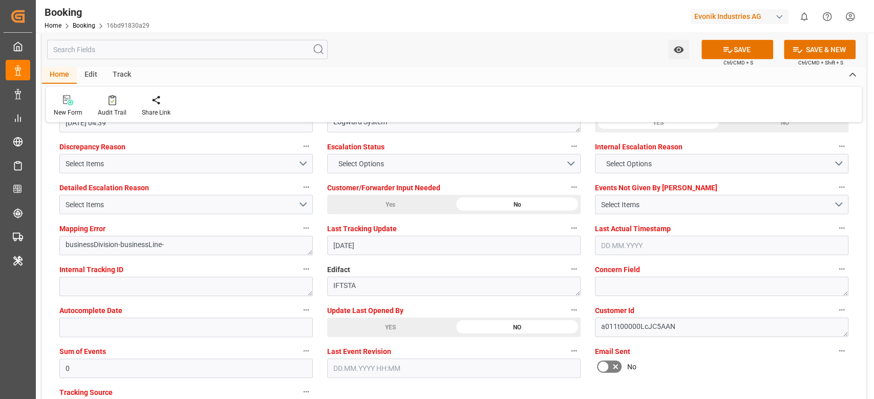
click at [343, 318] on div "YES" at bounding box center [390, 327] width 126 height 19
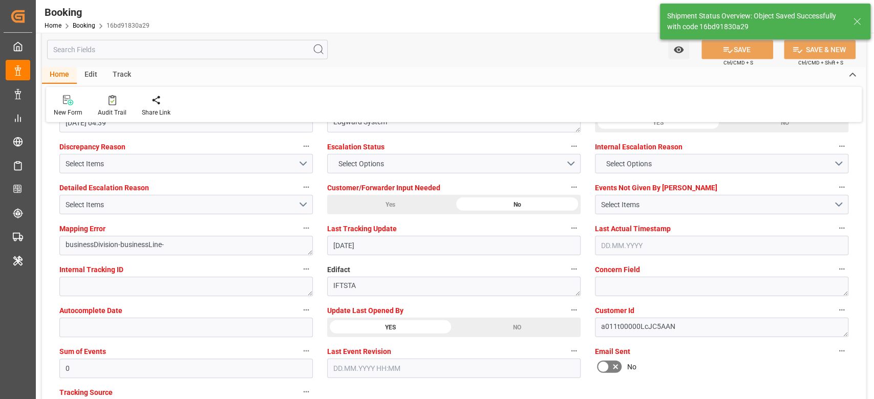
type input "09.10.2025 10:26"
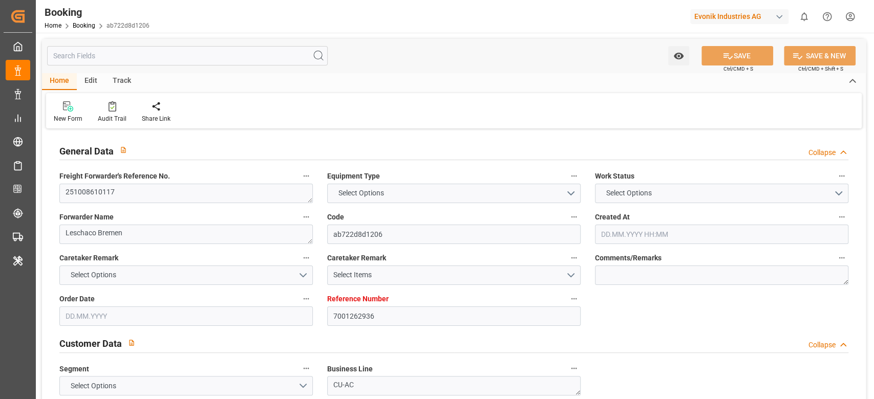
type textarea "251008610117"
type textarea "Leschaco Bremen"
type input "ab722d8d1206"
type input "7001262936"
type textarea "CU-AC"
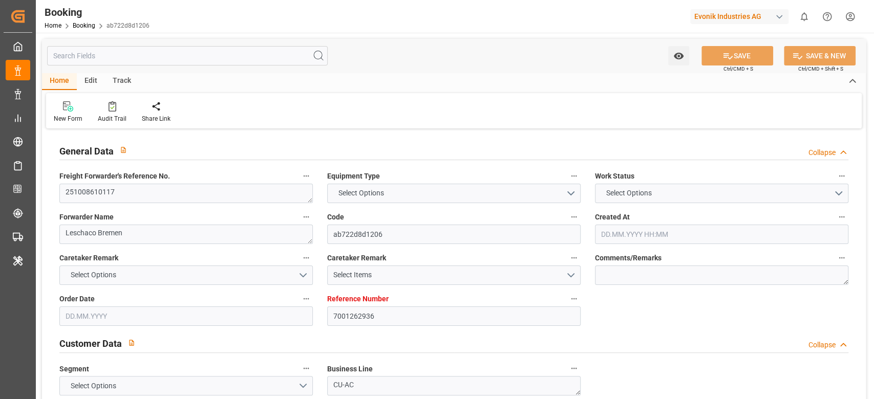
type input "7001262935"
type textarea "[PERSON_NAME][EMAIL_ADDRESS][PERSON_NAME][DOMAIN_NAME]"
type textarea "CIF"
type textarea "PORT OF [US_STATE], [GEOGRAPHIC_DATA]"
type textarea "Marl"
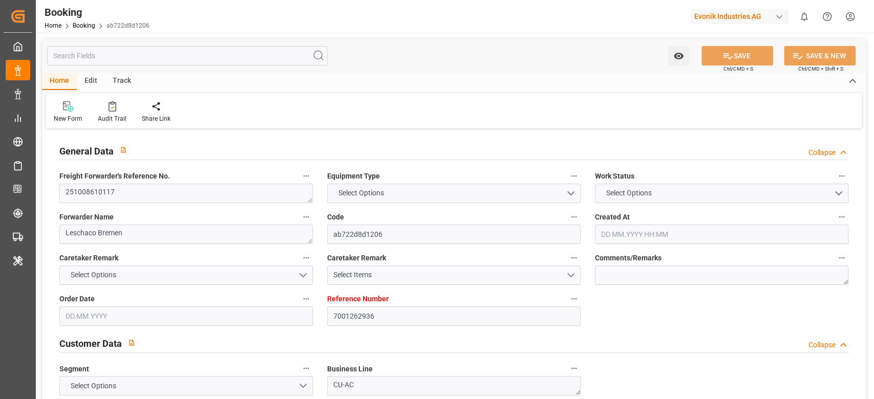
type textarea "FCIU6350135"
type input "[GEOGRAPHIC_DATA]"
type input "HLCU"
type textarea "28435331"
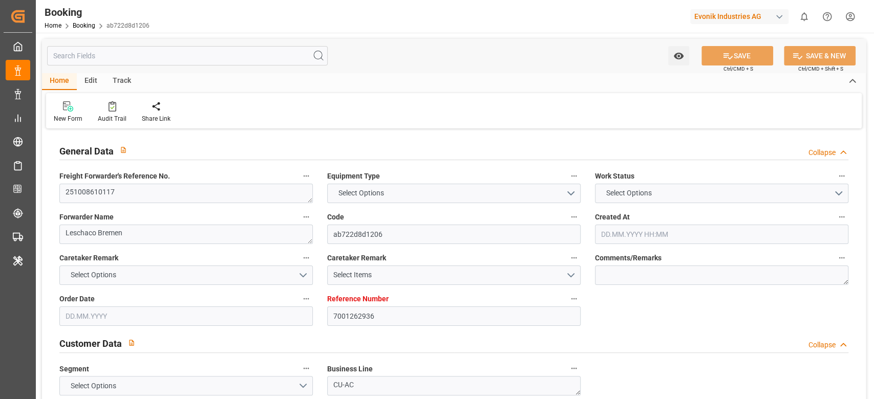
type input "[GEOGRAPHIC_DATA]"
type input "[US_STATE]"
type textarea "INPUT_Evonik_Seeburger_IFTSTA_1003207407_20251006094423479.edi"
type textarea "NWC/[GEOGRAPHIC_DATA] [GEOGRAPHIC_DATA] Continent / [GEOGRAPHIC_DATA]-AC"
type textarea "INPUT_Evonik_Seeburger_IFTMIN_1003103437_20250901073922933.edi,INPUT_Evonik_See…"
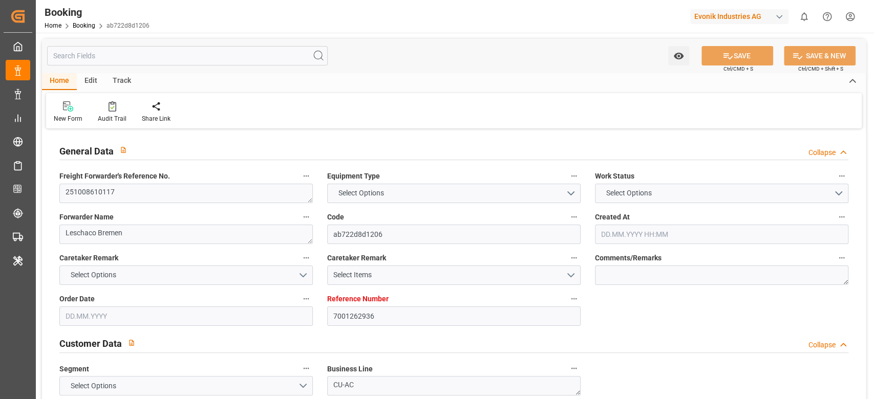
type textarea "1003207407"
type textarea "Logward System"
type textarea "businessDivision-businessLine-"
type textarea "IFTSTA"
type textarea "a011t00000LcJC5AAN"
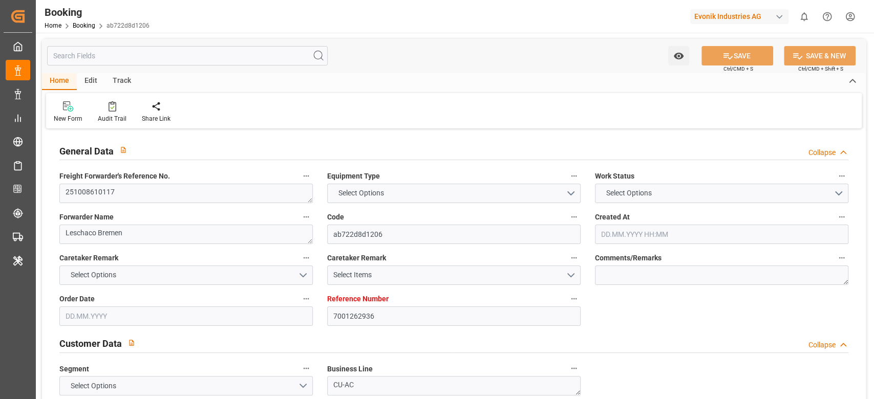
type textarea "No"
type input "[GEOGRAPHIC_DATA]"
type input "[US_STATE]"
type input "541W"
type input "VESSEL"
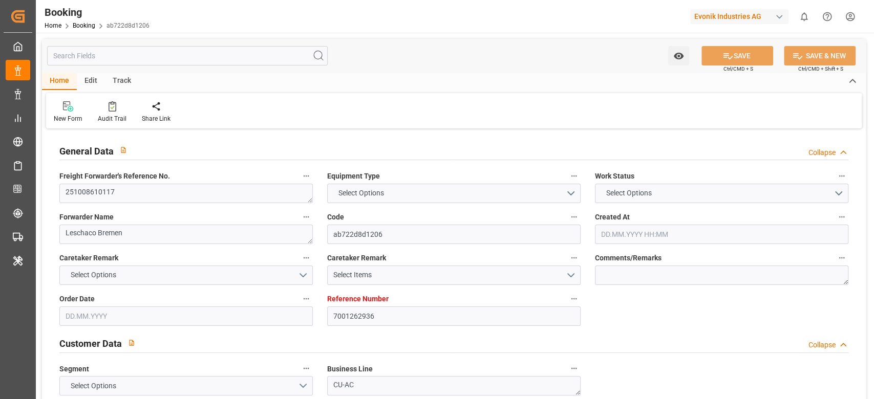
type input "TRUCK"
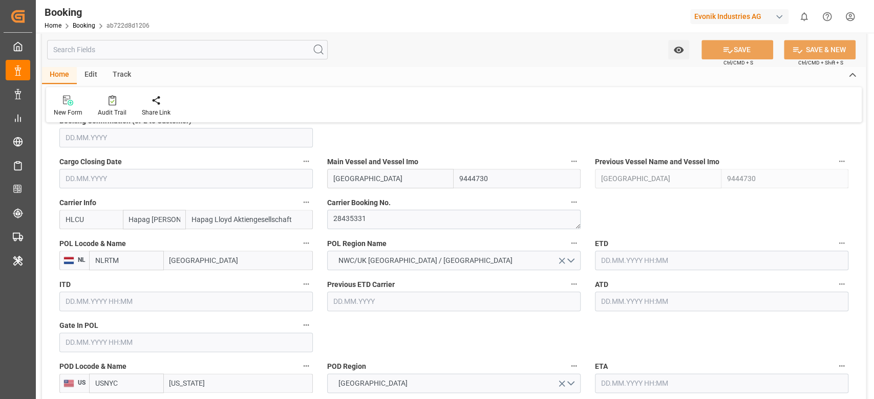
type input "7001262936"
type input "9444730"
type input "Hapag [PERSON_NAME]"
type input "Hapag Lloyd Aktiengesellschaft"
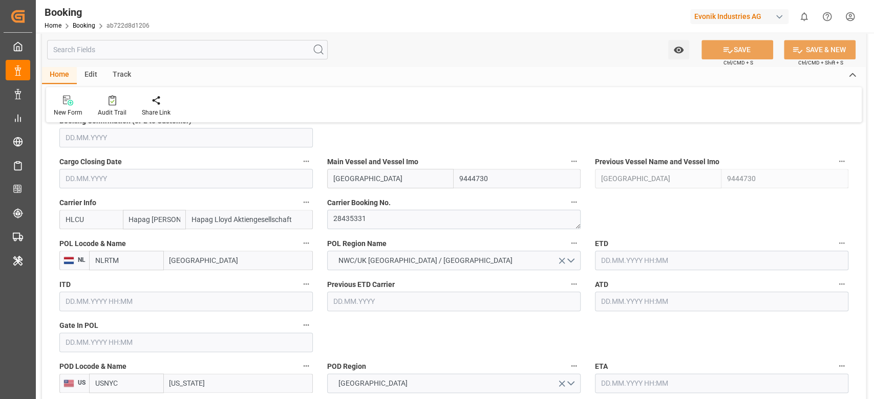
type input "NLRTM"
type input "USNYC"
type input "0"
type input "NLRTM"
type input "USNYC"
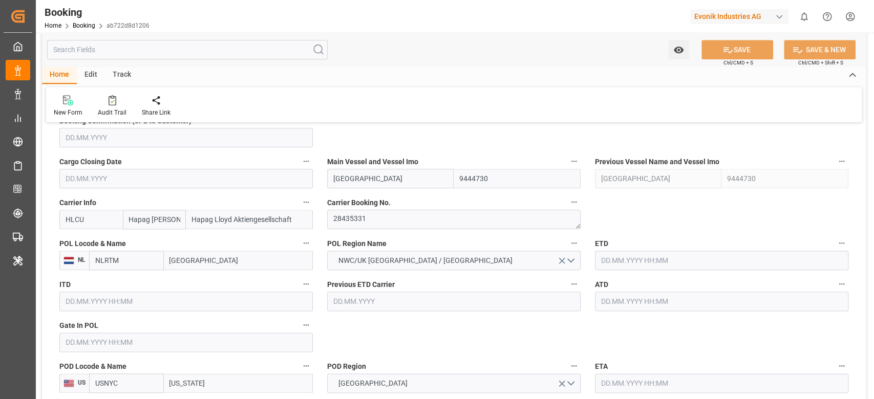
type input "[DATE] 05:40"
type input "[DATE]"
type input "[DATE] 00:00"
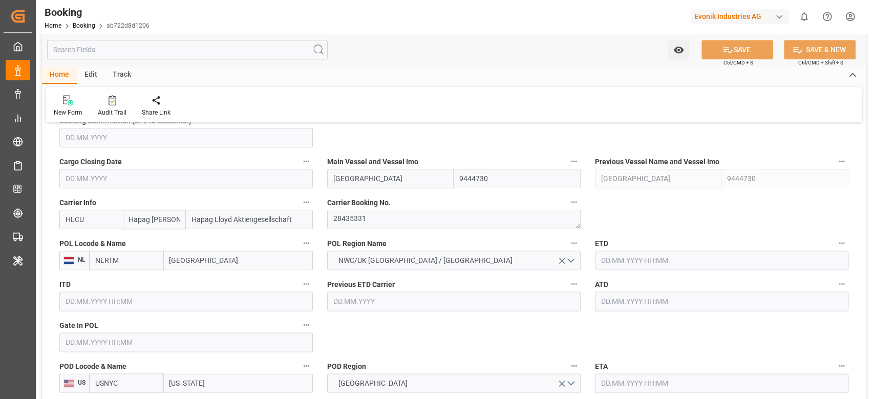
type input "[DATE] 00:00"
type input "[DATE]"
type input "[DATE] 15:00"
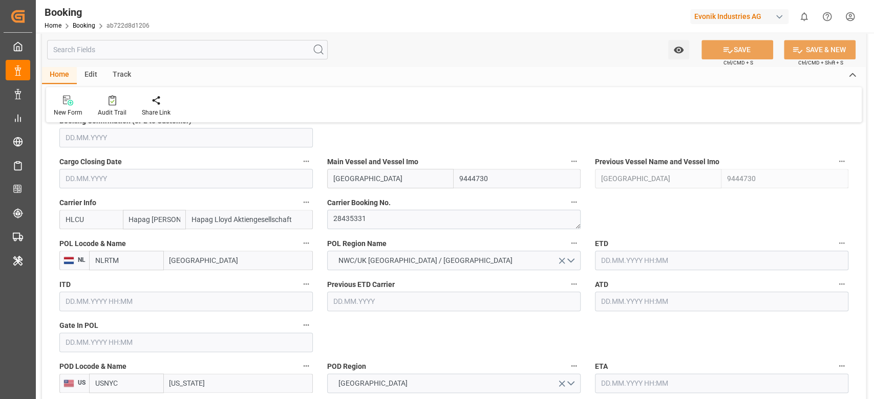
type input "[DATE] 00:00"
type input "[DATE] 19:00"
type input "[DATE] 00:00"
type input "[DATE] 01:52"
type input "[DATE]"
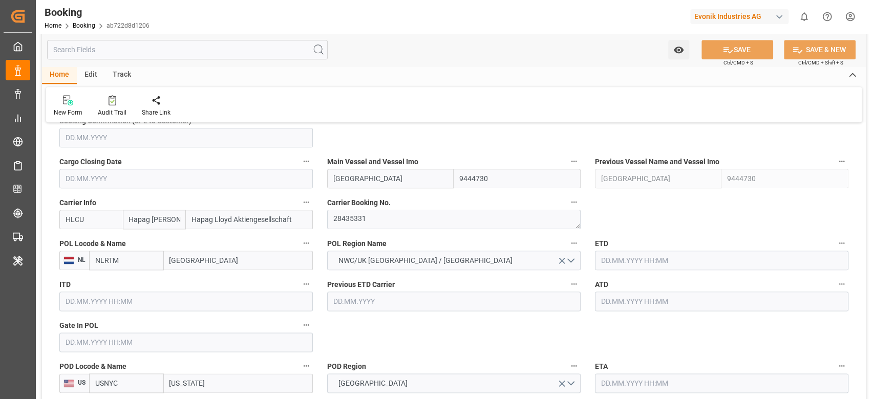
type input "[DATE] 15:00"
type input "[DATE] 19:00"
type input "[DATE] 13:04"
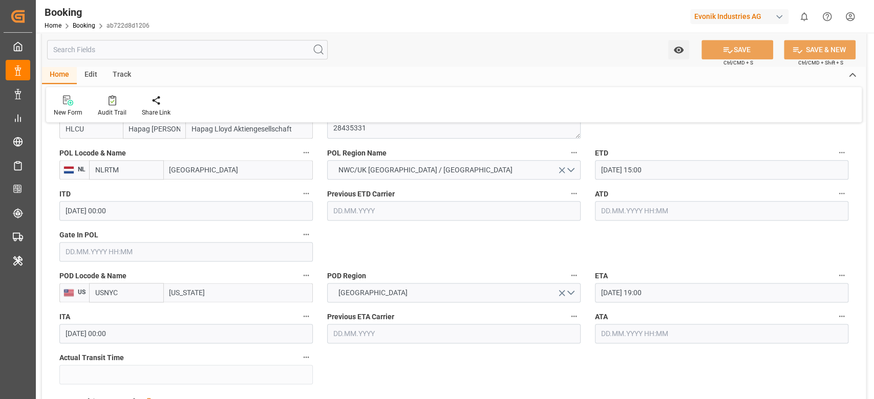
scroll to position [819, 0]
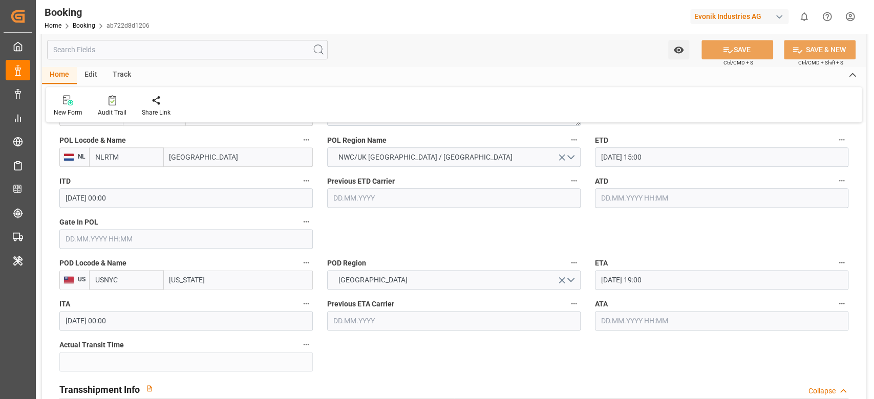
click at [97, 244] on input "text" at bounding box center [185, 238] width 253 height 19
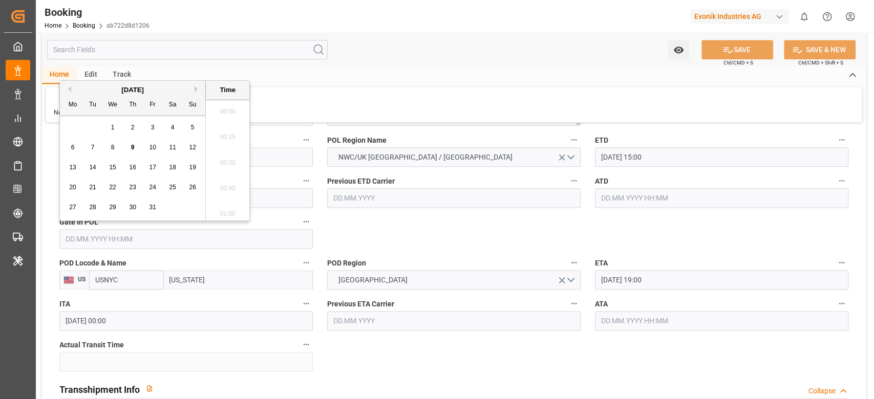
scroll to position [1565, 0]
click at [133, 144] on span "9" at bounding box center [133, 147] width 4 height 7
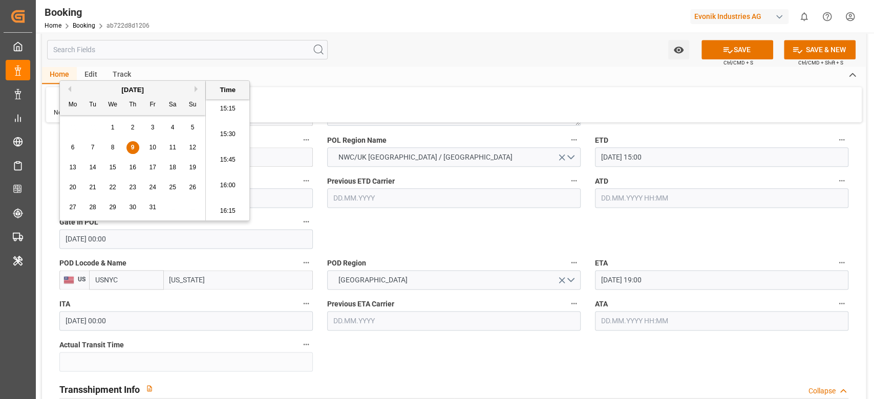
type input "[DATE] 00:00"
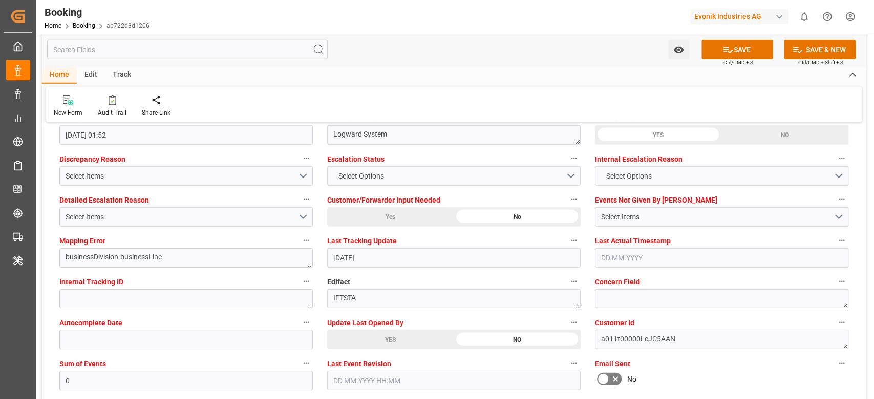
scroll to position [1911, 0]
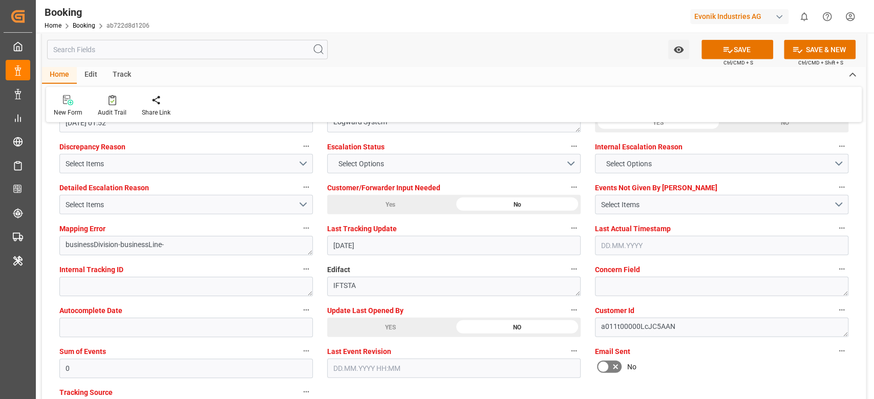
click at [367, 322] on div "YES" at bounding box center [390, 327] width 126 height 19
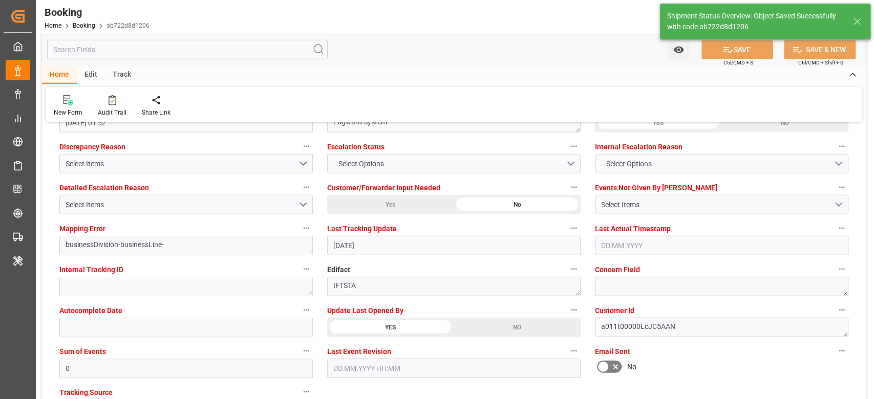
type textarea "[PERSON_NAME]"
type input "[DATE] 10:27"
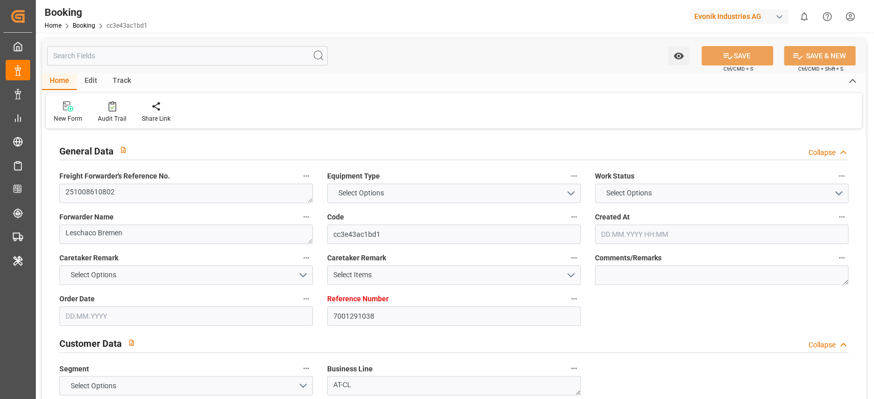
type input "7001291038"
type input "9619983"
type input "Hapag [PERSON_NAME]"
type input "Hapag Lloyd Aktiengesellschaft"
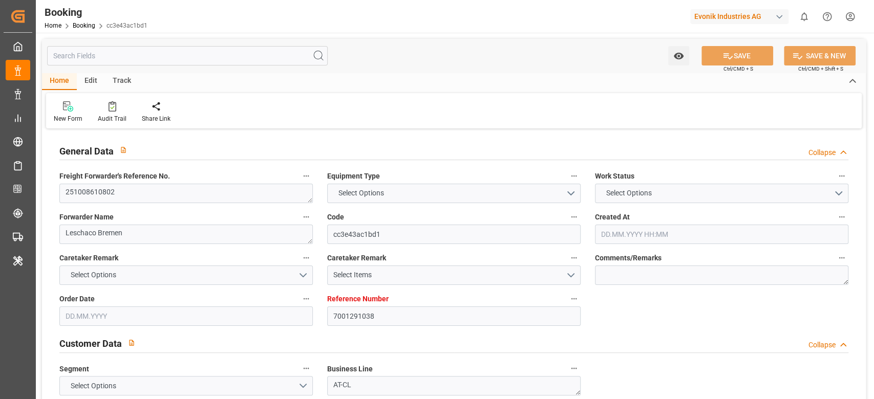
type input "NLRTM"
type input "THLCH"
type input "MYTPP"
type input "[DATE] 05:52"
type input "[DATE]"
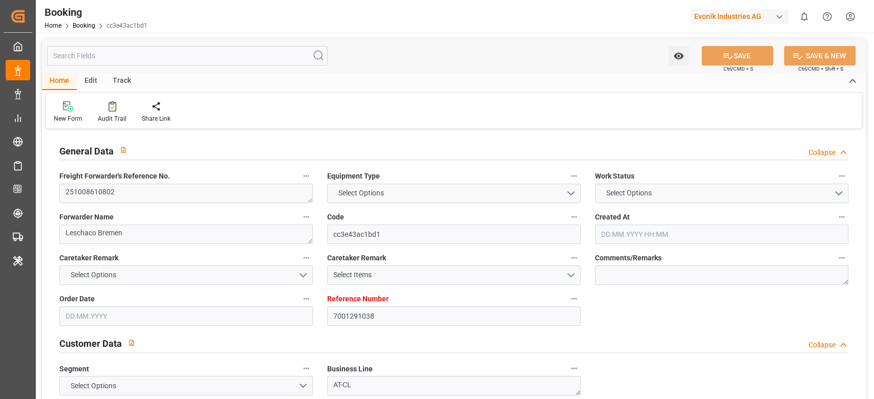
type input "15.12.2025"
type input "22.10.2025"
type input "22.10.2025 00:00"
type input "02.10.2025"
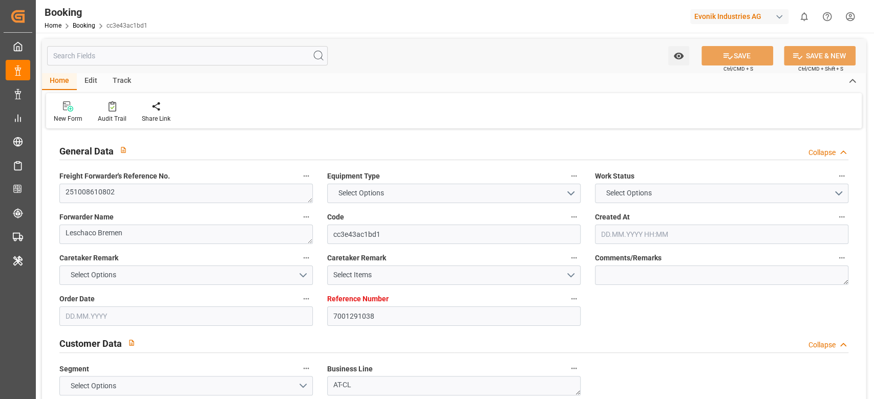
type input "06.10.2025"
type input "03.11.2025 00:00"
type input "03.12.2025 00:00"
type input "15.12.2025 00:00"
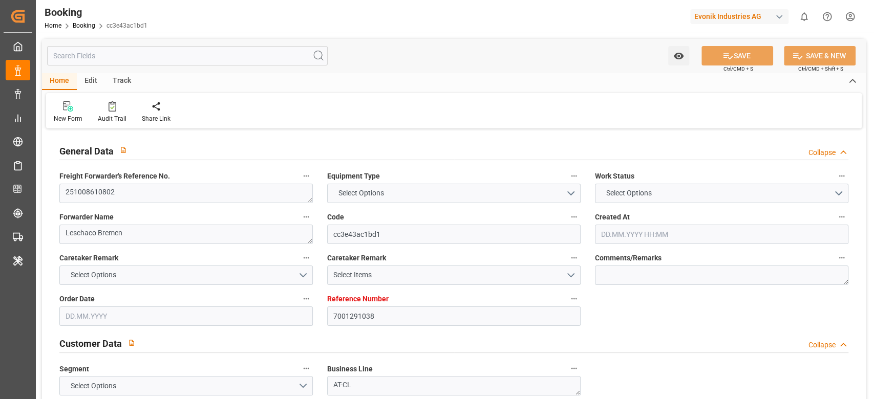
type input "03.12.2025 00:00"
type input "15.12.2025 00:00"
type input "08.10.2025 08:02"
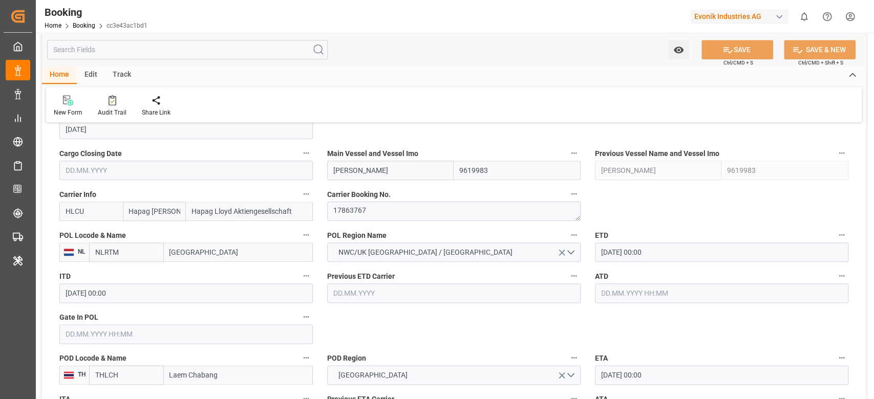
scroll to position [717, 0]
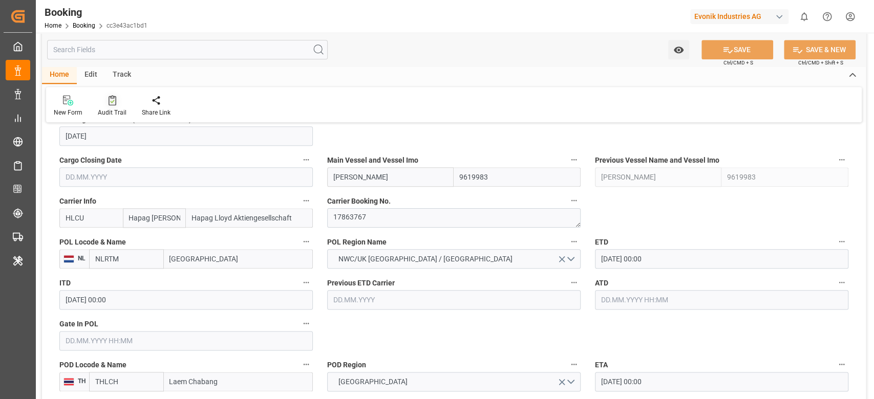
click at [109, 104] on icon at bounding box center [113, 100] width 8 height 10
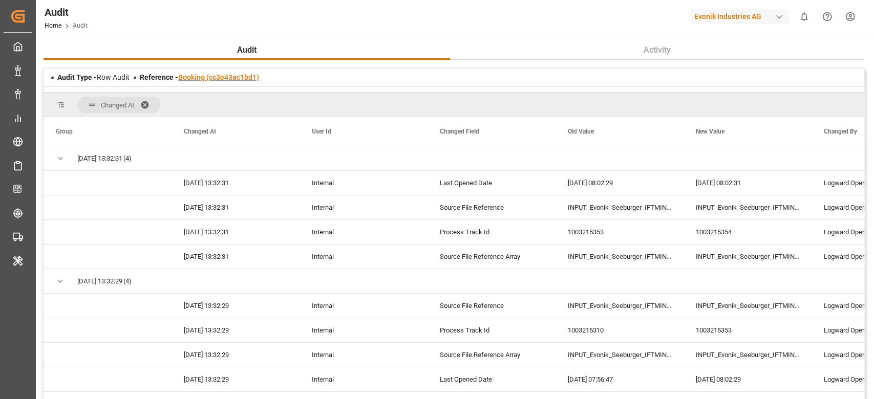
click at [211, 81] on link "Booking (cc3e43ac1bd1)" at bounding box center [218, 77] width 81 height 8
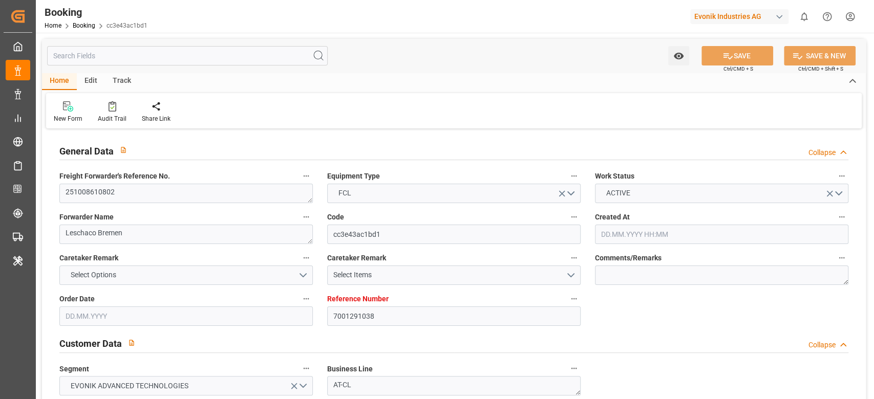
type input "7001291038"
type input "9619983"
type input "Hapag Lloyd"
type input "Hapag Lloyd Aktiengesellschaft"
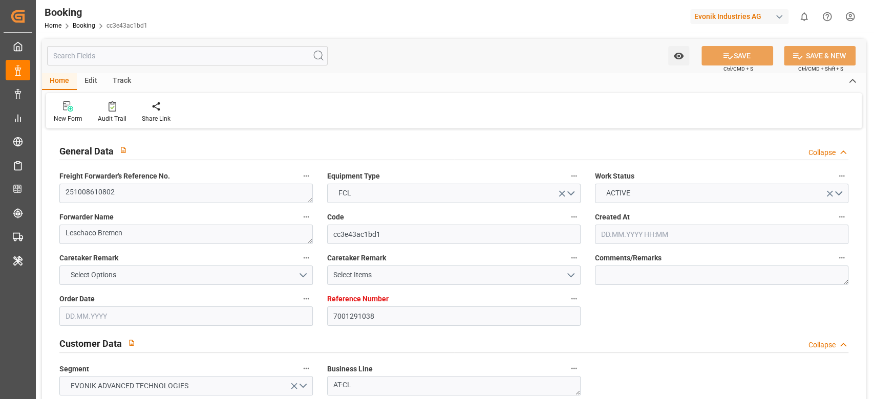
type input "NLRTM"
type input "THLCH"
type input "MYTPP"
type input "02.10.2025 05:52"
type input "02.10.2025"
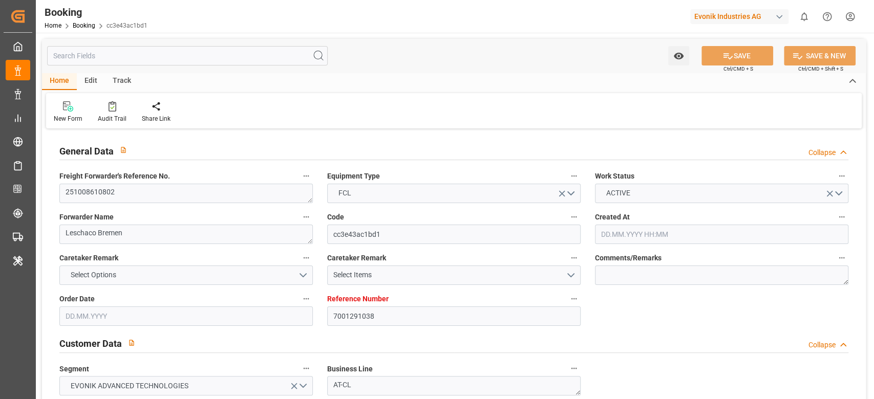
type input "15.12.2025"
type input "22.10.2025"
type input "22.10.2025 00:00"
type input "02.10.2025"
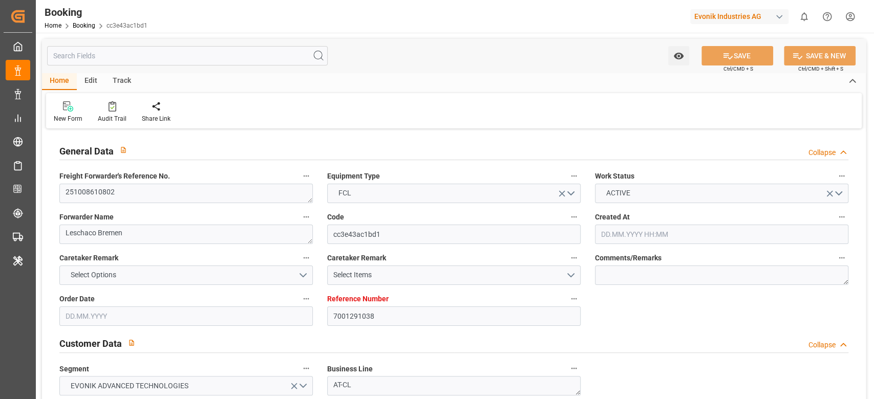
type input "06.10.2025"
type input "03.11.2025 00:00"
type input "03.12.2025 00:00"
type input "15.12.2025 00:00"
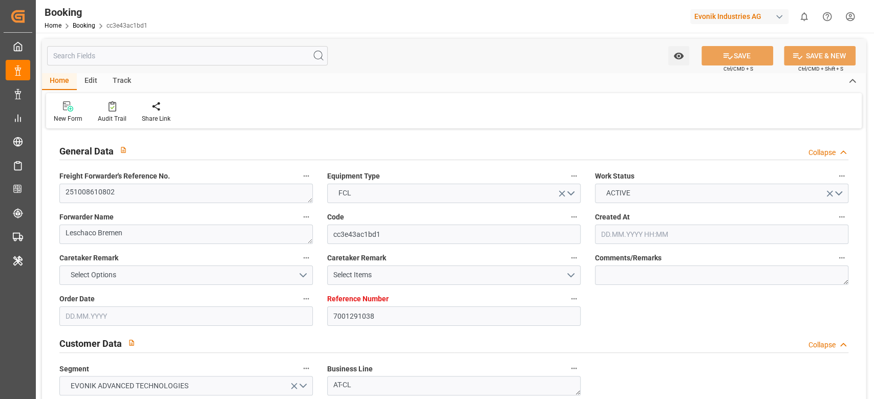
type input "03.12.2025 00:00"
type input "15.12.2025 00:00"
type input "08.10.2025 08:02"
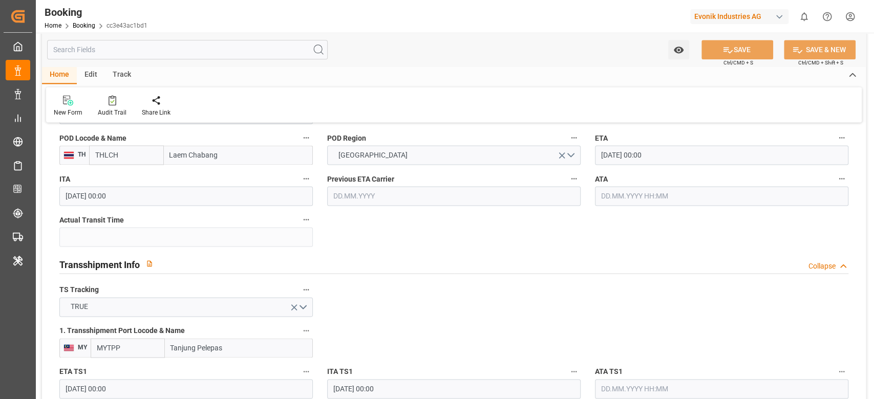
scroll to position [739, 0]
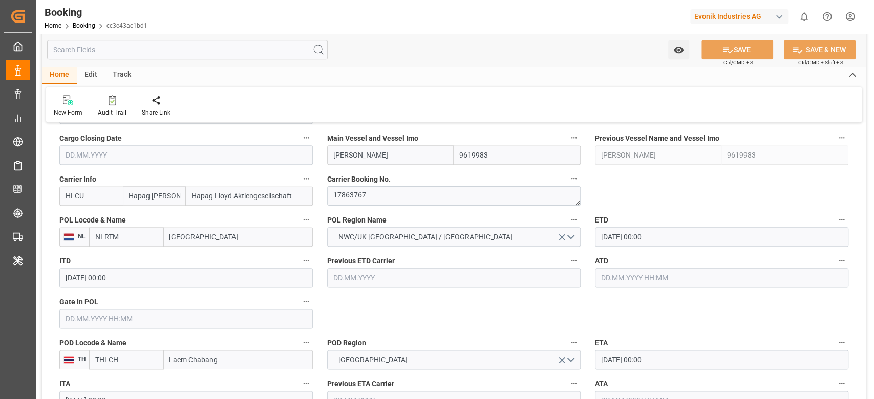
click at [373, 176] on span "Carrier Booking No." at bounding box center [358, 179] width 63 height 11
click at [567, 176] on button "Carrier Booking No." at bounding box center [573, 178] width 13 height 13
click at [370, 191] on div at bounding box center [437, 199] width 874 height 399
click at [370, 191] on div "Description Audits" at bounding box center [437, 199] width 874 height 399
click at [370, 191] on textarea "17863767" at bounding box center [453, 195] width 253 height 19
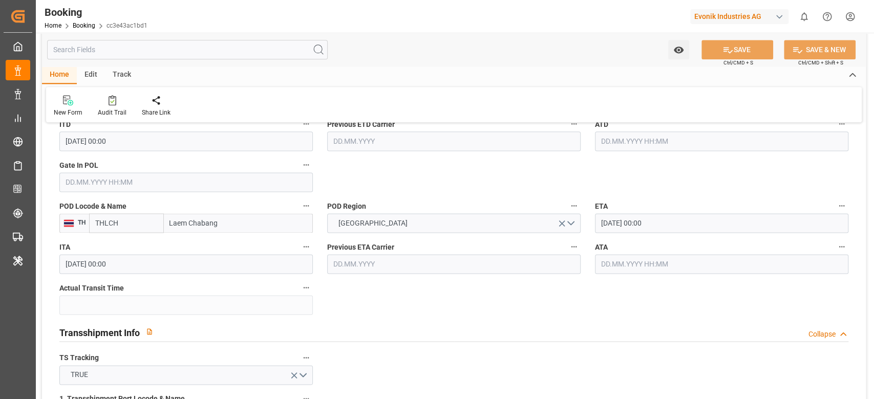
scroll to position [944, 0]
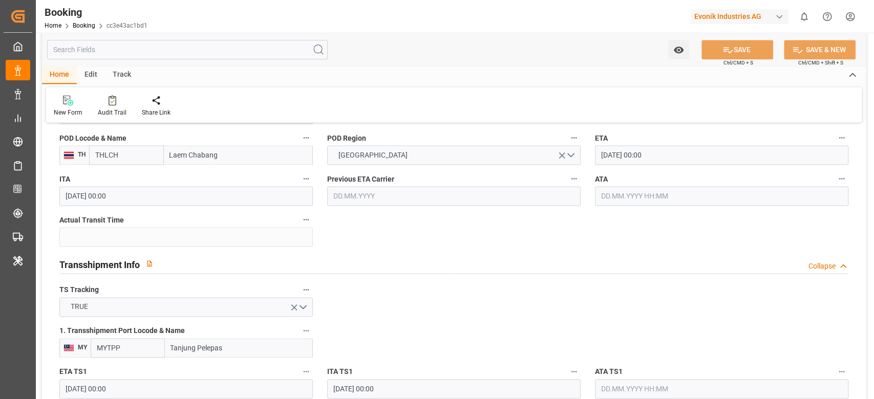
click at [687, 156] on input "03.12.2025 00:00" at bounding box center [721, 154] width 253 height 19
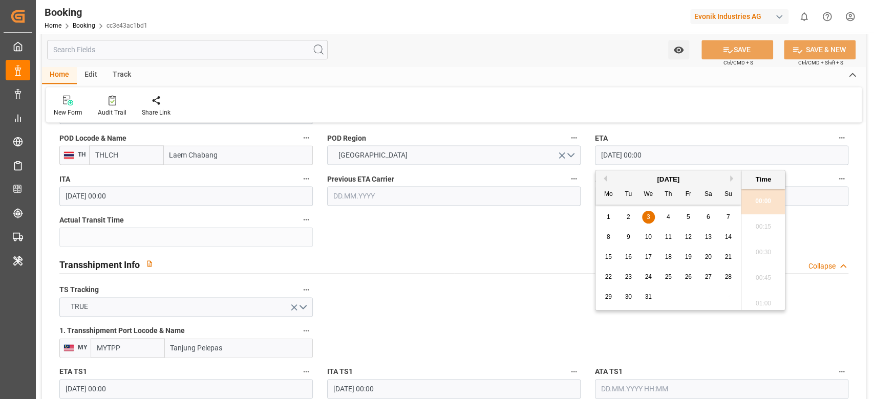
click at [651, 253] on span "17" at bounding box center [648, 256] width 7 height 7
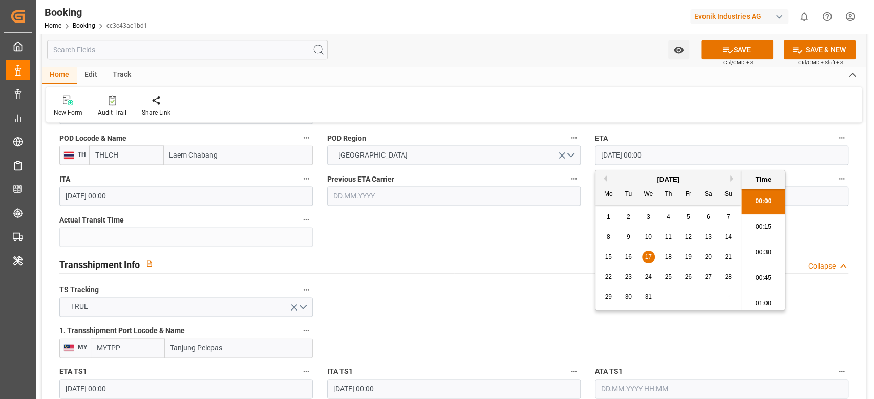
type input "17.12.2025 00:00"
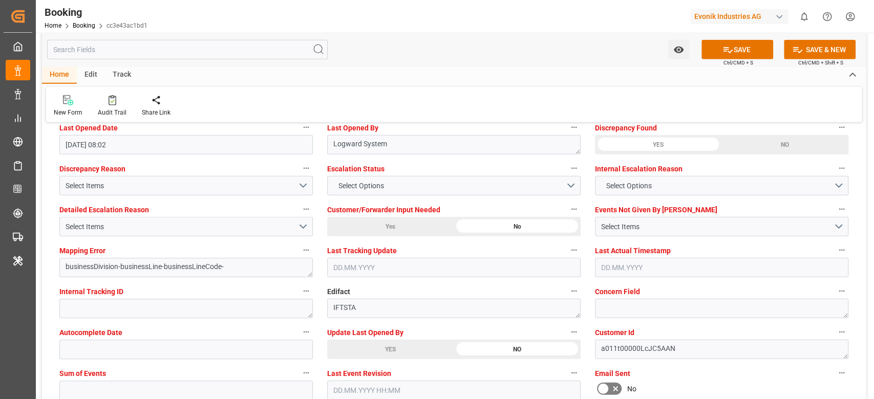
scroll to position [1968, 0]
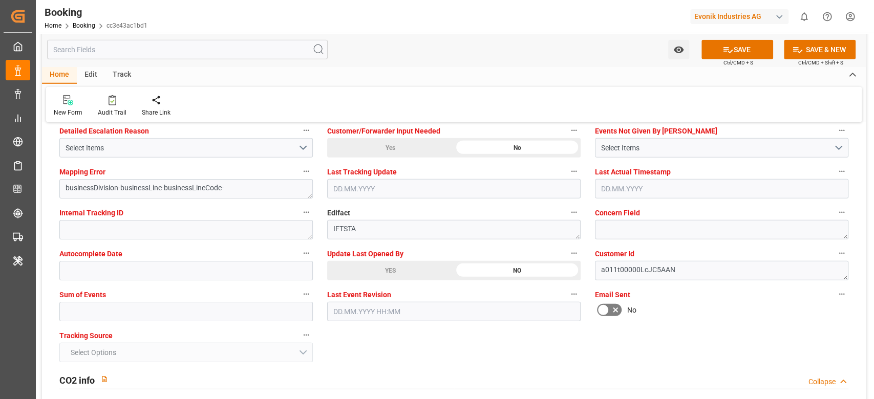
click at [359, 273] on div "YES" at bounding box center [390, 270] width 126 height 19
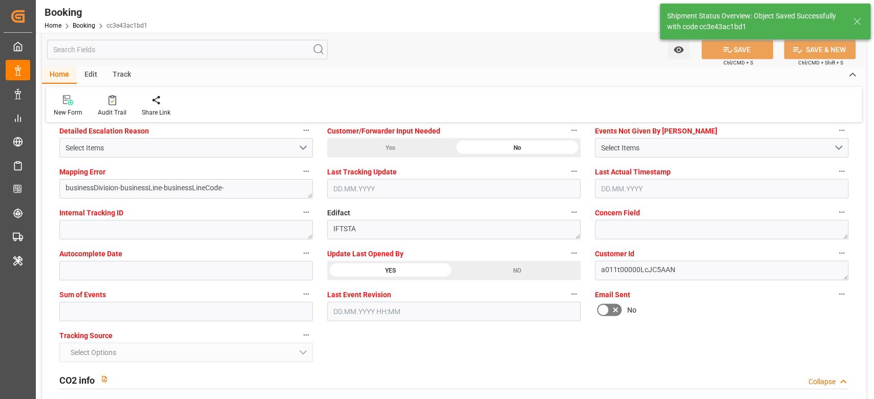
type textarea "[PERSON_NAME]"
type textarea "businessDivision-businessLine-"
type input "09.10.2025 10:42"
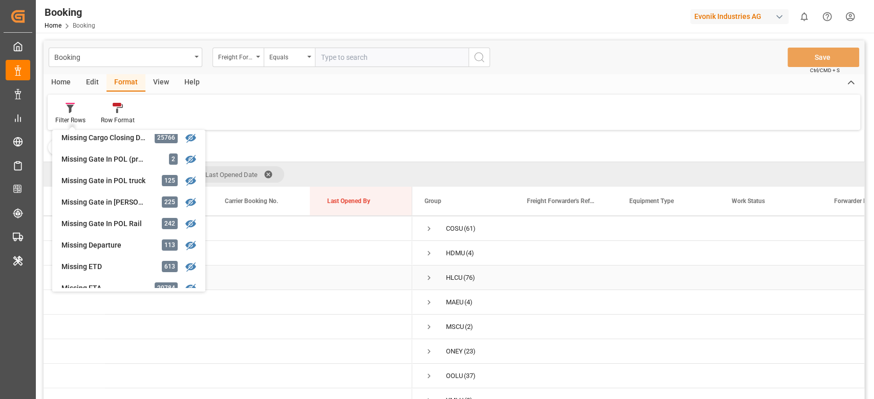
scroll to position [37, 0]
click at [422, 265] on div "HLCU (76)" at bounding box center [463, 268] width 102 height 24
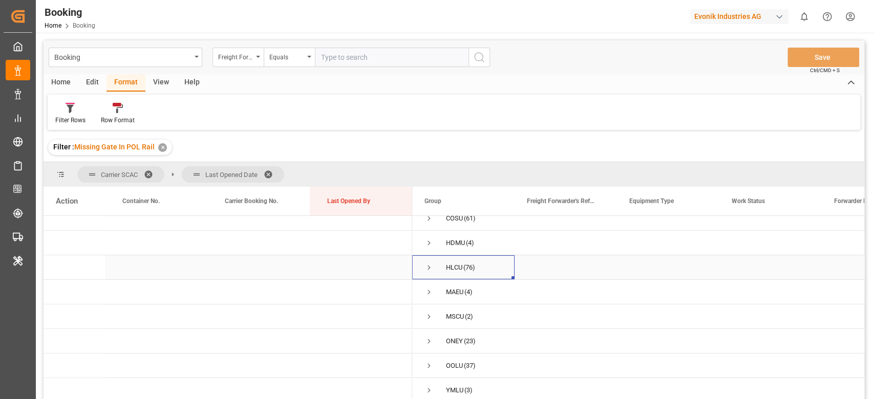
click at [427, 264] on span "Press SPACE to select this row." at bounding box center [428, 267] width 9 height 9
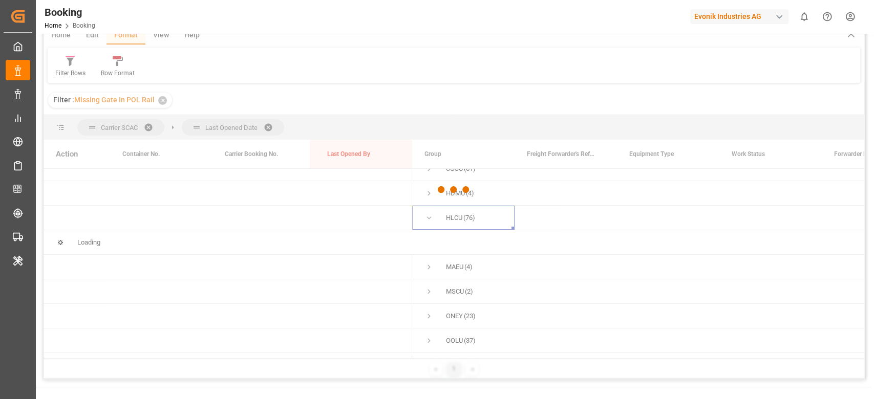
scroll to position [68, 0]
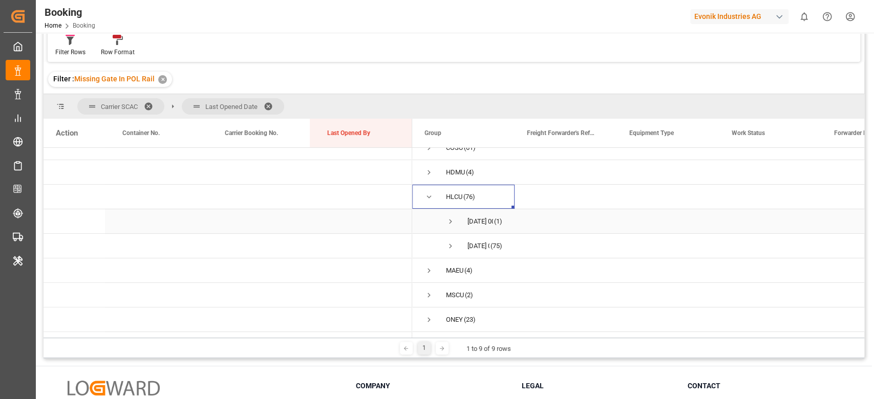
click at [455, 223] on span "[DATE] 00:00:00 (1)" at bounding box center [463, 221] width 78 height 23
click at [450, 220] on span "Press SPACE to select this row." at bounding box center [450, 221] width 9 height 9
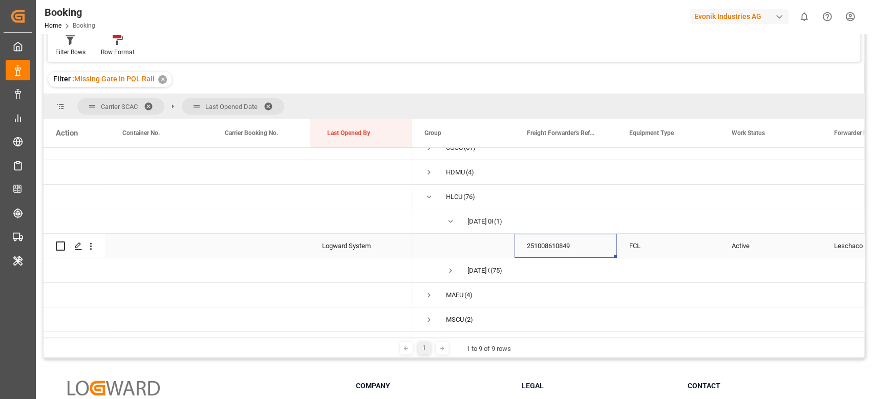
click at [535, 252] on div "251008610849" at bounding box center [566, 246] width 102 height 24
click at [89, 248] on icon "open menu" at bounding box center [91, 246] width 11 height 11
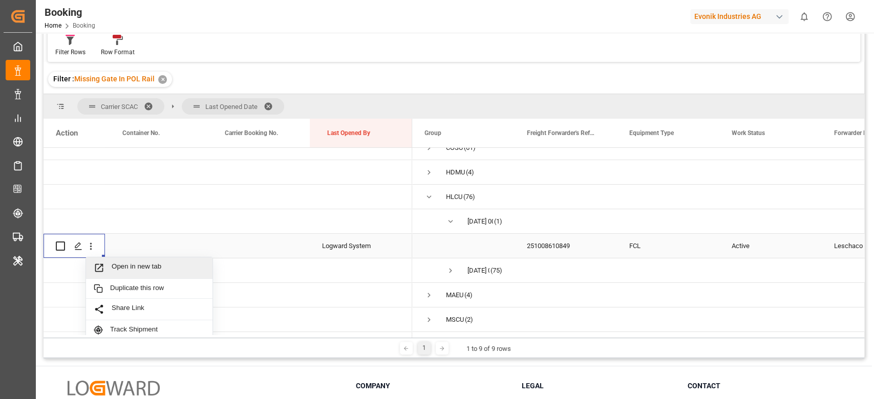
click at [114, 266] on span "Open in new tab" at bounding box center [158, 268] width 93 height 11
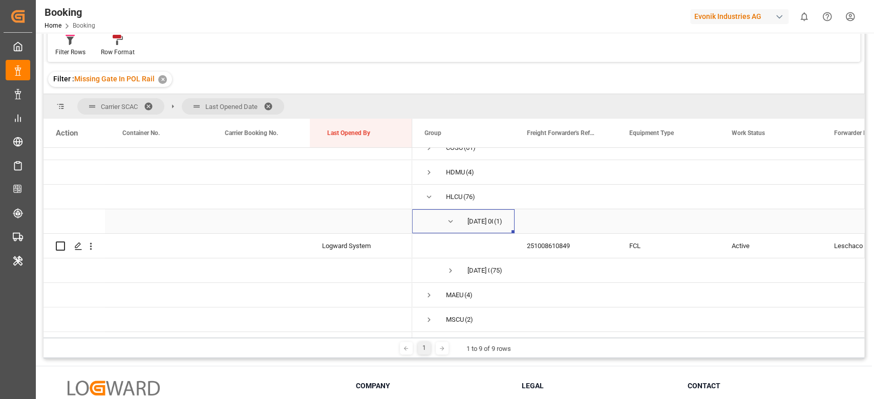
click at [447, 223] on span "Press SPACE to select this row." at bounding box center [450, 221] width 9 height 9
click at [452, 240] on span "Press SPACE to select this row." at bounding box center [450, 247] width 9 height 24
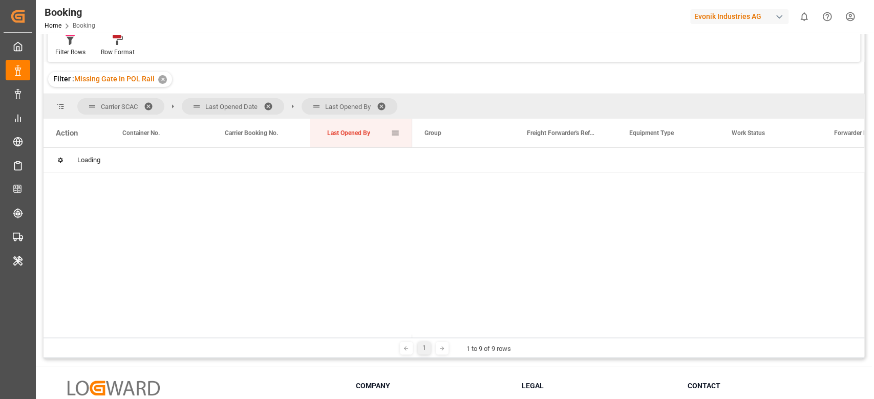
scroll to position [0, 0]
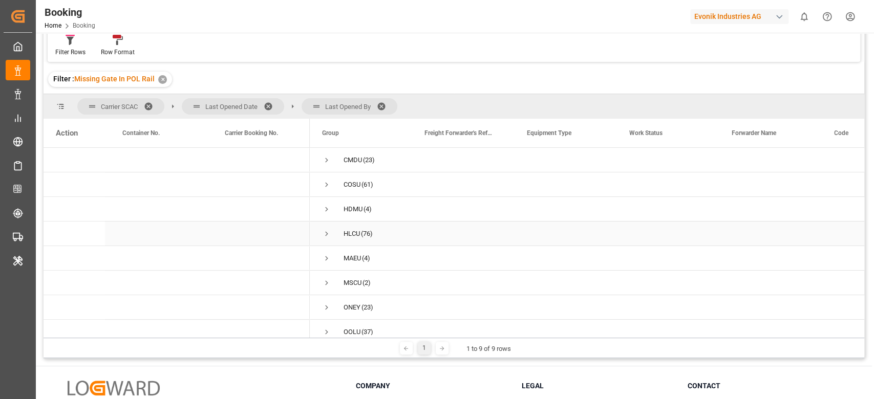
click at [330, 232] on span "Press SPACE to select this row." at bounding box center [326, 233] width 9 height 9
click at [348, 259] on span "Press SPACE to select this row." at bounding box center [348, 258] width 9 height 9
click at [368, 275] on span "Press SPACE to select this row." at bounding box center [369, 283] width 9 height 24
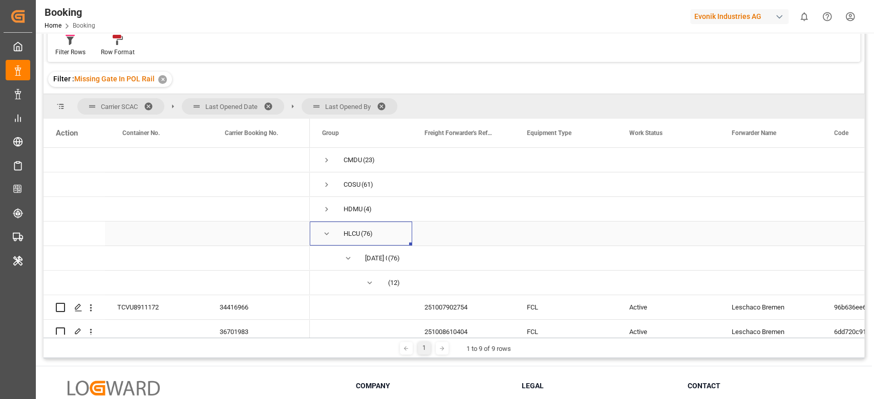
click at [329, 236] on span "Press SPACE to select this row." at bounding box center [326, 233] width 9 height 9
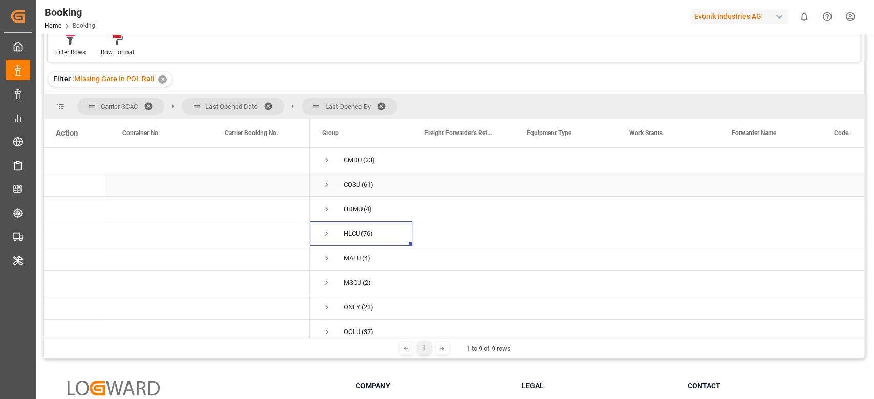
click at [329, 184] on span "Press SPACE to select this row." at bounding box center [326, 184] width 9 height 9
click at [348, 208] on span "Press SPACE to select this row." at bounding box center [348, 209] width 9 height 9
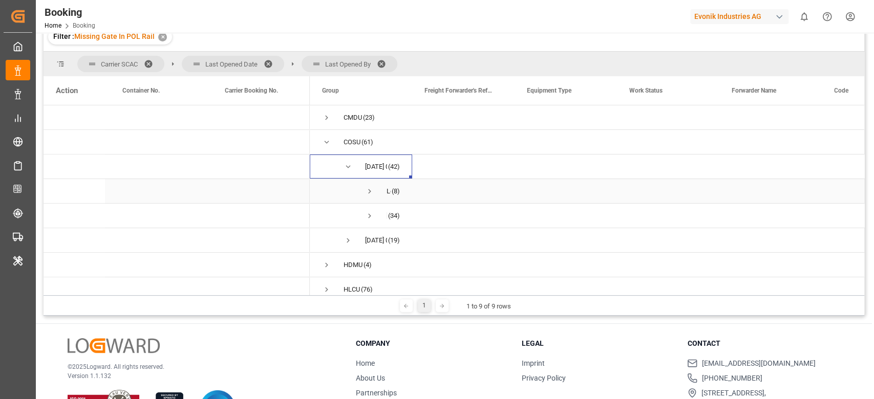
scroll to position [136, 0]
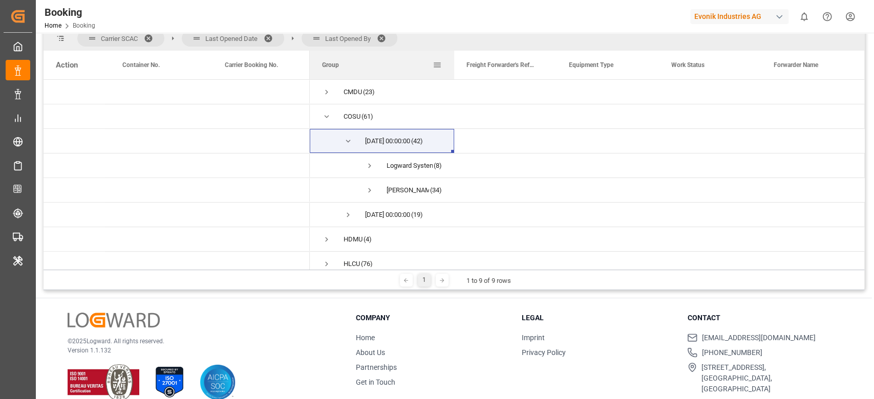
drag, startPoint x: 412, startPoint y: 63, endPoint x: 454, endPoint y: 63, distance: 42.0
click at [454, 63] on div at bounding box center [454, 65] width 4 height 29
click at [374, 166] on span "Logward System (8)" at bounding box center [382, 165] width 120 height 23
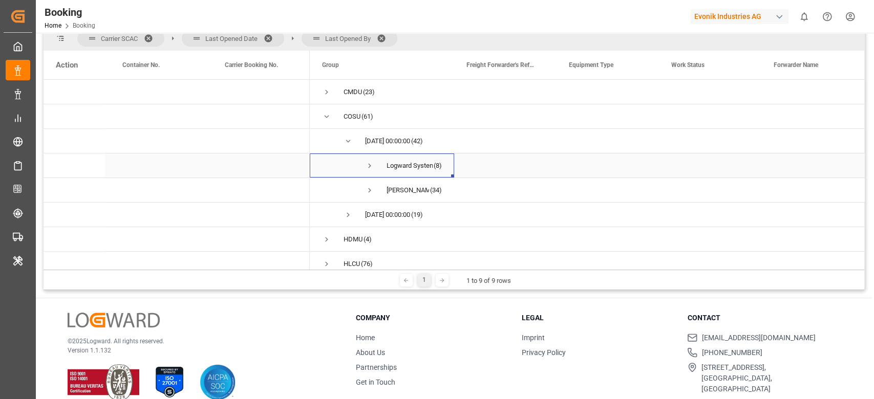
click at [369, 163] on span "Press SPACE to select this row." at bounding box center [369, 165] width 9 height 9
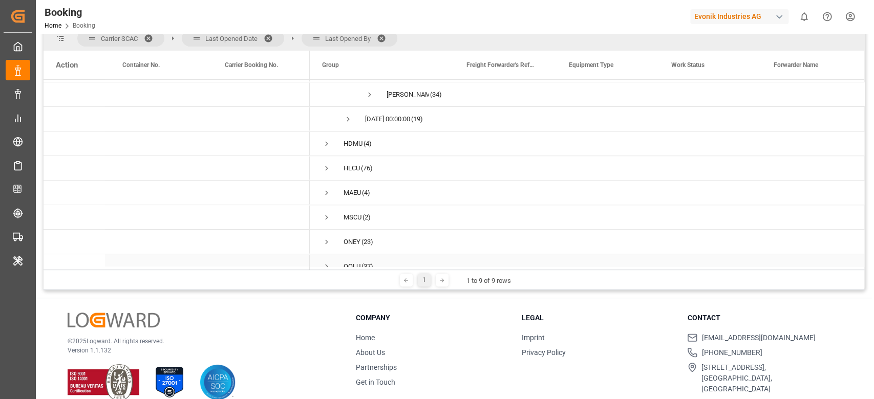
scroll to position [264, 0]
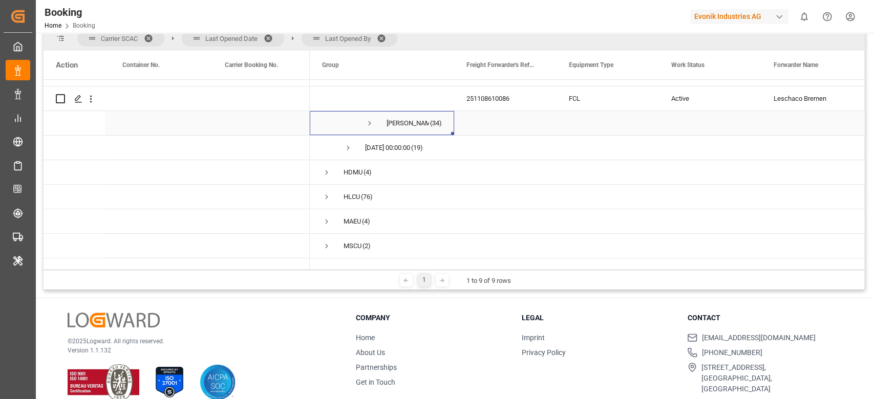
click at [365, 121] on span "Press SPACE to select this row." at bounding box center [369, 123] width 9 height 9
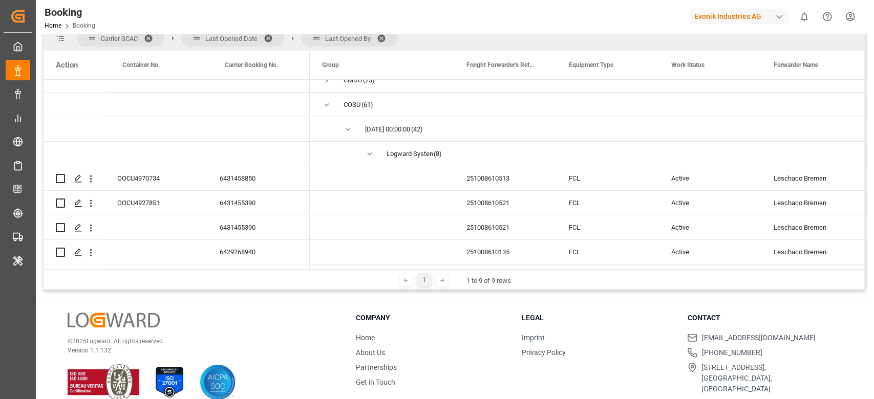
scroll to position [0, 0]
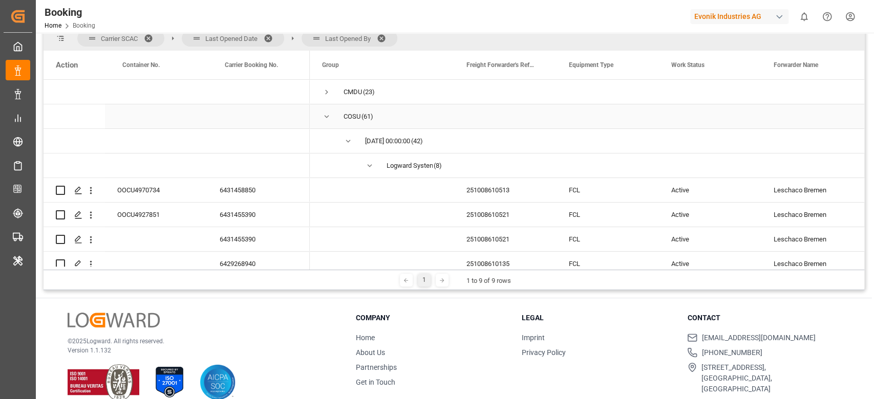
click at [324, 119] on span "Press SPACE to select this row." at bounding box center [326, 116] width 9 height 9
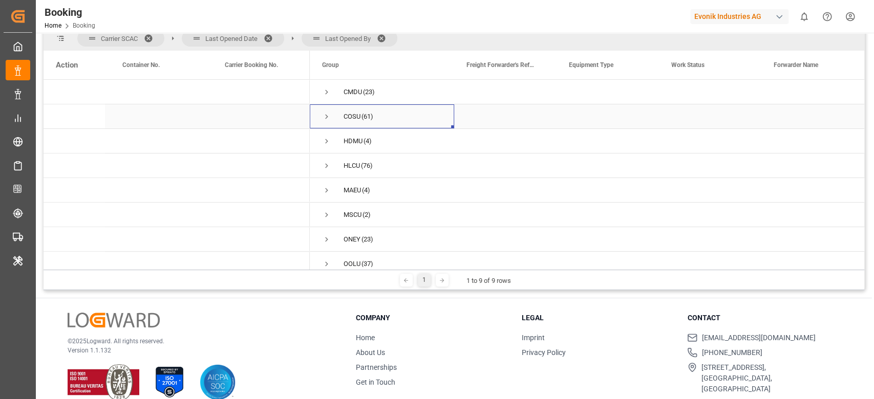
click at [324, 119] on span "Press SPACE to select this row." at bounding box center [326, 116] width 9 height 9
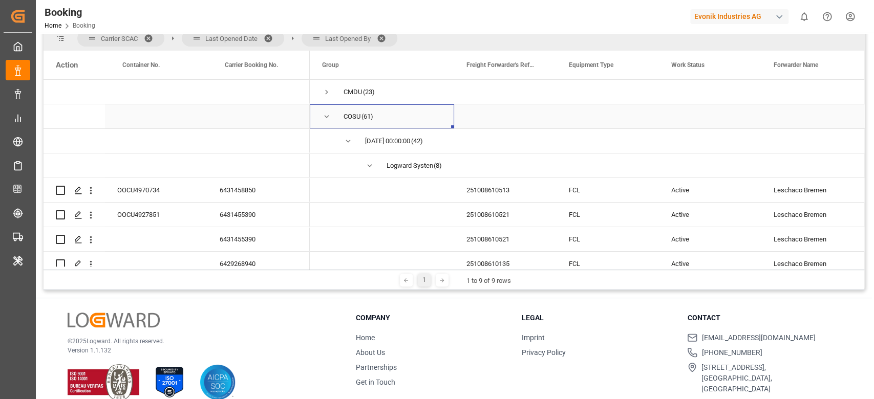
click at [324, 118] on span "Press SPACE to select this row." at bounding box center [326, 116] width 9 height 9
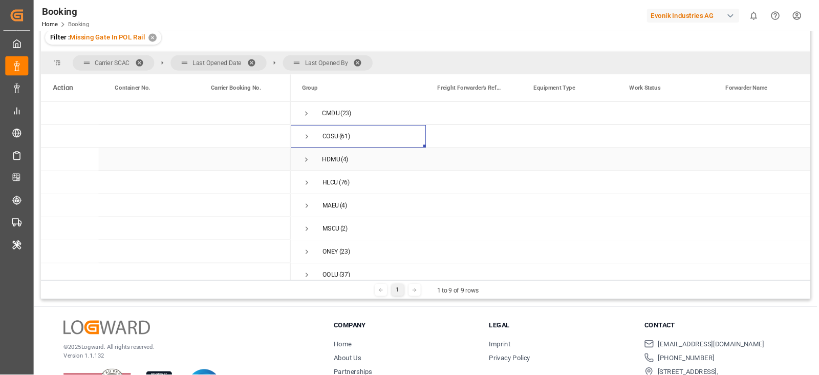
scroll to position [68, 0]
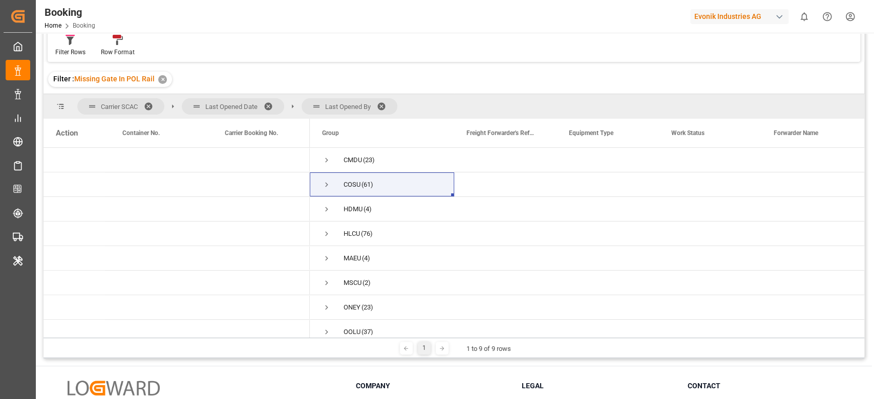
click at [387, 106] on span at bounding box center [385, 106] width 16 height 9
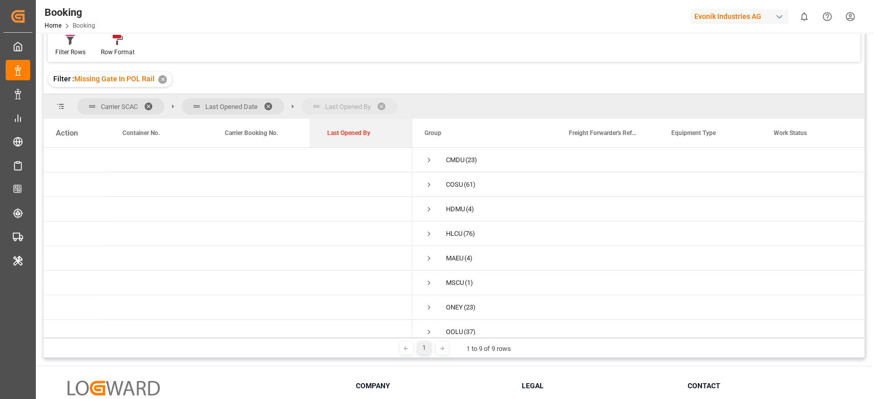
drag, startPoint x: 360, startPoint y: 131, endPoint x: 369, endPoint y: 107, distance: 24.9
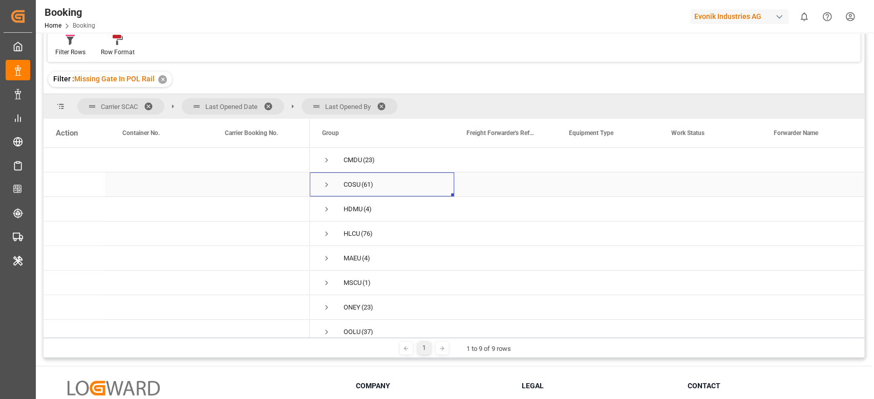
click at [330, 185] on span "COSU (61)" at bounding box center [382, 184] width 120 height 23
click at [323, 185] on span "Press SPACE to select this row." at bounding box center [326, 184] width 9 height 9
click at [344, 198] on span "Press SPACE to select this row." at bounding box center [348, 210] width 9 height 24
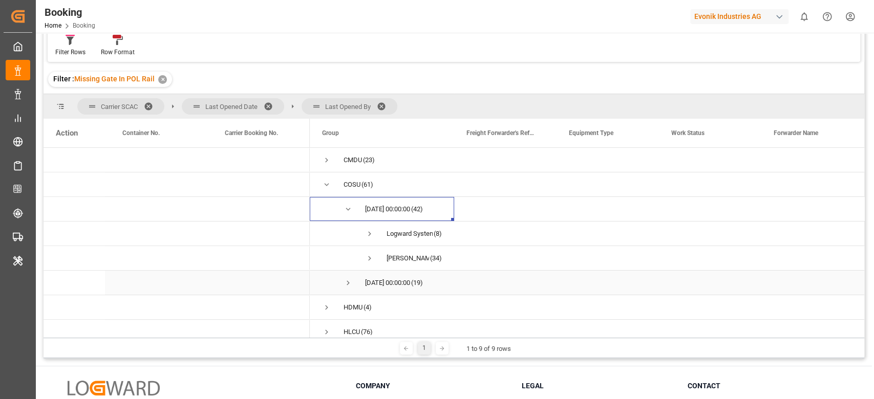
click at [346, 273] on span "Press SPACE to select this row." at bounding box center [348, 283] width 9 height 24
click at [273, 104] on span at bounding box center [272, 106] width 16 height 9
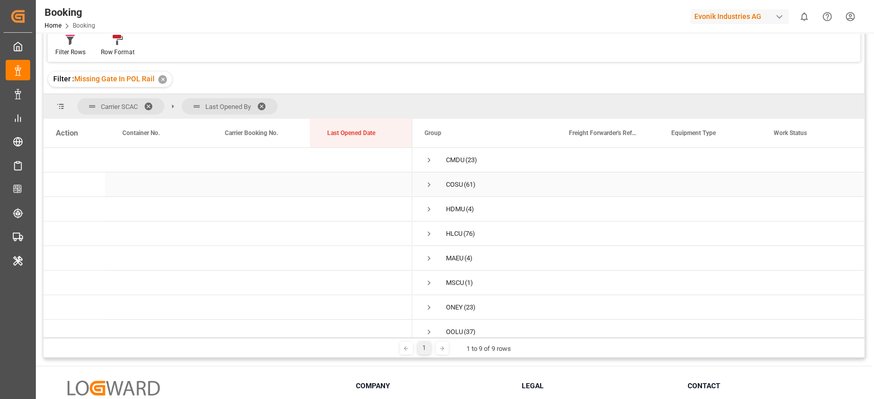
click at [428, 184] on span "Press SPACE to select this row." at bounding box center [428, 184] width 9 height 9
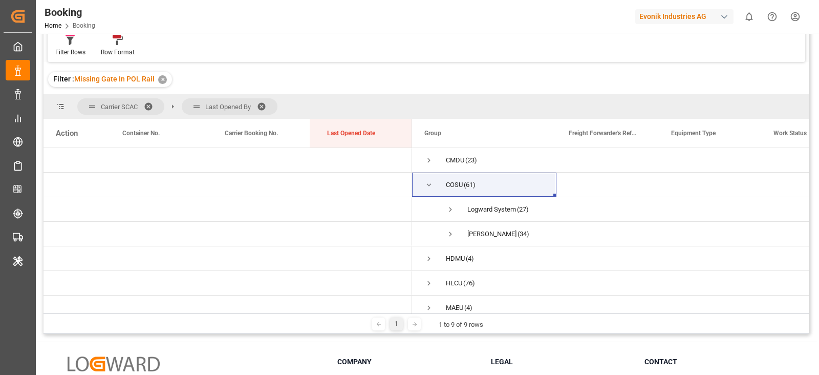
click at [152, 103] on span at bounding box center [152, 106] width 16 height 9
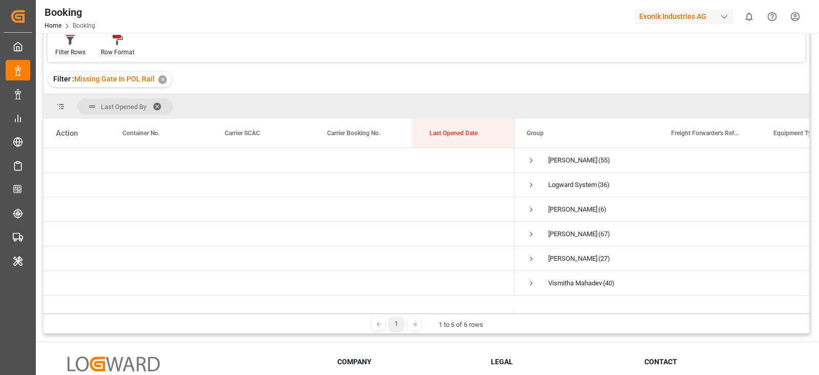
click at [321, 110] on div "Last Opened By" at bounding box center [427, 106] width 766 height 25
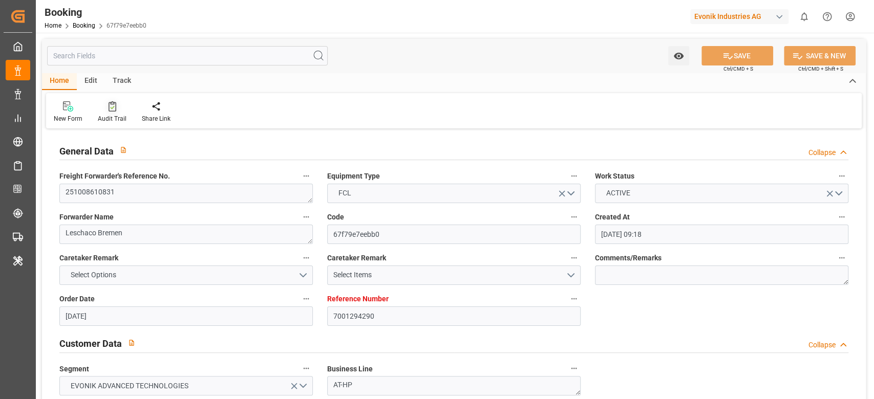
click at [109, 110] on icon at bounding box center [113, 106] width 8 height 10
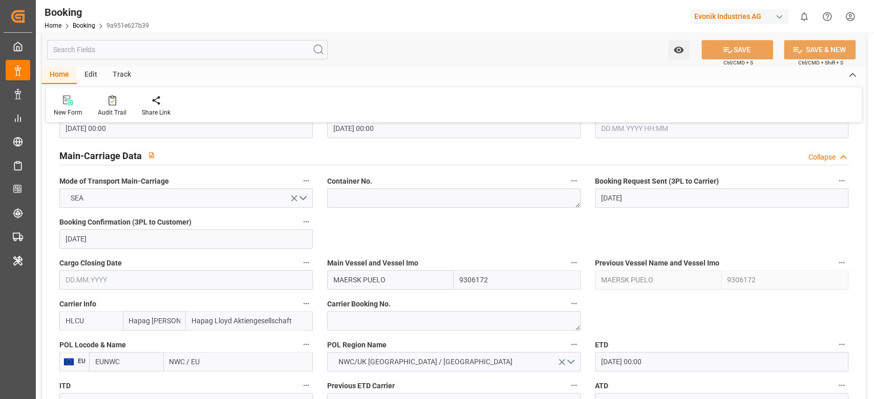
scroll to position [751, 0]
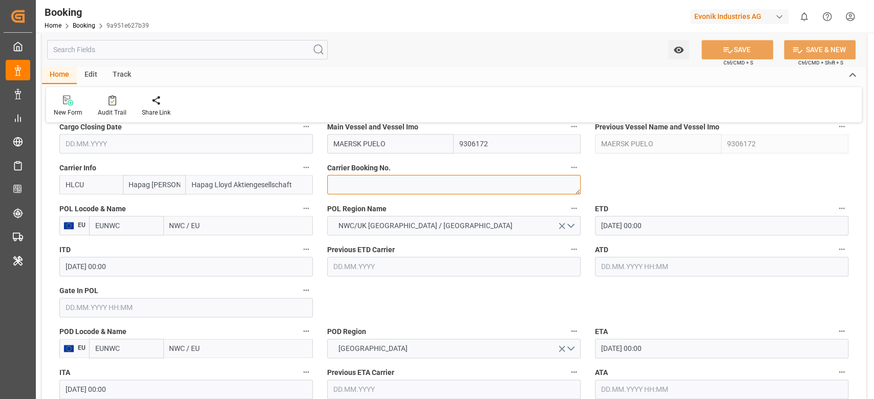
click at [360, 187] on textarea at bounding box center [453, 184] width 253 height 19
paste textarea "34192454"
type textarea "34192454"
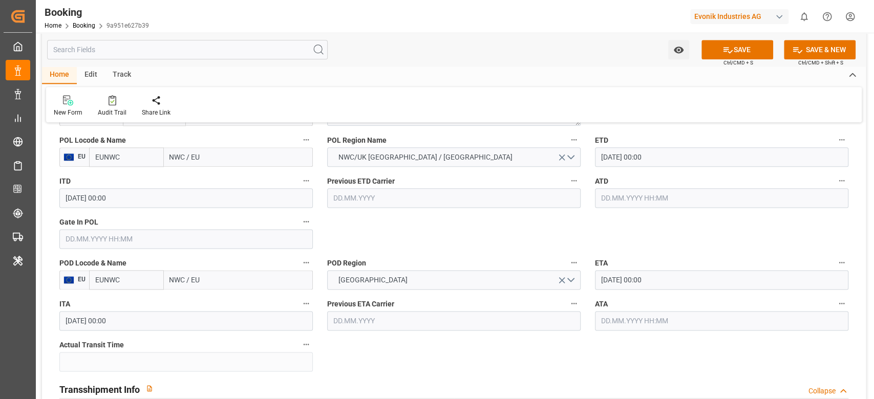
click at [200, 156] on input "NWC / EU" at bounding box center [238, 156] width 149 height 19
click at [200, 155] on input "NWC / EU" at bounding box center [238, 156] width 149 height 19
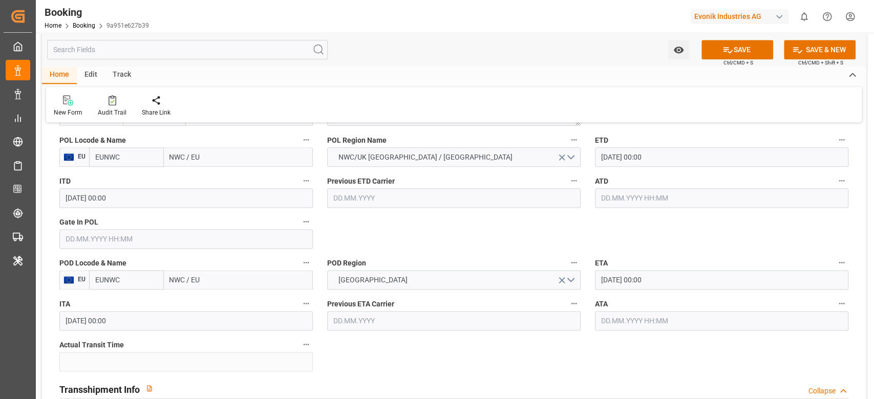
paste input "[GEOGRAPHIC_DATA]"
type input "[GEOGRAPHIC_DATA]"
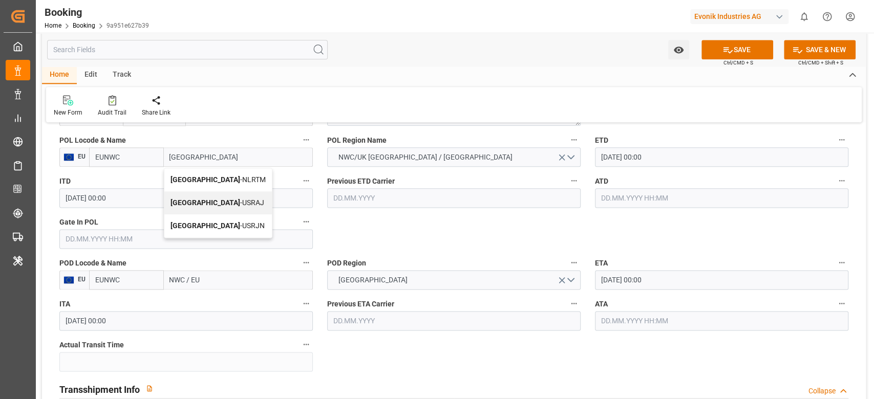
drag, startPoint x: 205, startPoint y: 178, endPoint x: 519, endPoint y: 397, distance: 382.8
click at [206, 178] on span "[GEOGRAPHIC_DATA] - NLRTM" at bounding box center [218, 180] width 95 height 8
type input "NLRTM"
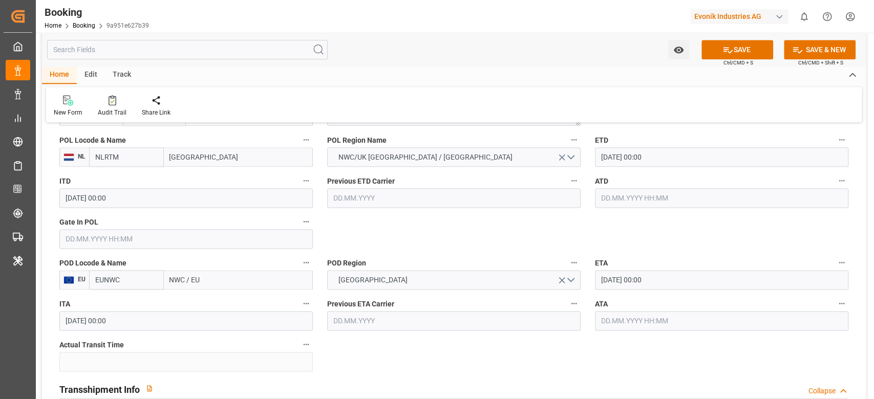
click at [235, 153] on input "[GEOGRAPHIC_DATA]" at bounding box center [238, 156] width 149 height 19
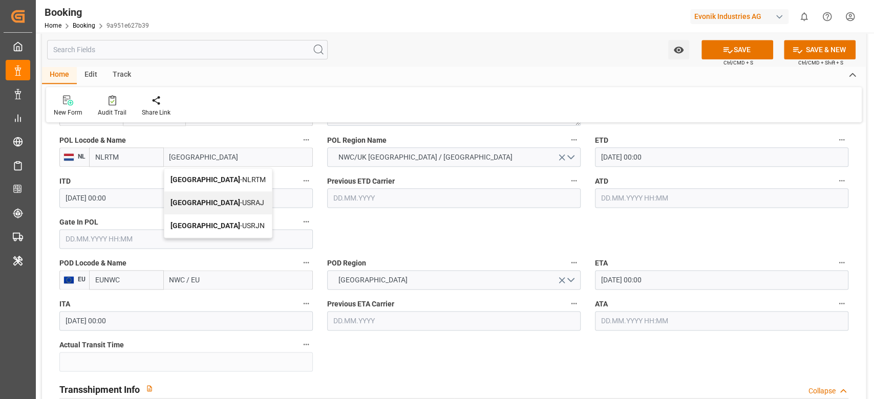
click at [222, 176] on span "[GEOGRAPHIC_DATA] - NLRTM" at bounding box center [218, 180] width 95 height 8
type input "[GEOGRAPHIC_DATA]"
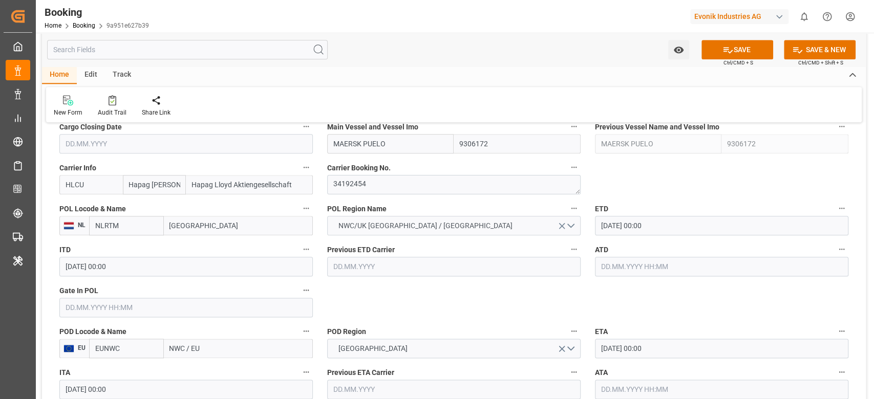
scroll to position [887, 0]
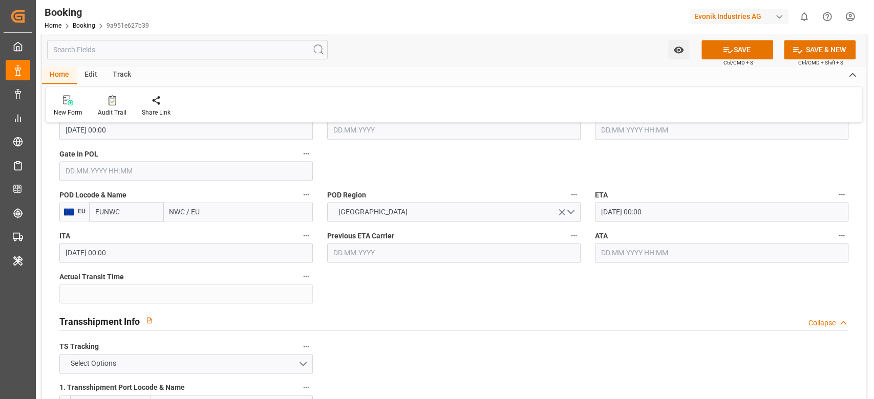
click at [144, 209] on input "EUNWC" at bounding box center [126, 211] width 75 height 19
click at [157, 209] on input "EUNWC" at bounding box center [126, 211] width 75 height 19
click at [232, 205] on input "NWC / EU" at bounding box center [238, 211] width 149 height 19
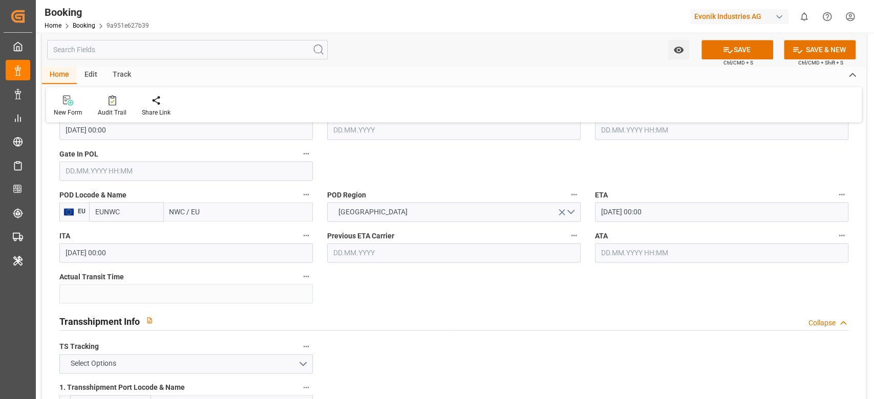
click at [232, 205] on input "NWC / EU" at bounding box center [238, 211] width 149 height 19
paste input "EW YORK"
type input "NEW YORK"
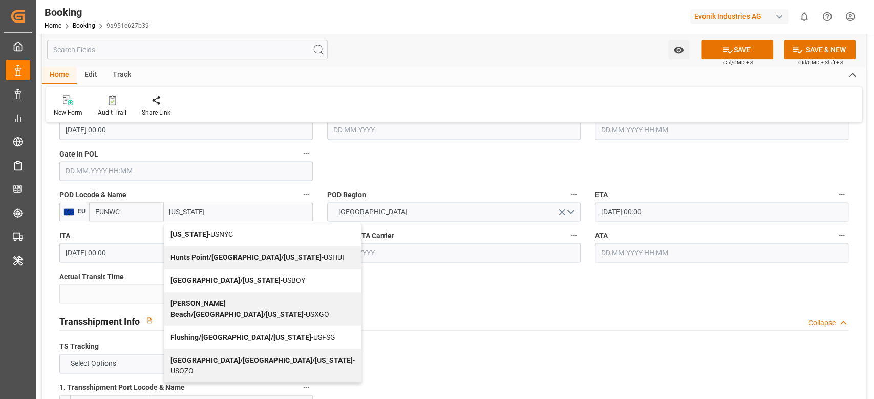
click at [221, 228] on div "New York - USNYC" at bounding box center [262, 234] width 197 height 23
type input "USNYC"
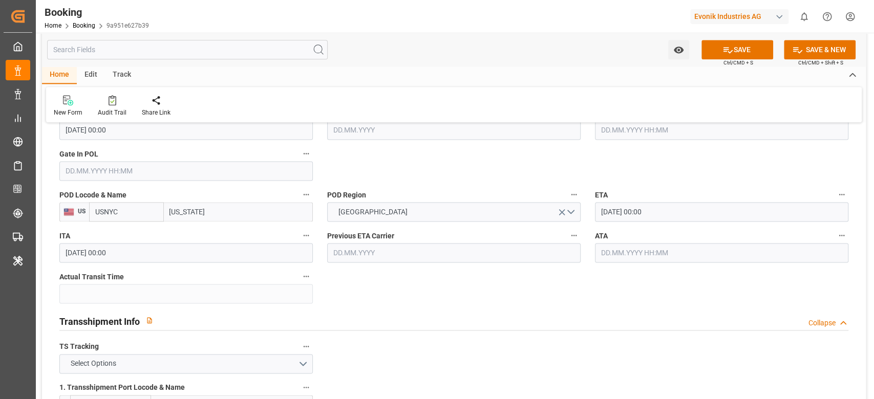
type input "New York"
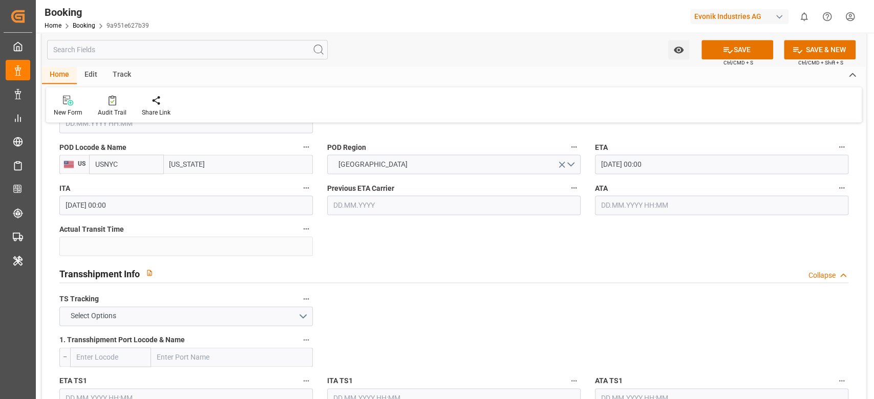
scroll to position [955, 0]
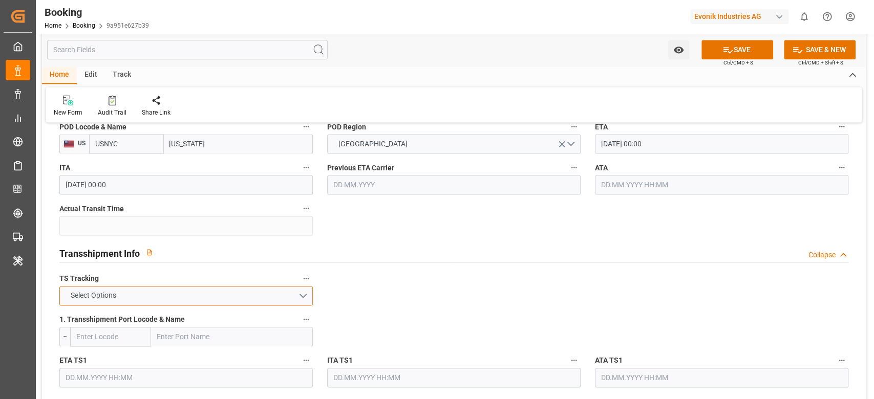
click at [157, 292] on button "Select Options" at bounding box center [185, 295] width 253 height 19
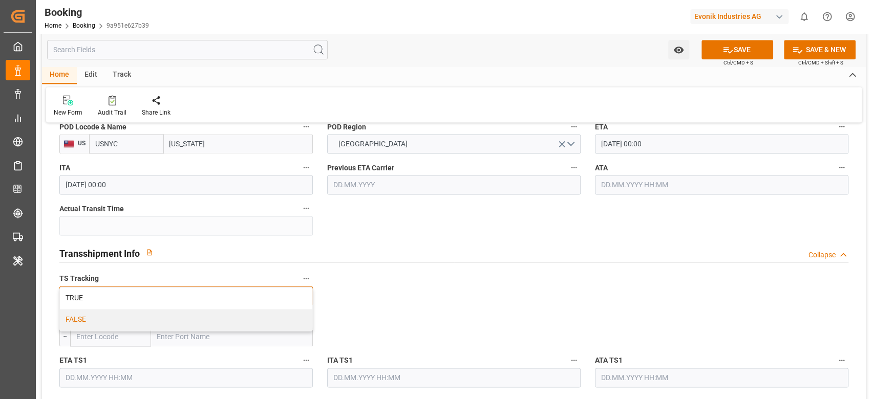
click at [136, 313] on div "FALSE" at bounding box center [186, 320] width 252 height 22
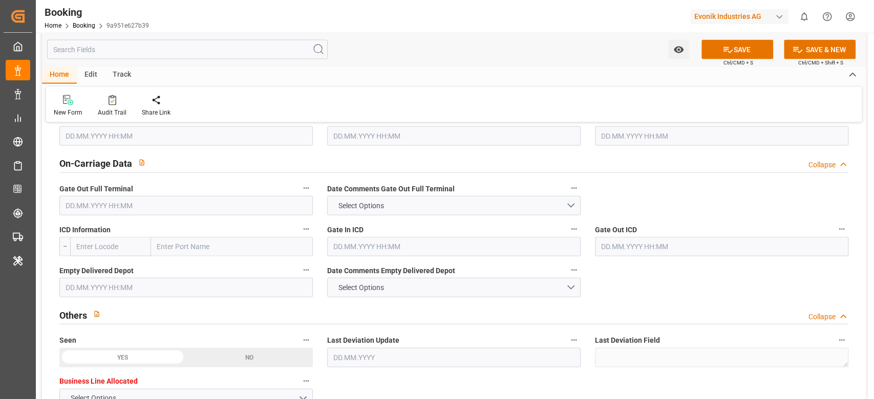
scroll to position [1434, 0]
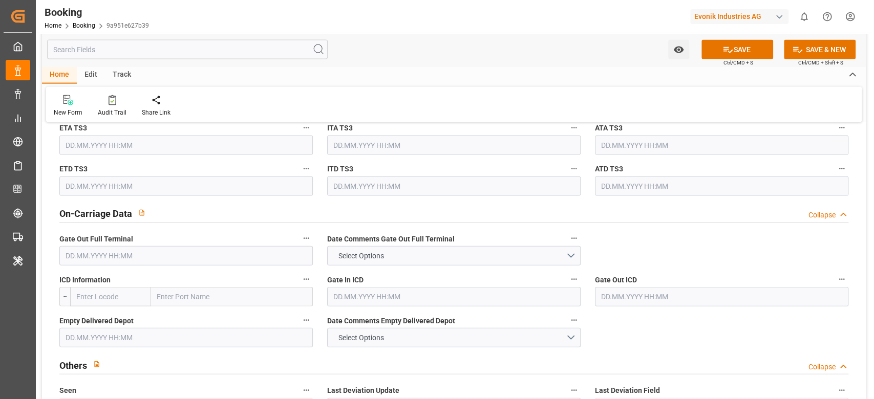
click at [156, 301] on input "text" at bounding box center [232, 296] width 162 height 19
paste input "DETROIT"
type input "DETROIT"
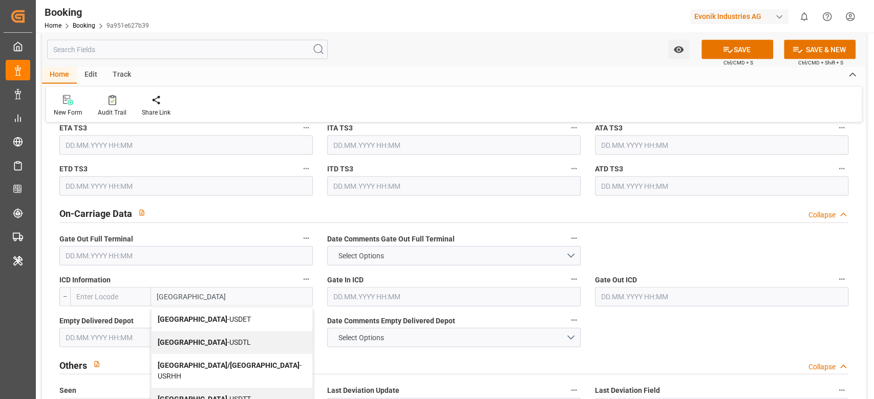
click at [178, 315] on b "Detroit" at bounding box center [193, 319] width 70 height 8
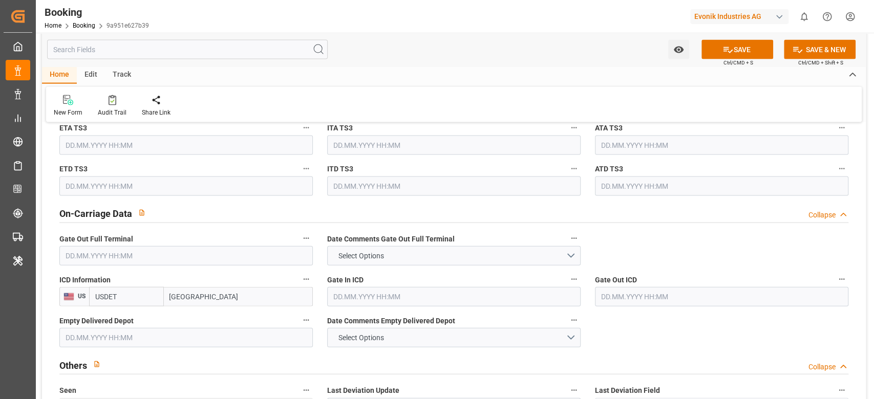
type input "USDET"
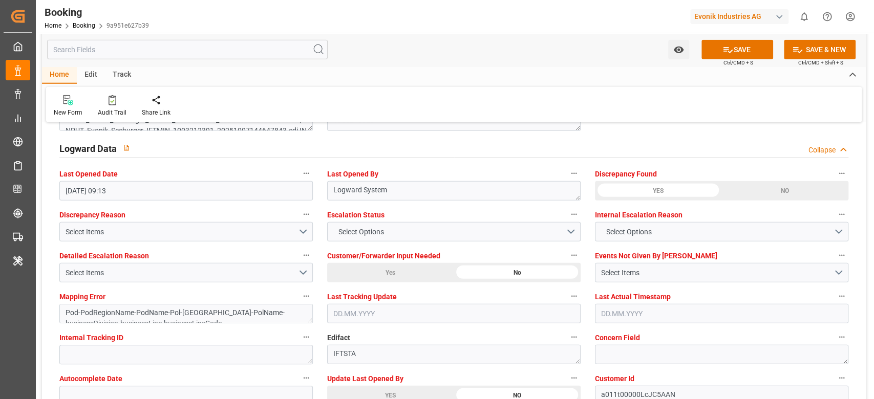
scroll to position [1911, 0]
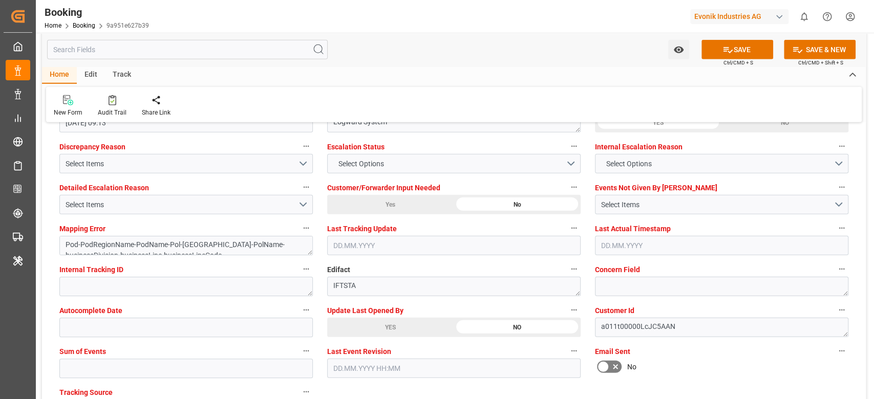
type input "Detroit"
click at [374, 320] on div "YES" at bounding box center [390, 327] width 126 height 19
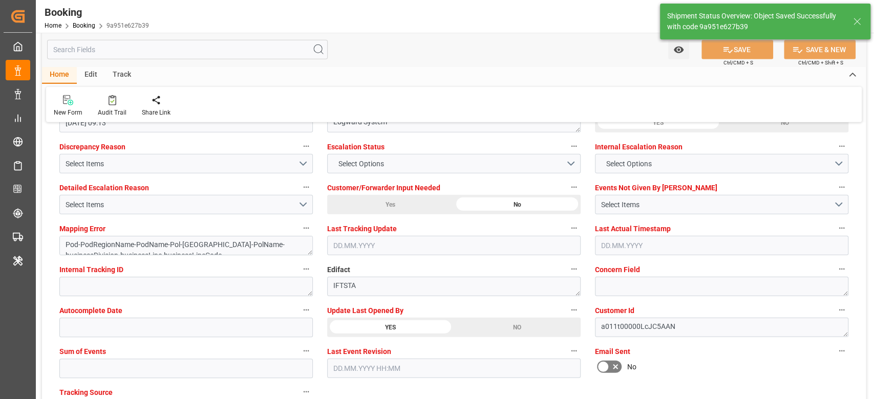
type textarea "NWC/UK North West Continent / UK_USNYC_HLCU_AT-HP"
type textarea "[PERSON_NAME]"
type textarea "businessDivision-businessLine-"
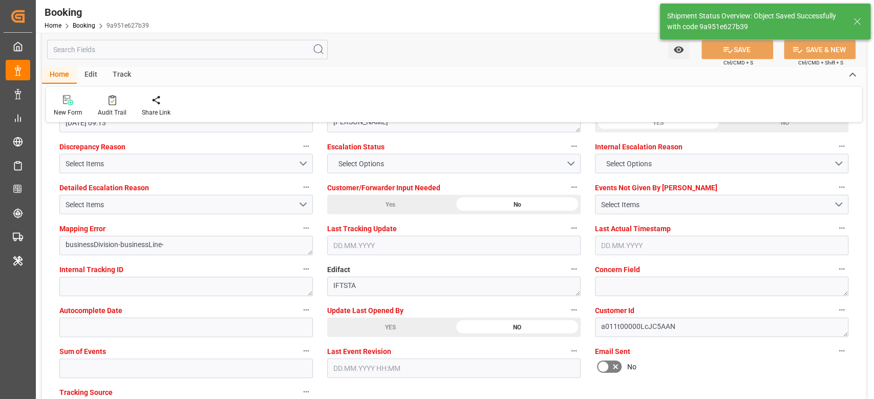
type input "09.10.2025 10:47"
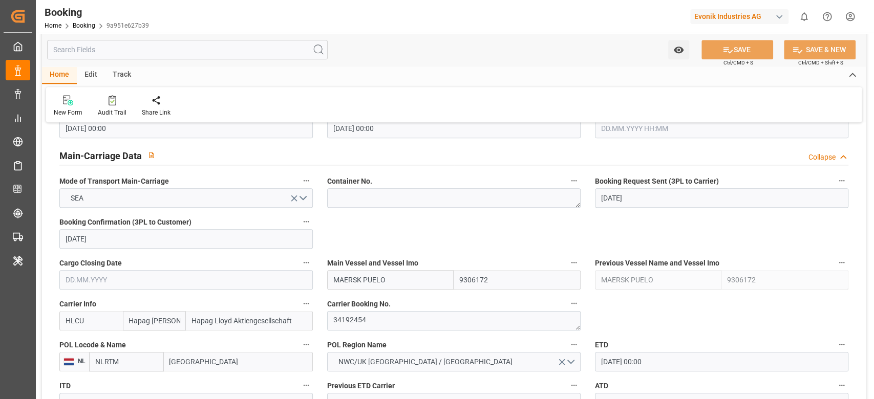
scroll to position [478, 0]
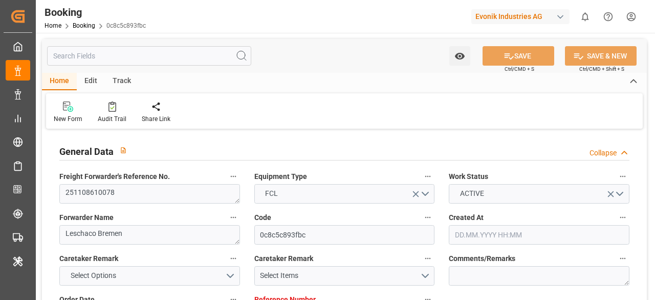
type input "[DATE] 12:42"
type input "[DATE]"
type input "[DATE] 00:00"
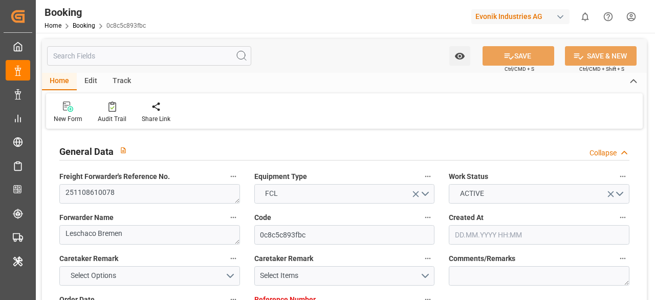
type input "[DATE]"
type input "[DATE] 00:00"
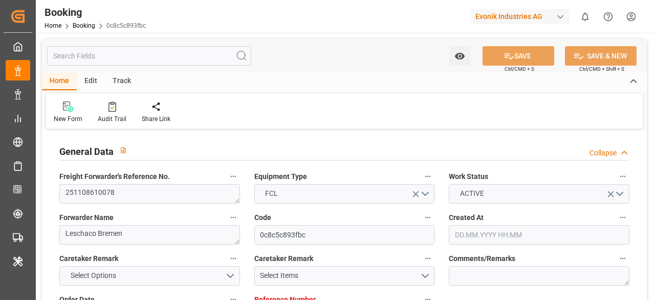
type input "[DATE] 12:58"
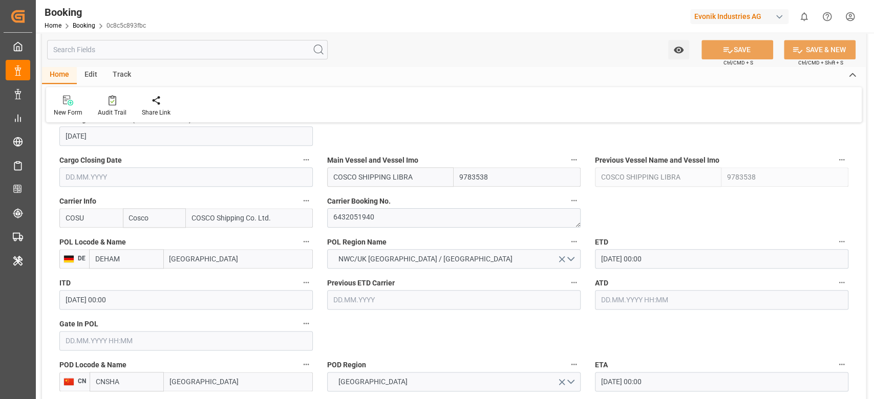
scroll to position [786, 0]
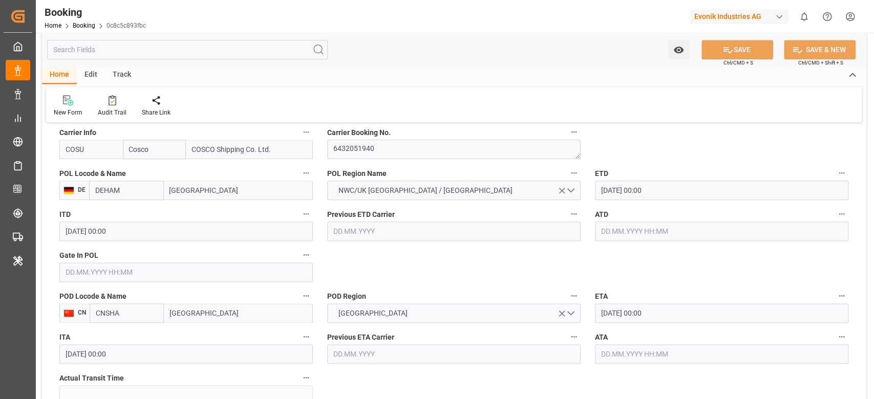
click at [224, 299] on input "[GEOGRAPHIC_DATA]" at bounding box center [238, 313] width 149 height 19
type input "[GEOGRAPHIC_DATA]"
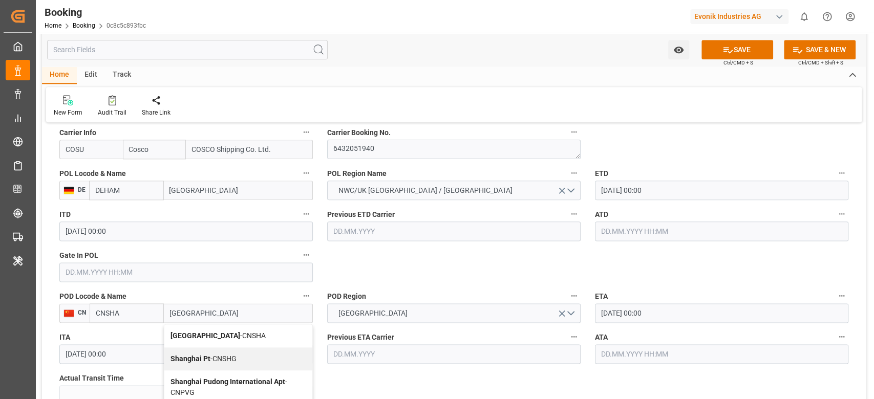
scroll to position [922, 0]
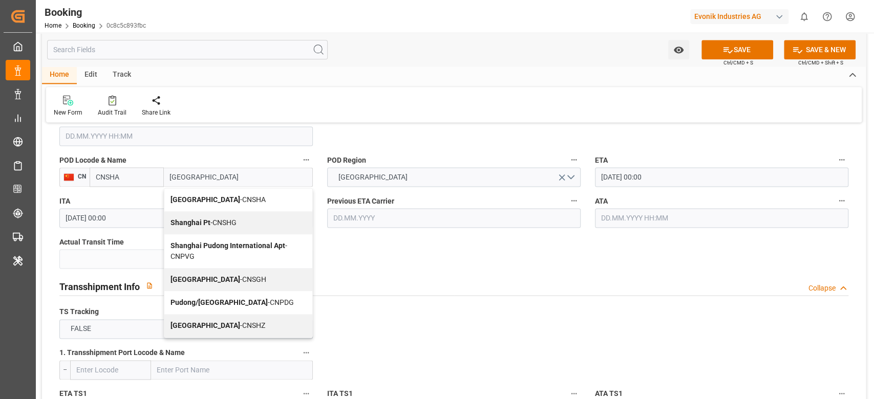
click at [226, 270] on div "Shanghai - CNSGH" at bounding box center [238, 279] width 148 height 23
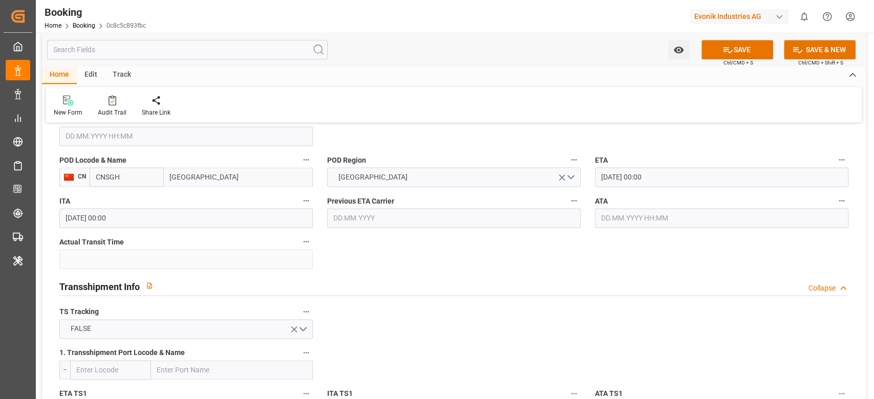
type input "CNSGH"
type input "[GEOGRAPHIC_DATA]"
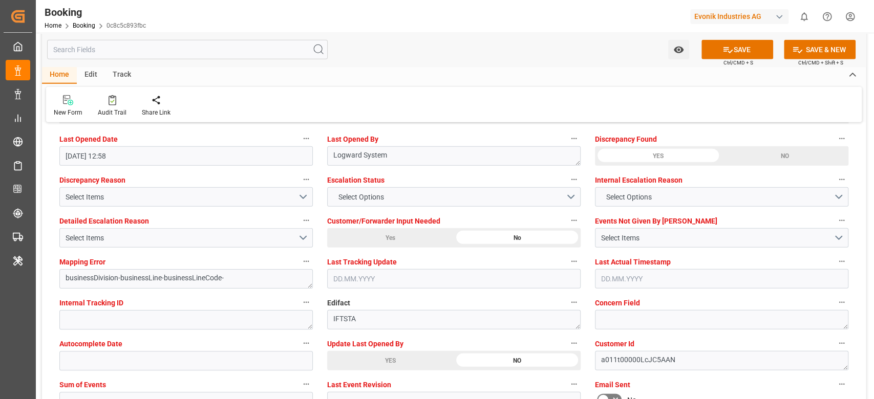
scroll to position [1946, 0]
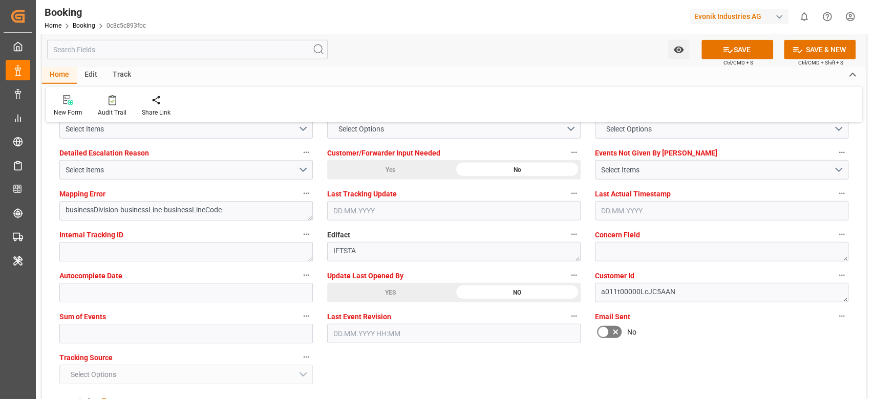
click at [359, 299] on div "YES" at bounding box center [390, 292] width 126 height 19
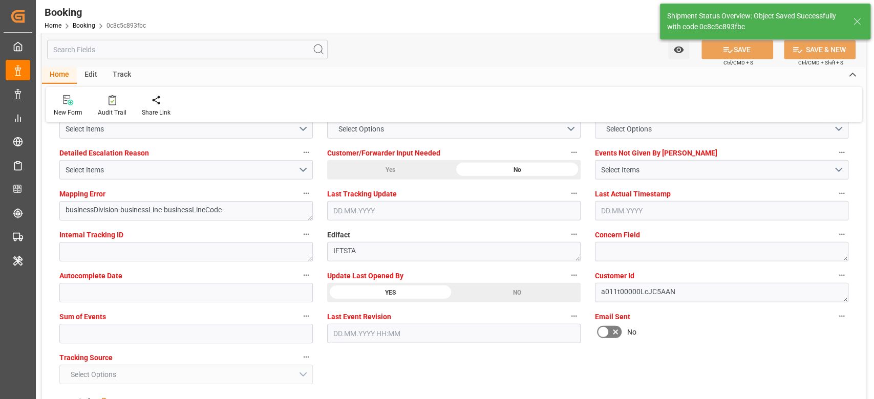
type textarea "NWC/UK North West Continent / UK_CNSGH_COSU_AT-SE"
type textarea "[PERSON_NAME]"
type textarea "Pod-PodRegionName-businessDivision-businessLine-"
type input "09.10.2025 11:13"
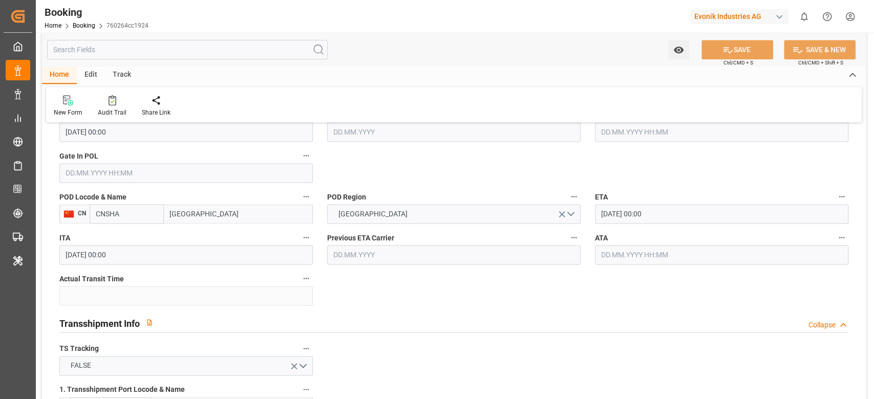
scroll to position [803, 0]
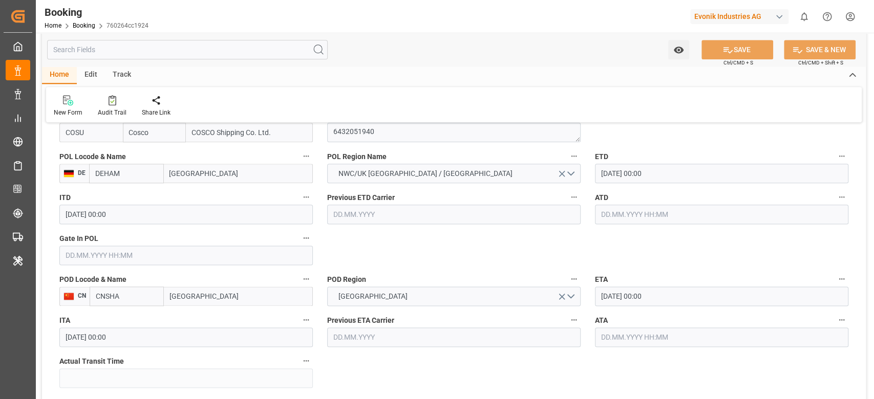
click at [215, 302] on input "[GEOGRAPHIC_DATA]" at bounding box center [238, 296] width 149 height 19
type input "[GEOGRAPHIC_DATA]"
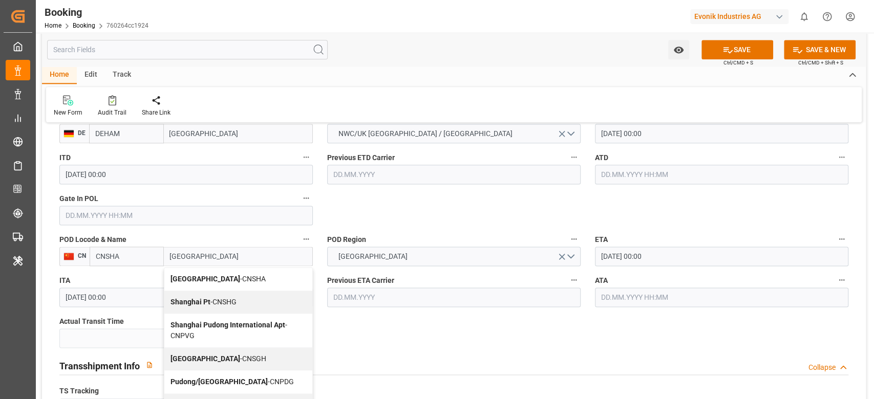
scroll to position [871, 0]
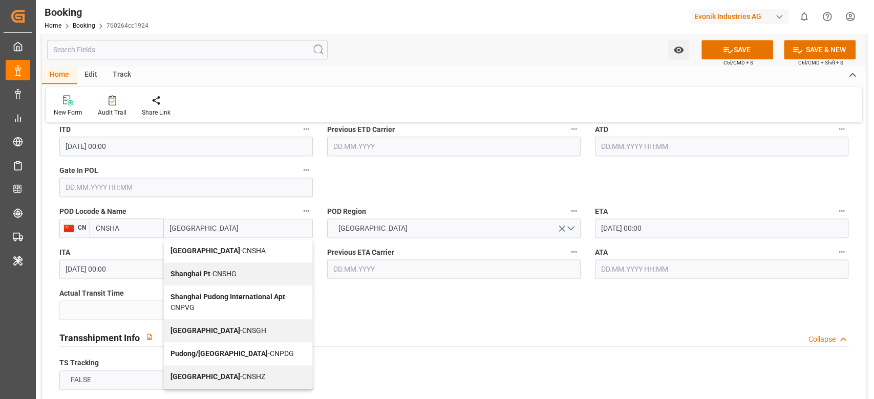
click at [202, 327] on span "Shanghai - CNSGH" at bounding box center [219, 331] width 96 height 8
type input "CNSGH"
type input "[GEOGRAPHIC_DATA]"
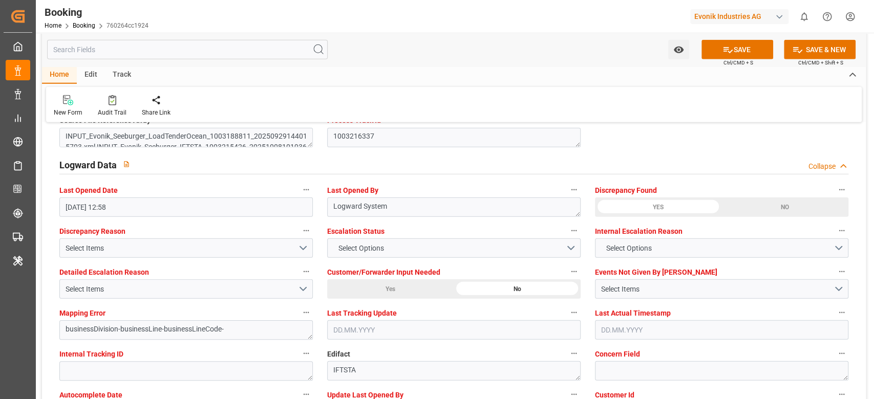
scroll to position [1963, 0]
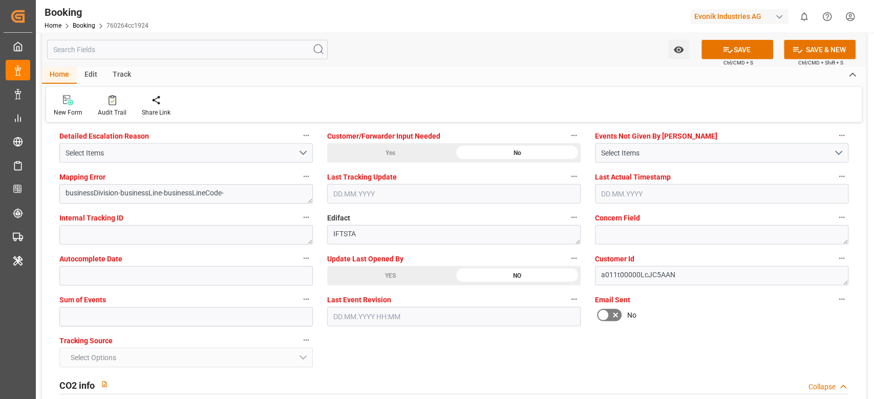
click at [380, 275] on div "YES" at bounding box center [390, 275] width 126 height 19
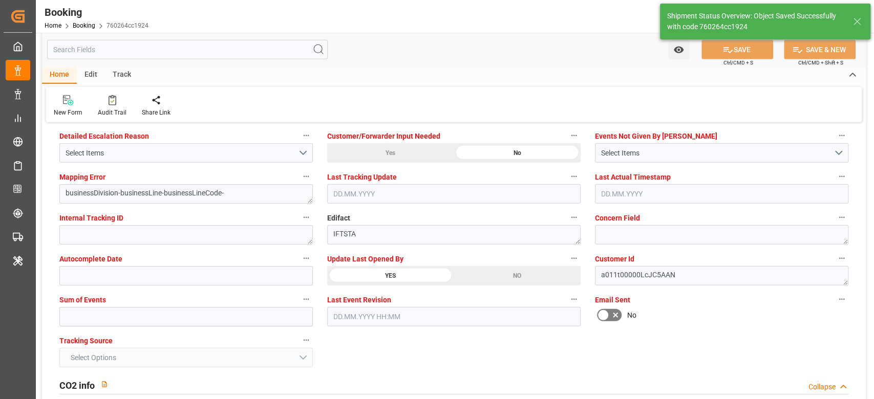
type input "[DATE] 11:13"
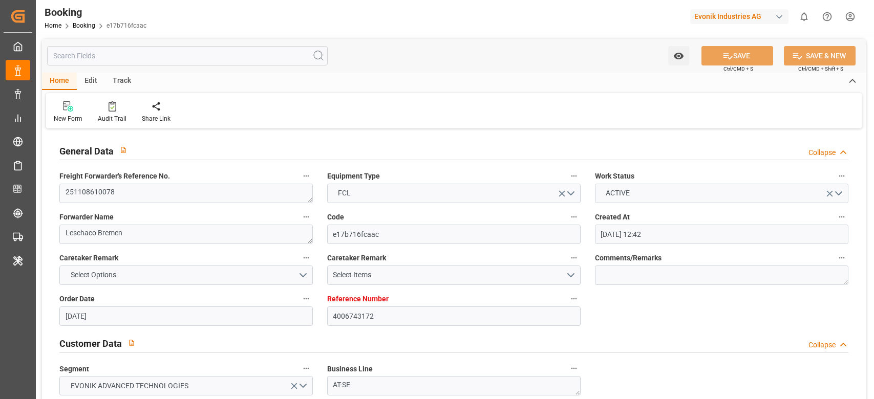
type input "[DATE] 12:42"
type input "[DATE]"
type input "[DATE] 00:00"
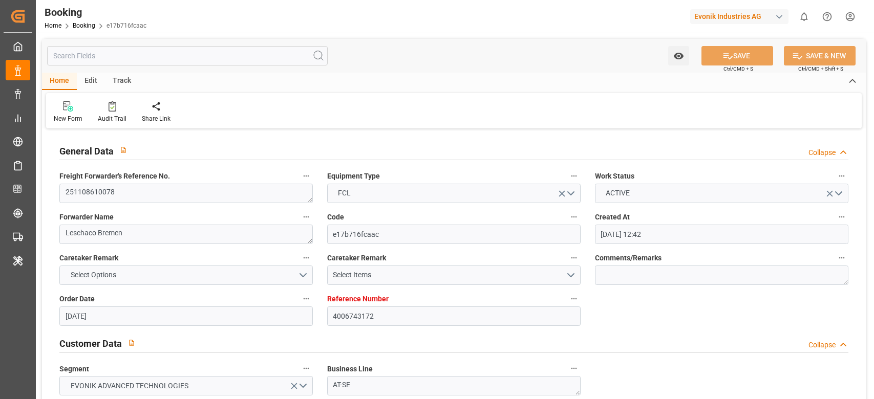
type input "[DATE]"
type input "[DATE] 00:00"
type input "11.11.2025 00:00"
type input "[DATE] 00:00"
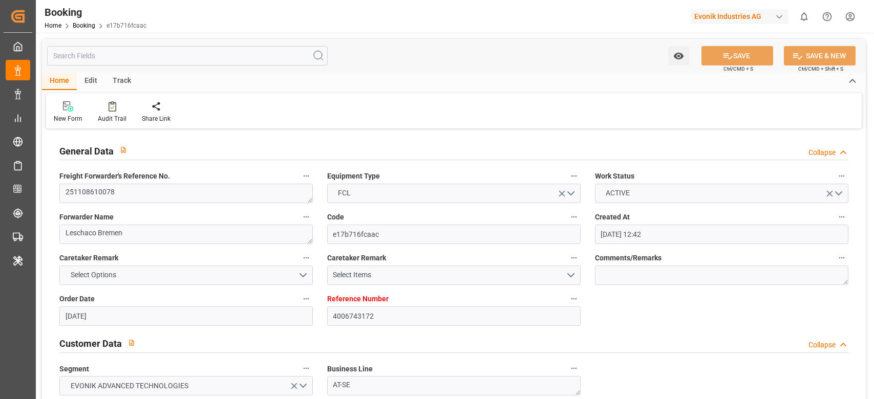
type input "08.10.2025 12:58"
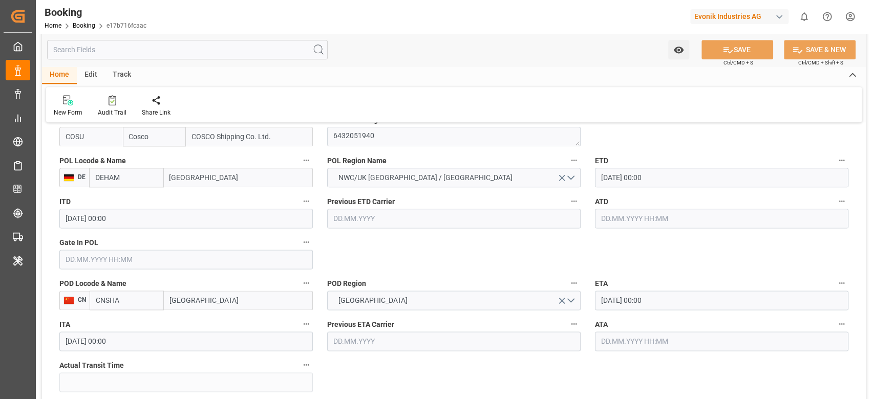
scroll to position [819, 0]
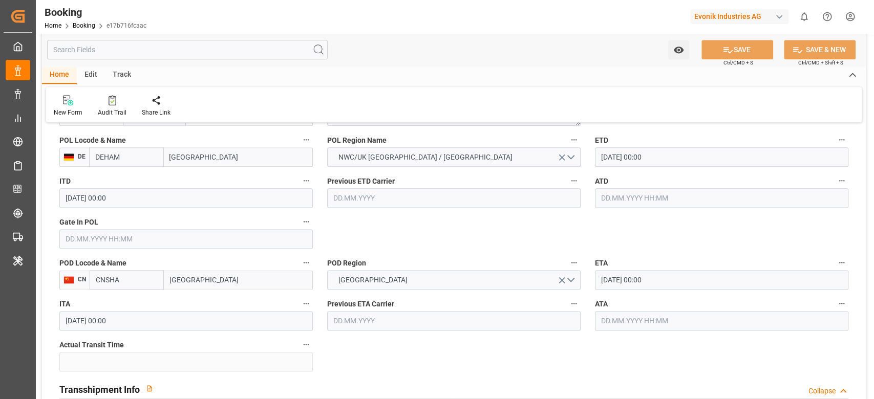
click at [214, 271] on input "[GEOGRAPHIC_DATA]" at bounding box center [238, 279] width 149 height 19
type input "[GEOGRAPHIC_DATA]"
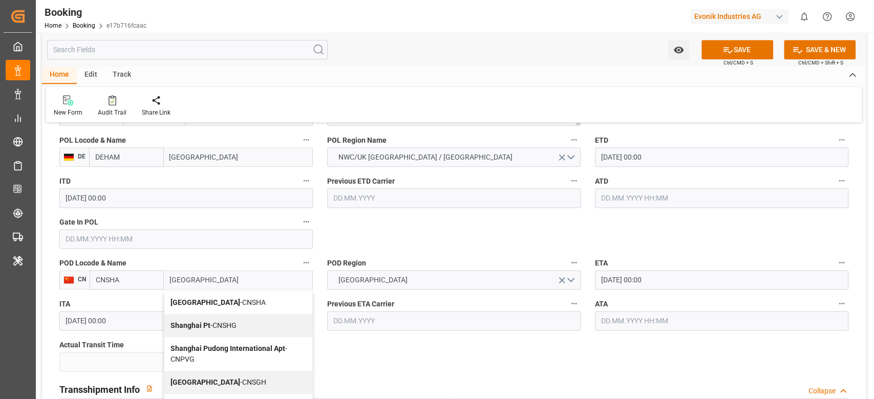
scroll to position [887, 0]
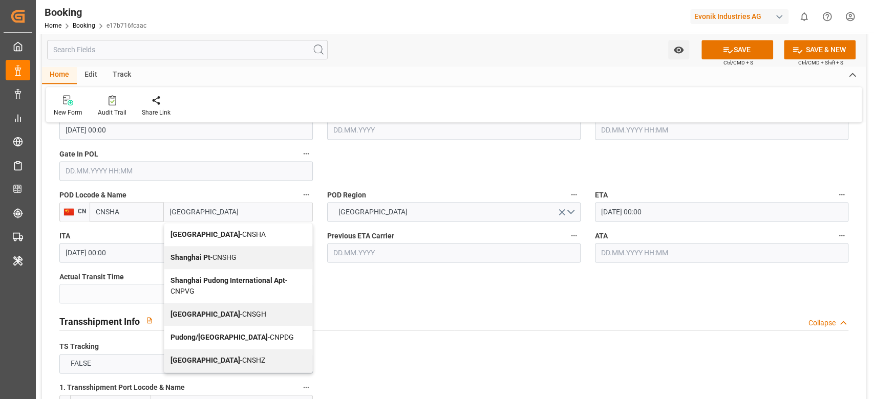
click at [193, 315] on b "[GEOGRAPHIC_DATA]" at bounding box center [206, 314] width 70 height 8
type input "CNSGH"
type input "[GEOGRAPHIC_DATA]"
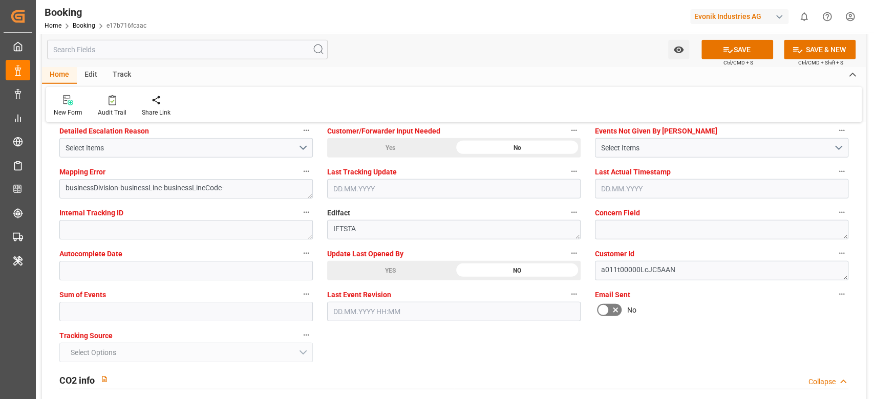
scroll to position [1980, 0]
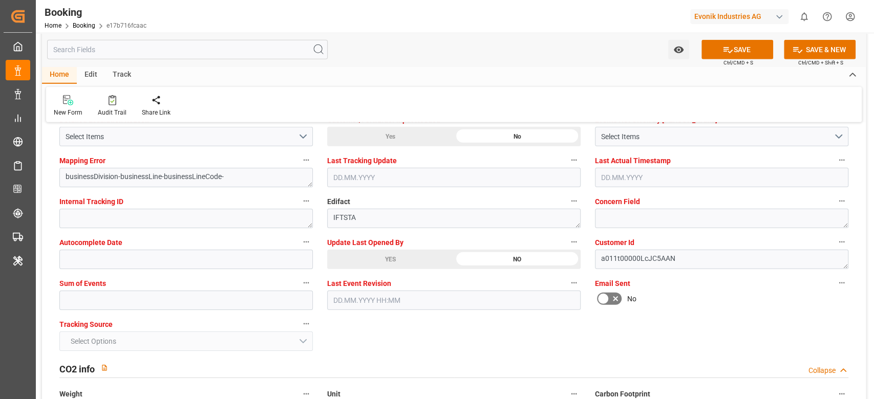
click at [386, 258] on div "YES" at bounding box center [390, 259] width 126 height 19
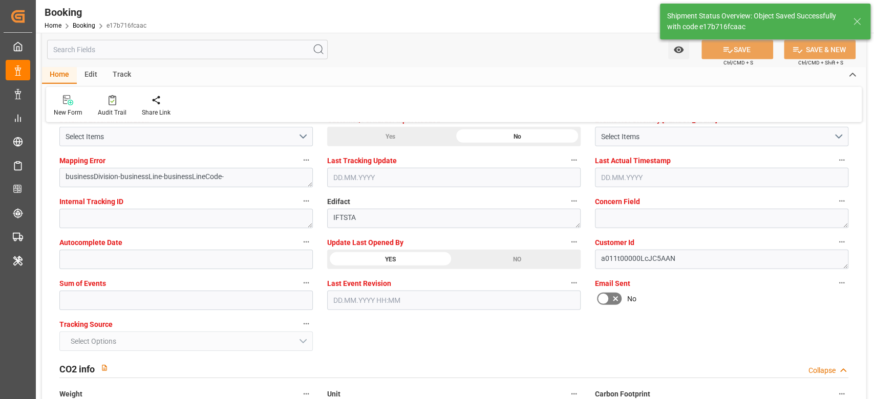
type textarea "NWC/UK North West Continent / UK_CNSGH_COSU_AT-SE"
type textarea "[PERSON_NAME]"
type textarea "Pod-PodRegionName-businessDivision-businessLine-"
type input "[DATE] 11:14"
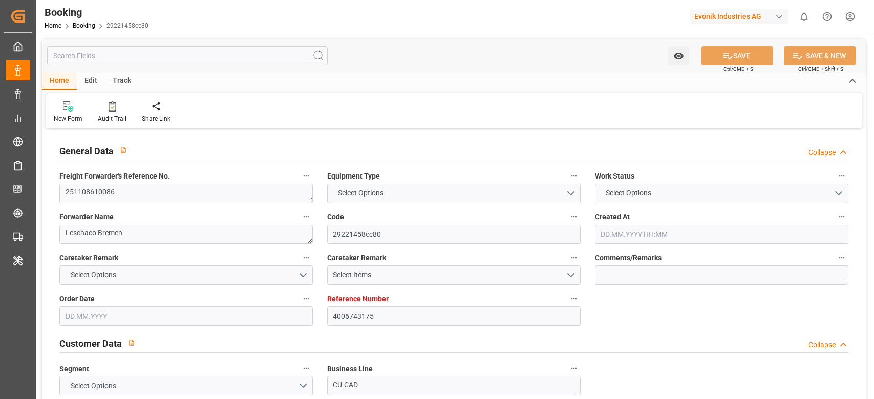
type input "4006743175"
type input "9783538"
type input "Cosco"
type input "COSCO Shipping Co. Ltd."
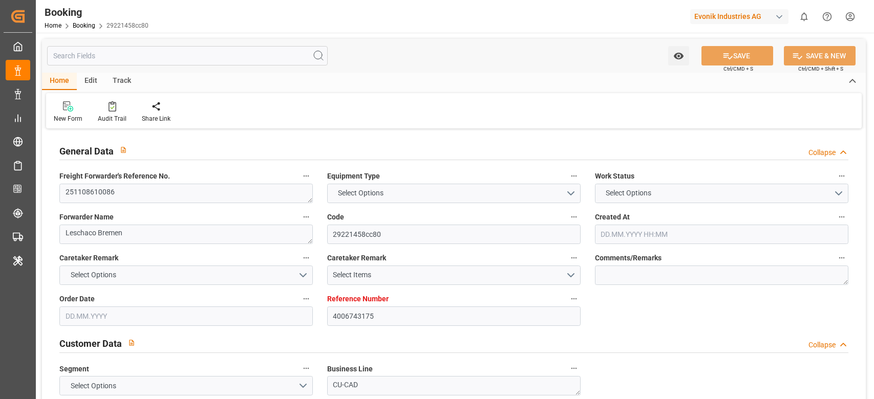
type input "DEHAM"
type input "[GEOGRAPHIC_DATA]"
click at [172, 197] on textarea "251108610086" at bounding box center [185, 193] width 253 height 19
type input "[DATE] 07:15"
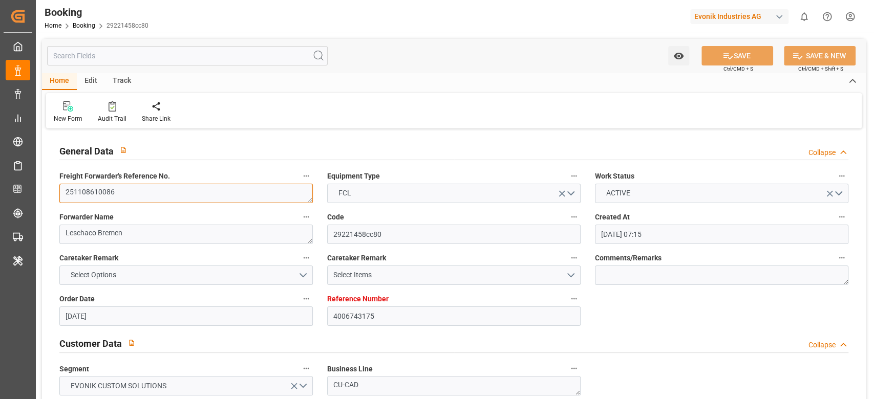
type input "[DATE]"
type input "[DATE] 00:00"
type input "[DATE]"
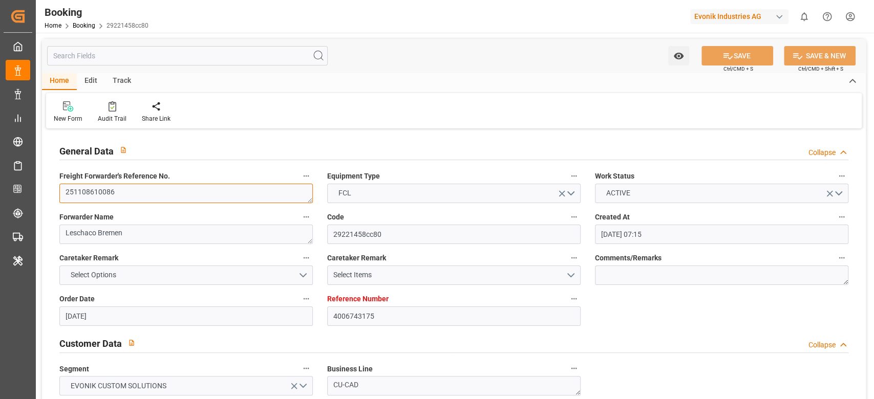
type input "[DATE] 00:00"
type input "[DATE] 11:14"
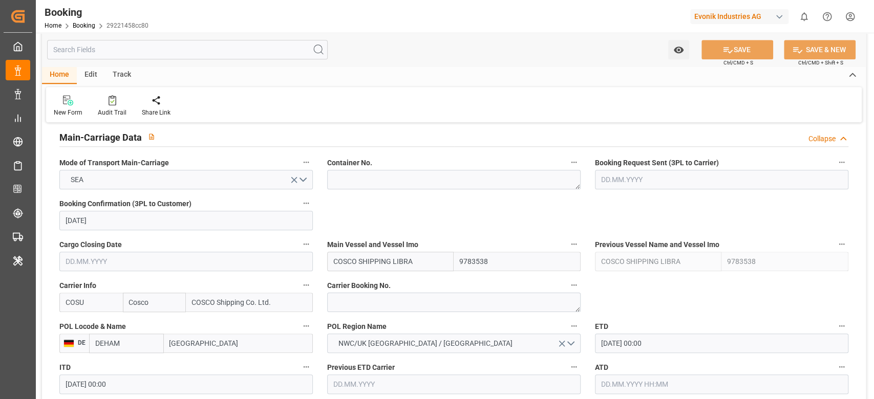
scroll to position [683, 0]
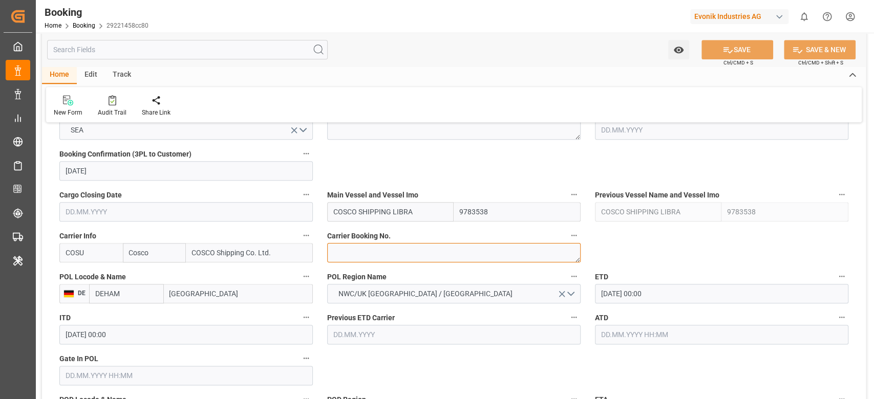
click at [363, 257] on textarea at bounding box center [453, 252] width 253 height 19
paste textarea "6432056460"
type textarea "6432056460"
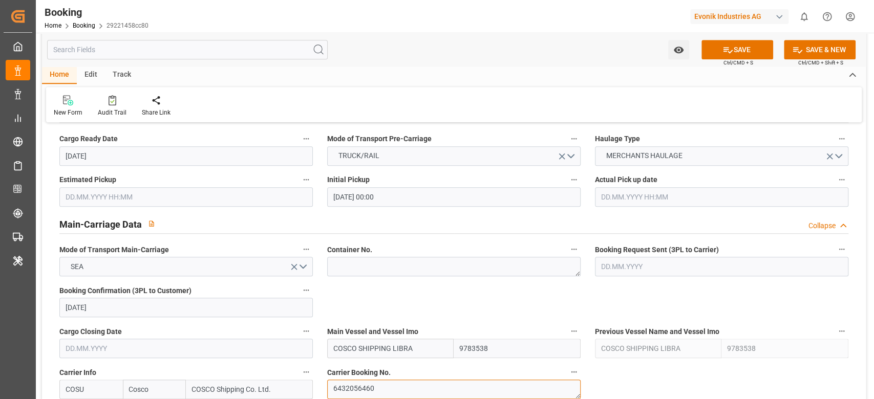
scroll to position [751, 0]
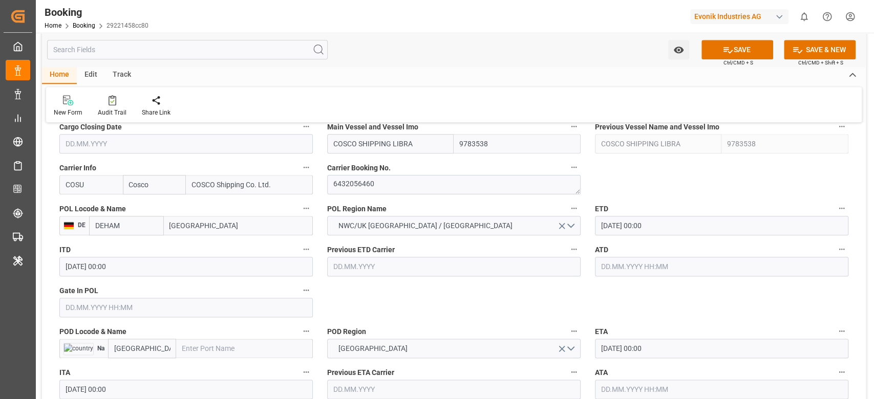
click at [221, 342] on input "text" at bounding box center [244, 348] width 137 height 19
paste input "[GEOGRAPHIC_DATA]"
type input "[GEOGRAPHIC_DATA]"
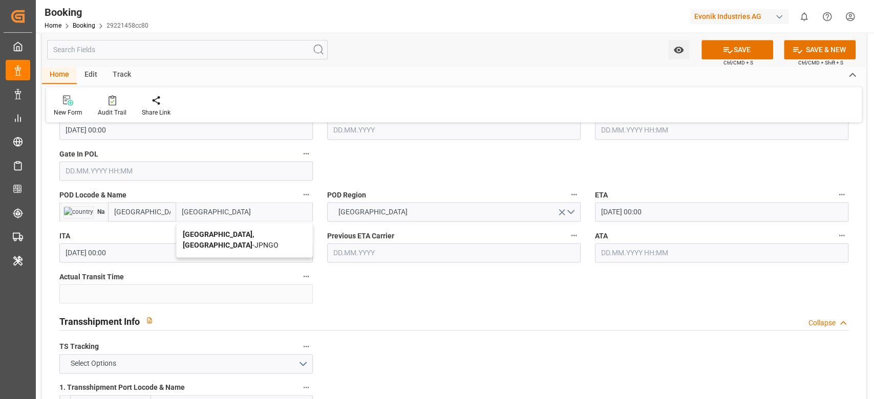
click at [222, 239] on div "[GEOGRAPHIC_DATA], Aichi - JPNGO" at bounding box center [245, 240] width 136 height 34
type input "JPNGO"
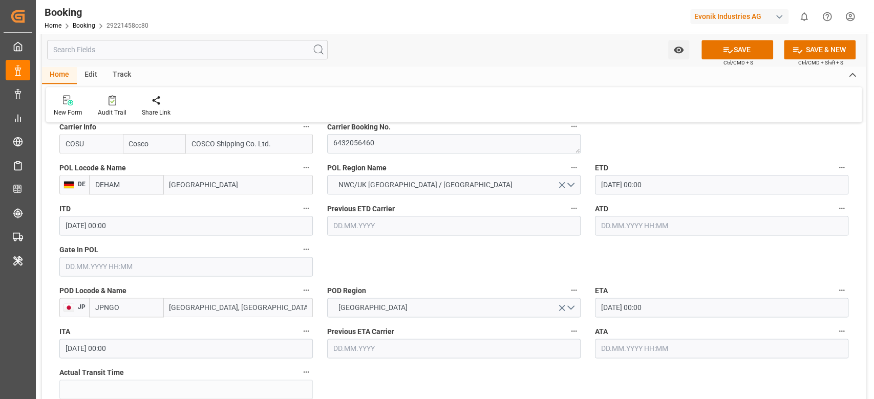
scroll to position [751, 0]
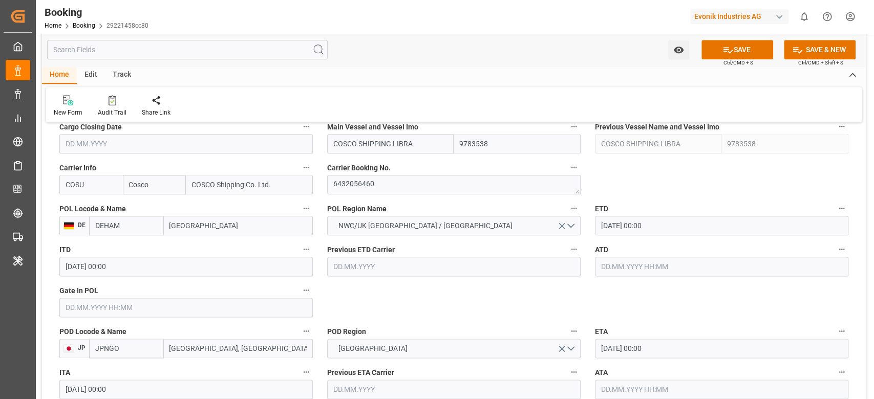
type input "[GEOGRAPHIC_DATA], [GEOGRAPHIC_DATA]"
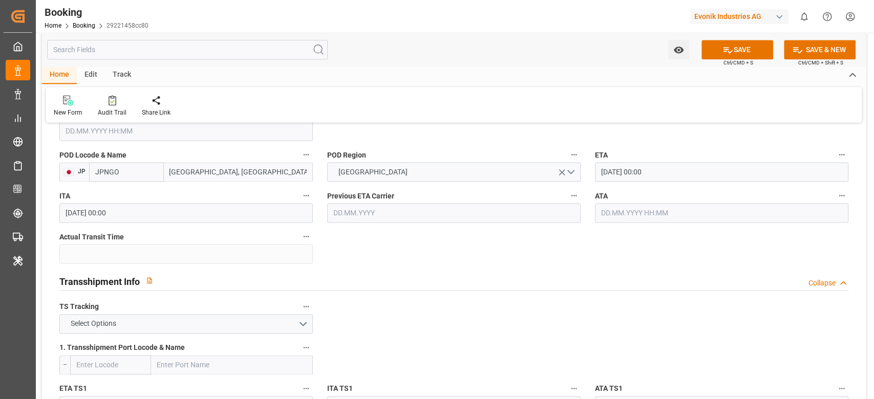
scroll to position [1092, 0]
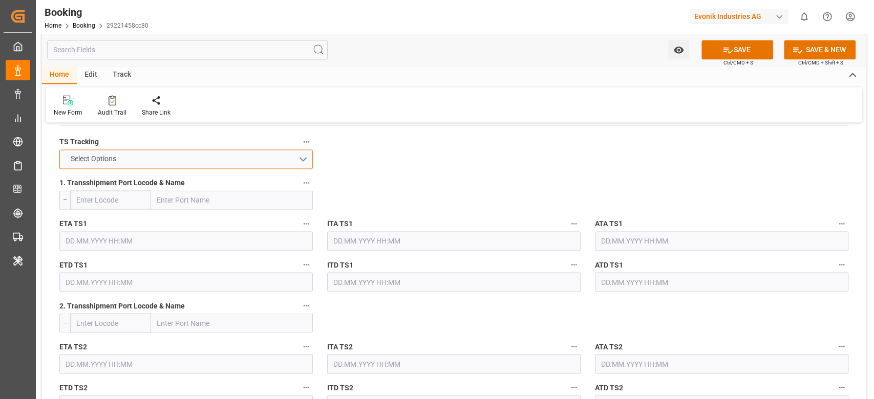
click at [152, 162] on button "Select Options" at bounding box center [185, 159] width 253 height 19
click at [152, 162] on div "Select Options" at bounding box center [185, 159] width 253 height 19
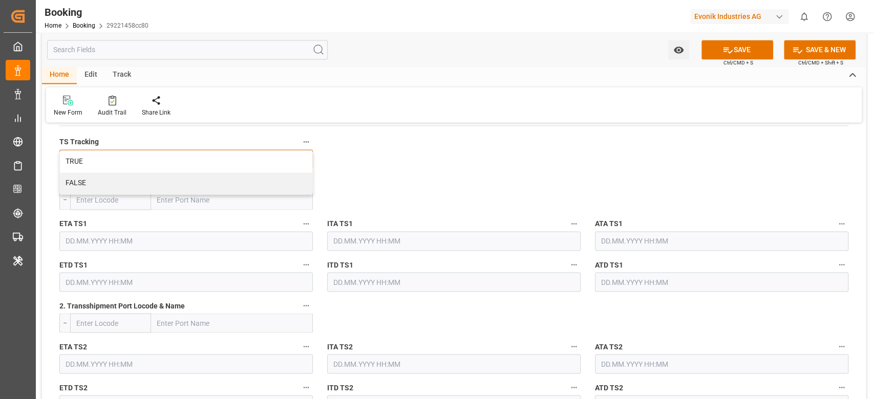
click at [152, 162] on div "TRUE" at bounding box center [186, 162] width 252 height 22
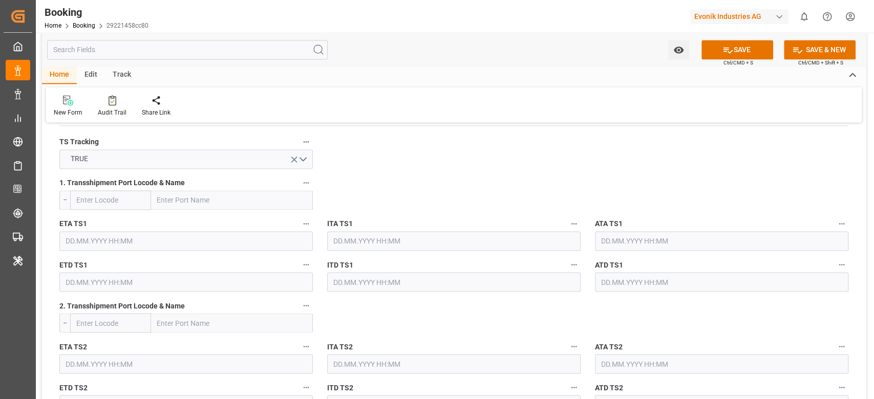
click at [237, 202] on input "text" at bounding box center [232, 199] width 162 height 19
paste input "[GEOGRAPHIC_DATA]"
type input "[GEOGRAPHIC_DATA]"
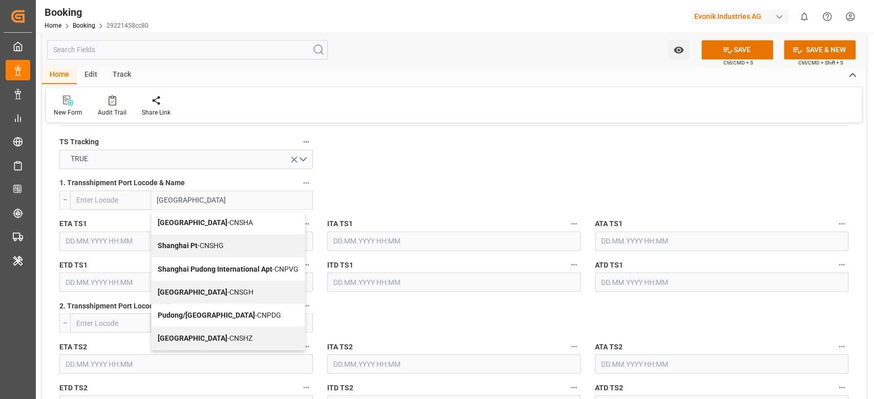
click at [195, 298] on div "Shanghai - CNSGH" at bounding box center [228, 292] width 153 height 23
type input "CNSGH"
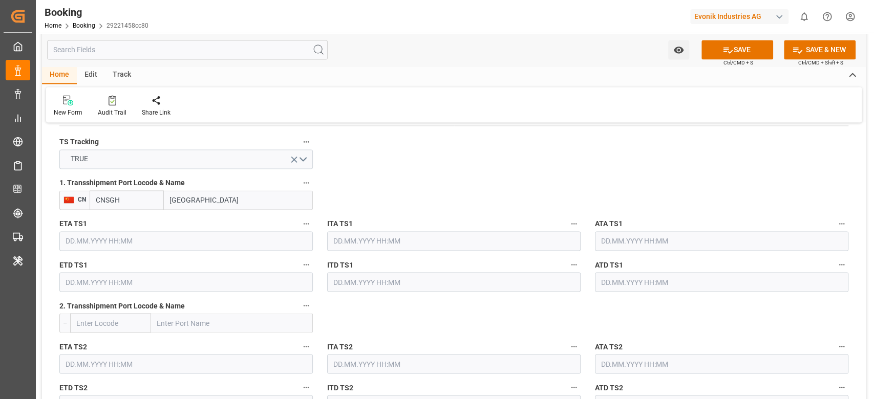
type input "[GEOGRAPHIC_DATA]"
click at [171, 243] on input "text" at bounding box center [185, 240] width 253 height 19
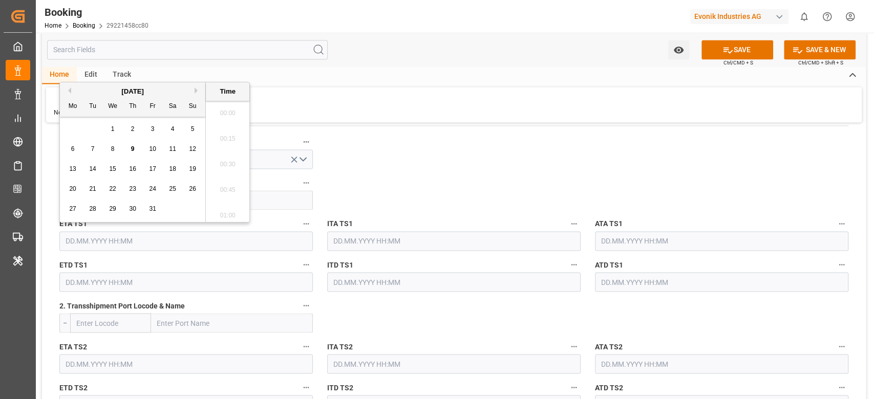
scroll to position [1667, 0]
click at [195, 92] on button "Next Month" at bounding box center [198, 91] width 6 height 6
click at [89, 189] on span "23" at bounding box center [92, 188] width 7 height 7
type input "[DATE] 00:00"
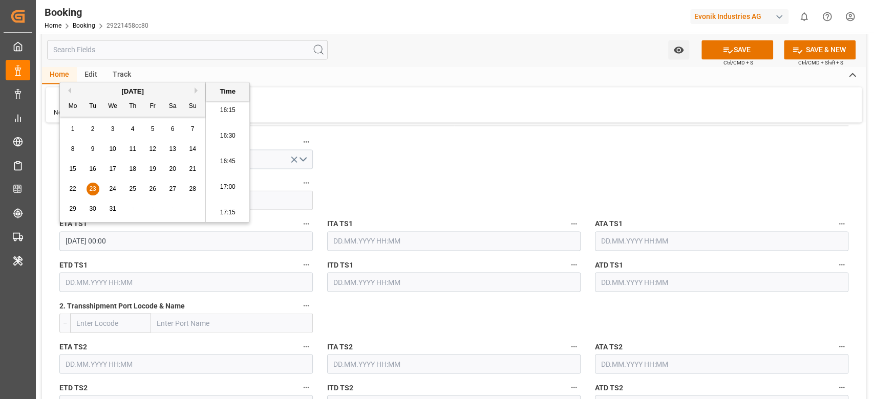
click at [99, 285] on input "text" at bounding box center [185, 281] width 253 height 19
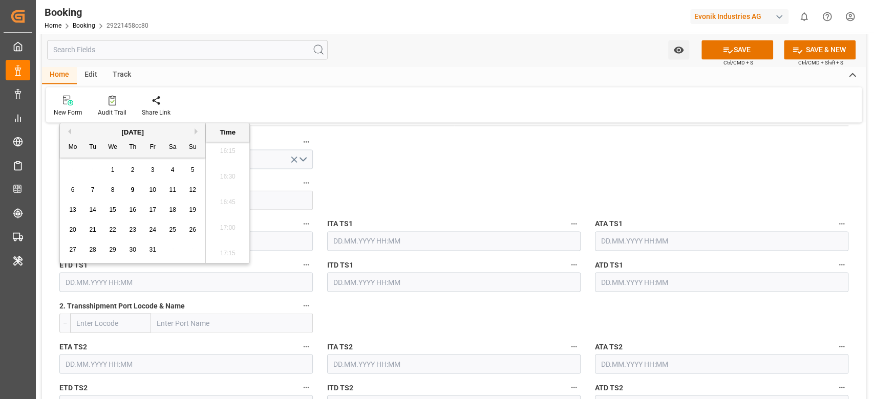
click at [201, 129] on div "[DATE]" at bounding box center [132, 132] width 145 height 10
click at [196, 129] on button "Next Month" at bounding box center [198, 132] width 6 height 6
click at [133, 230] on span "25" at bounding box center [132, 229] width 7 height 7
type input "[DATE] 00:00"
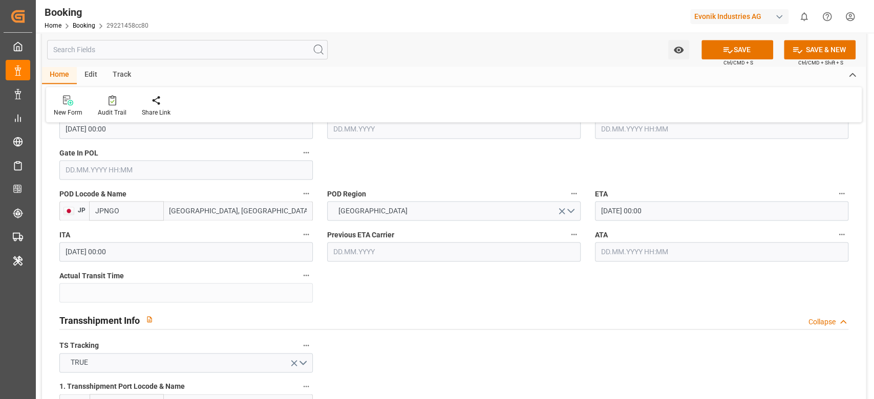
scroll to position [887, 0]
click at [638, 206] on input "[DATE] 00:00" at bounding box center [721, 211] width 253 height 19
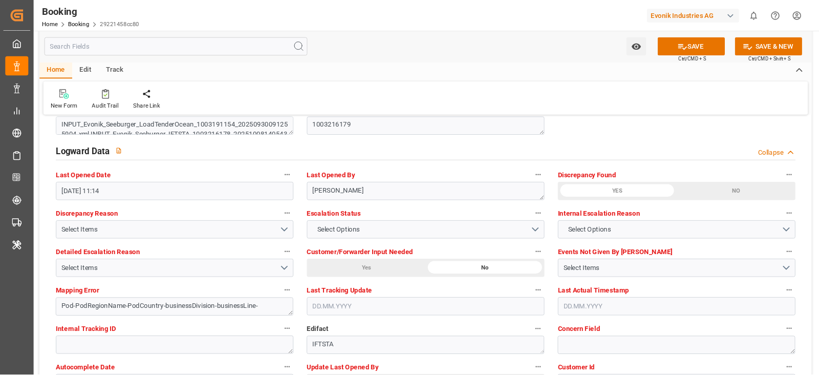
scroll to position [1911, 0]
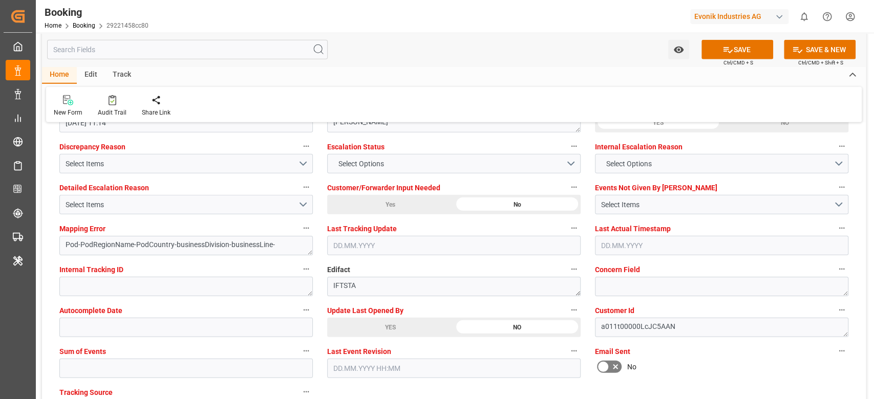
click at [364, 324] on div "YES" at bounding box center [390, 327] width 126 height 19
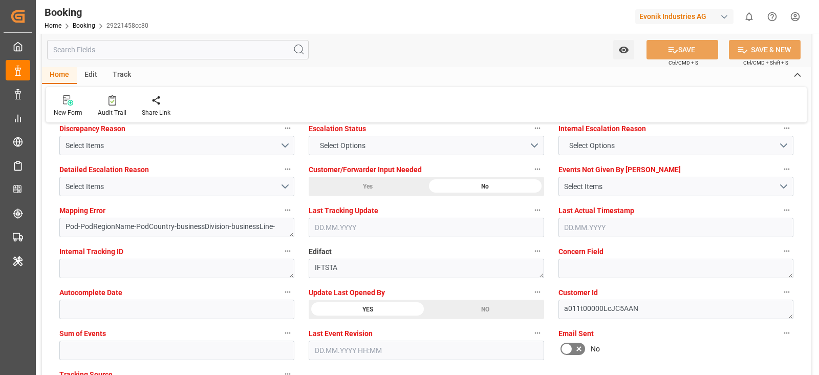
scroll to position [1975, 0]
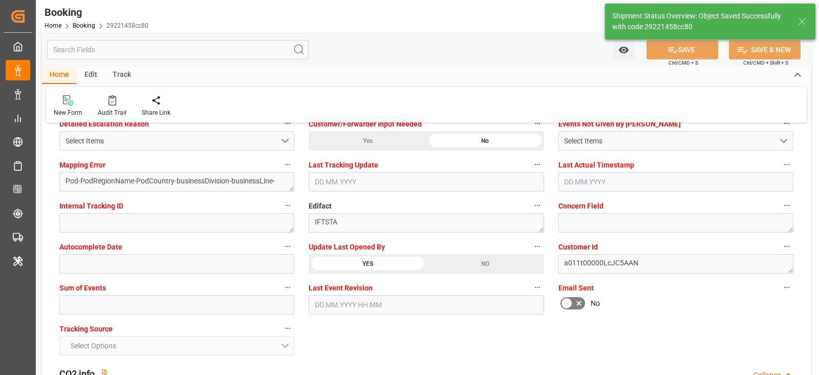
type input "[DATE] 00:00"
type input "[DATE] 11:17"
click at [110, 103] on icon at bounding box center [113, 100] width 8 height 10
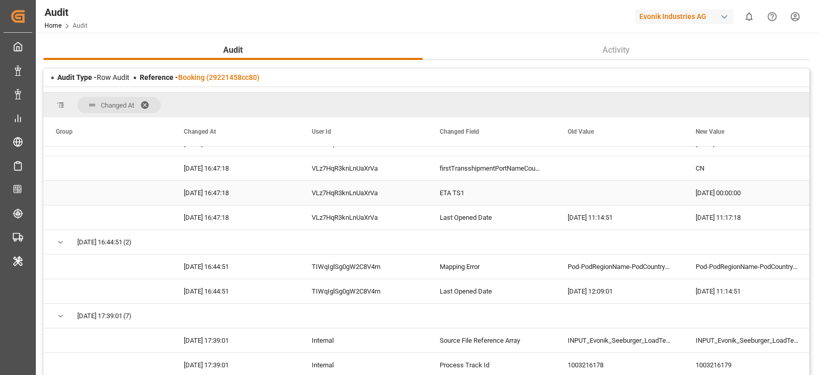
scroll to position [290, 0]
